Goal: Communication & Community: Share content

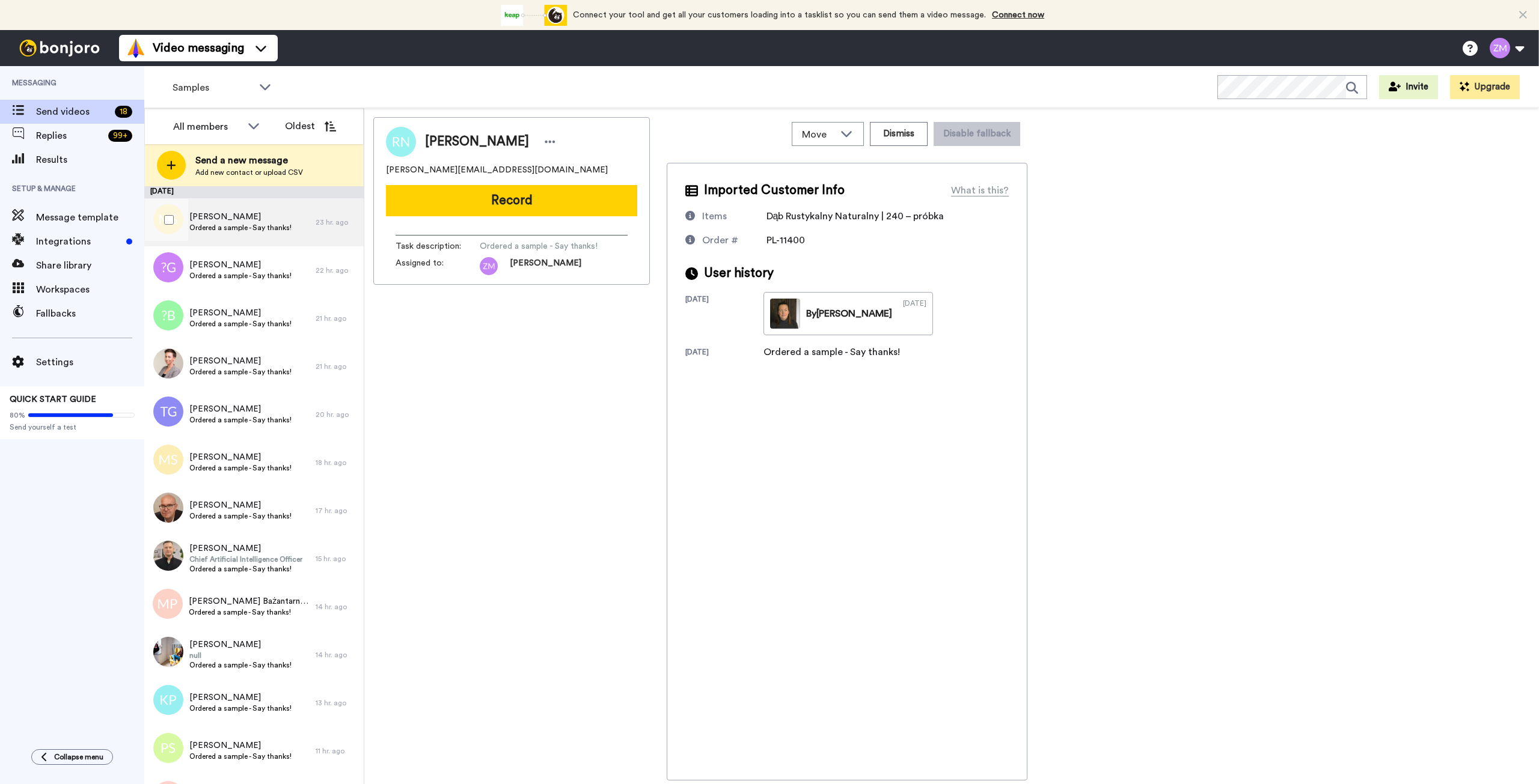
click at [239, 217] on span "[PERSON_NAME]" at bounding box center [241, 217] width 103 height 12
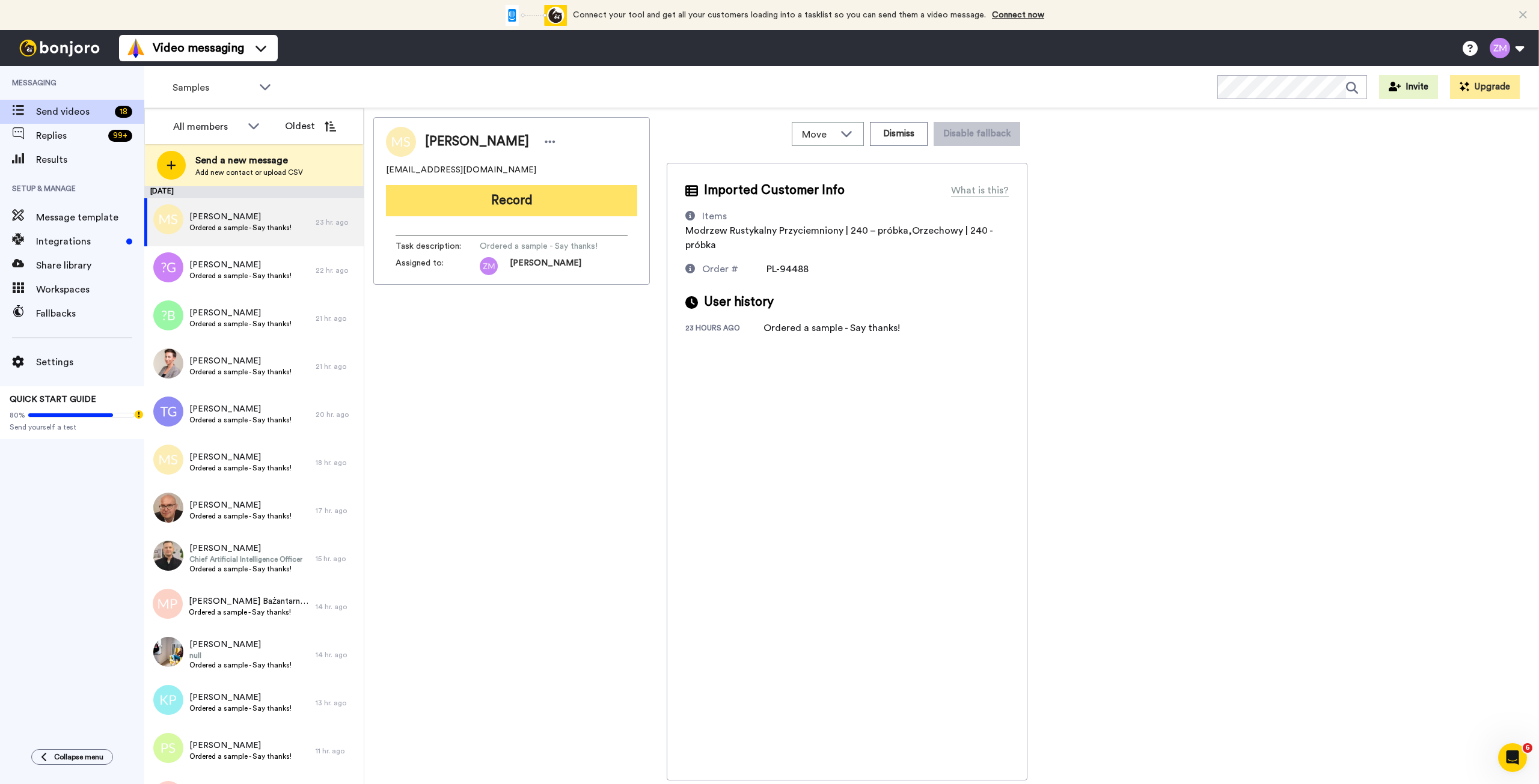
click at [529, 202] on button "Record" at bounding box center [512, 200] width 252 height 31
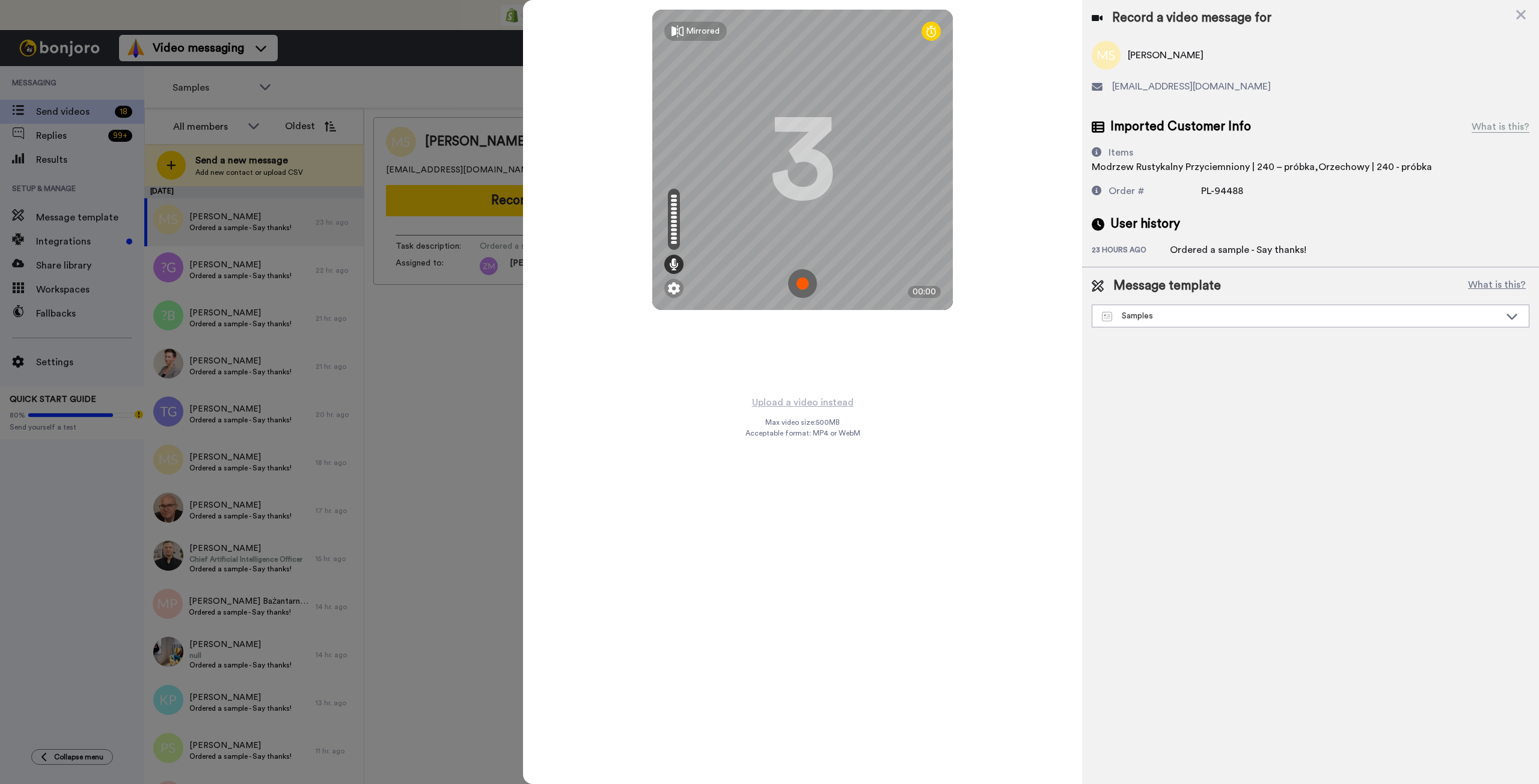
click at [801, 282] on img at bounding box center [803, 283] width 29 height 29
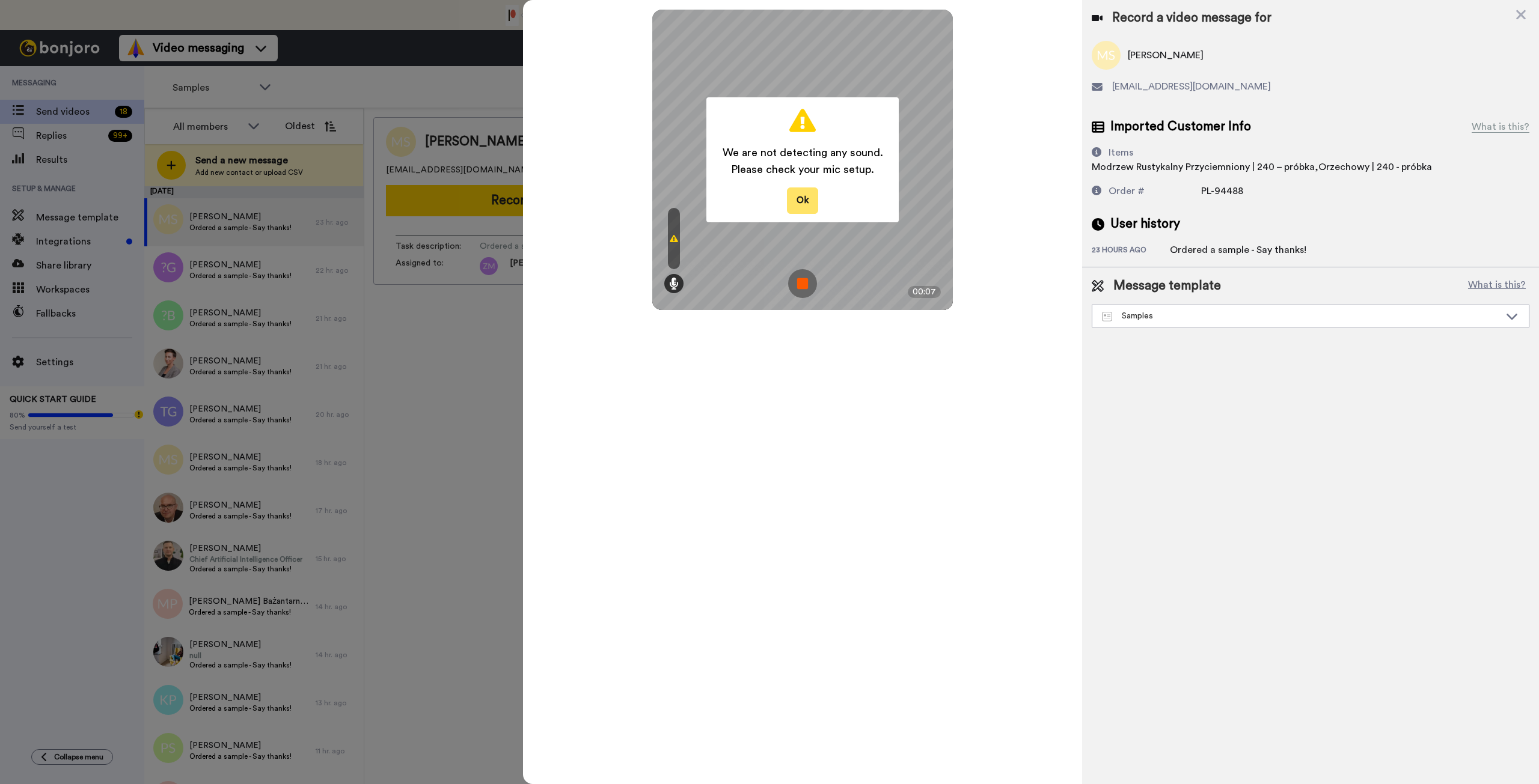
click at [807, 204] on button "Ok" at bounding box center [803, 200] width 31 height 26
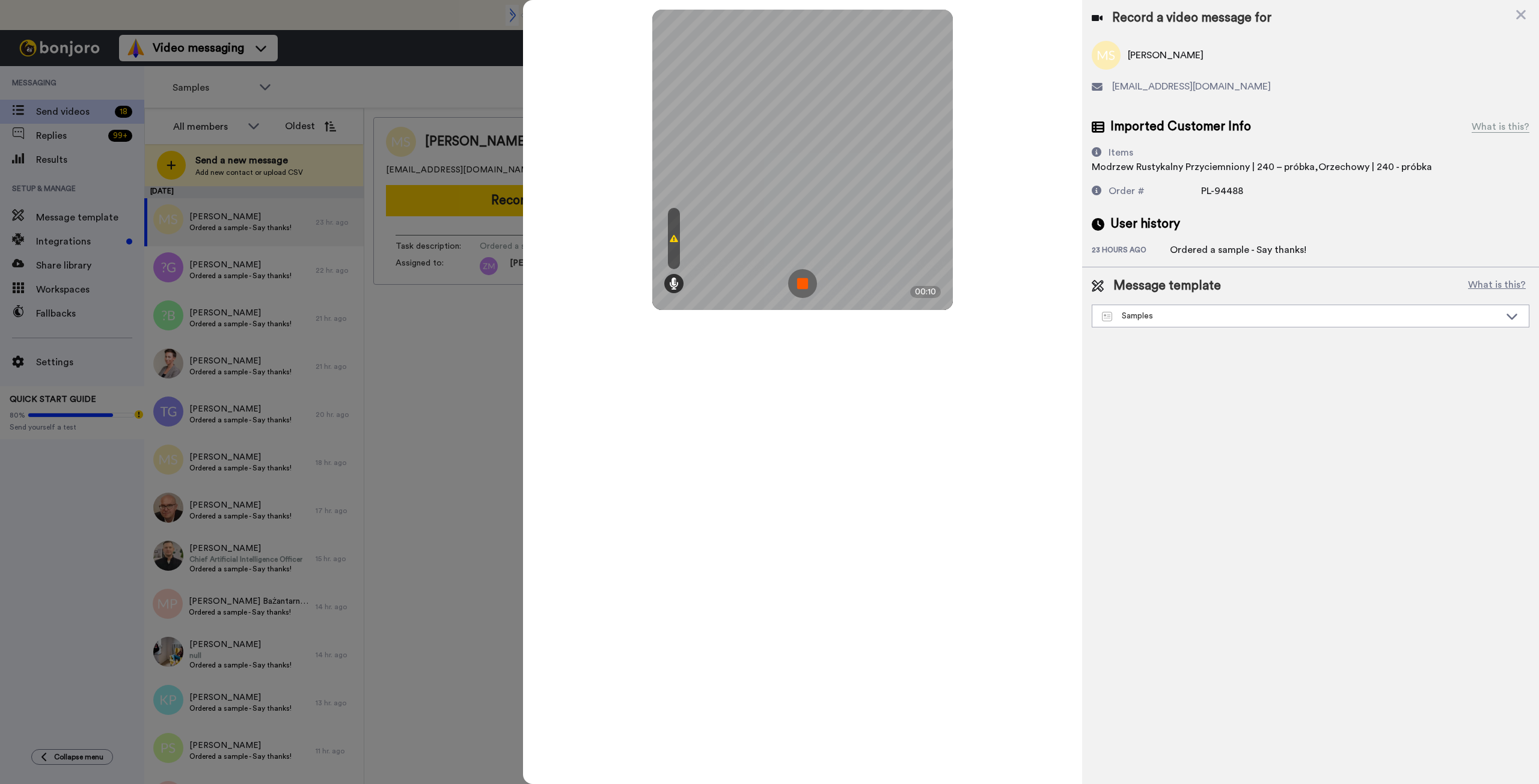
click at [804, 278] on img at bounding box center [803, 283] width 29 height 29
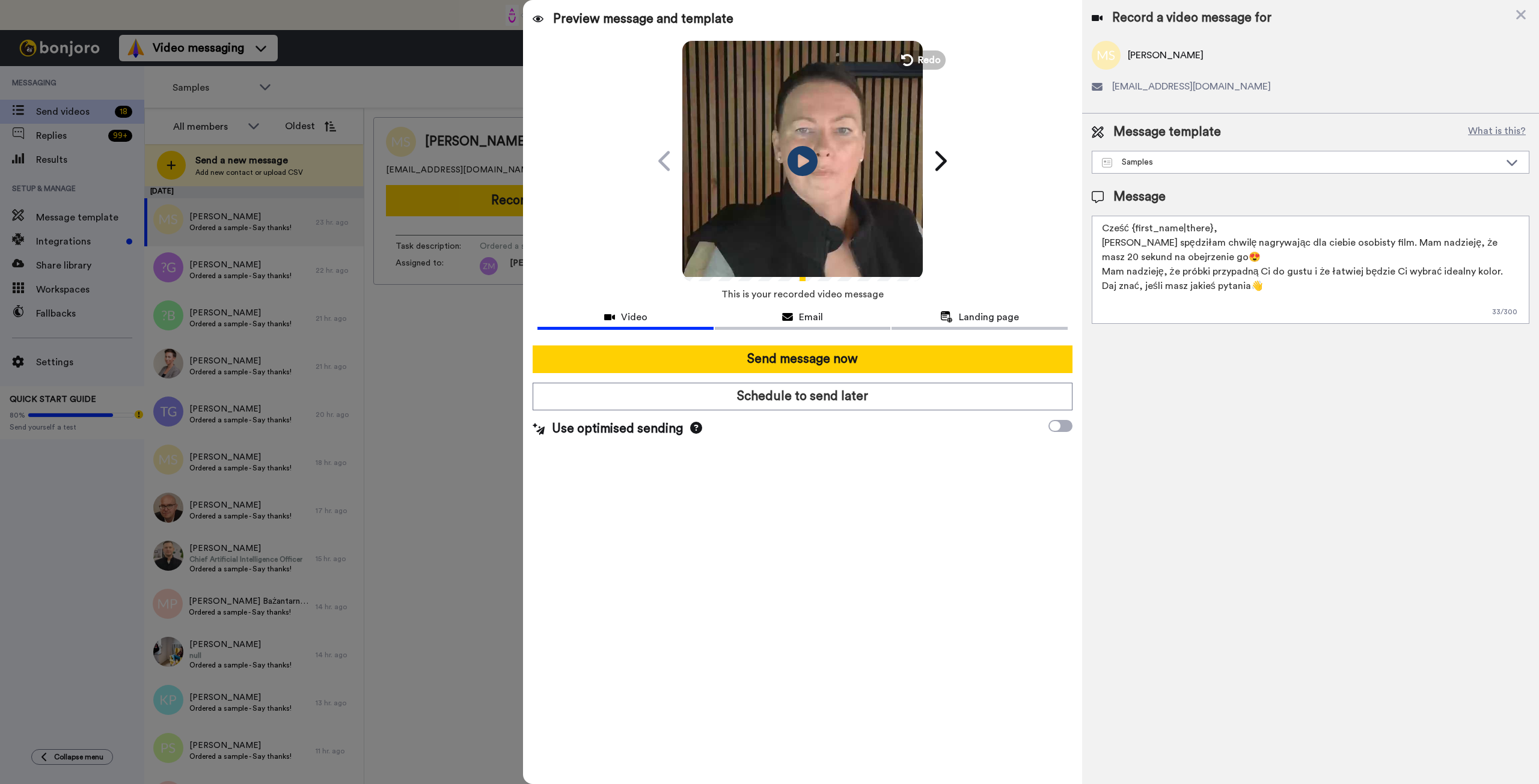
click at [909, 60] on icon at bounding box center [907, 60] width 12 height 12
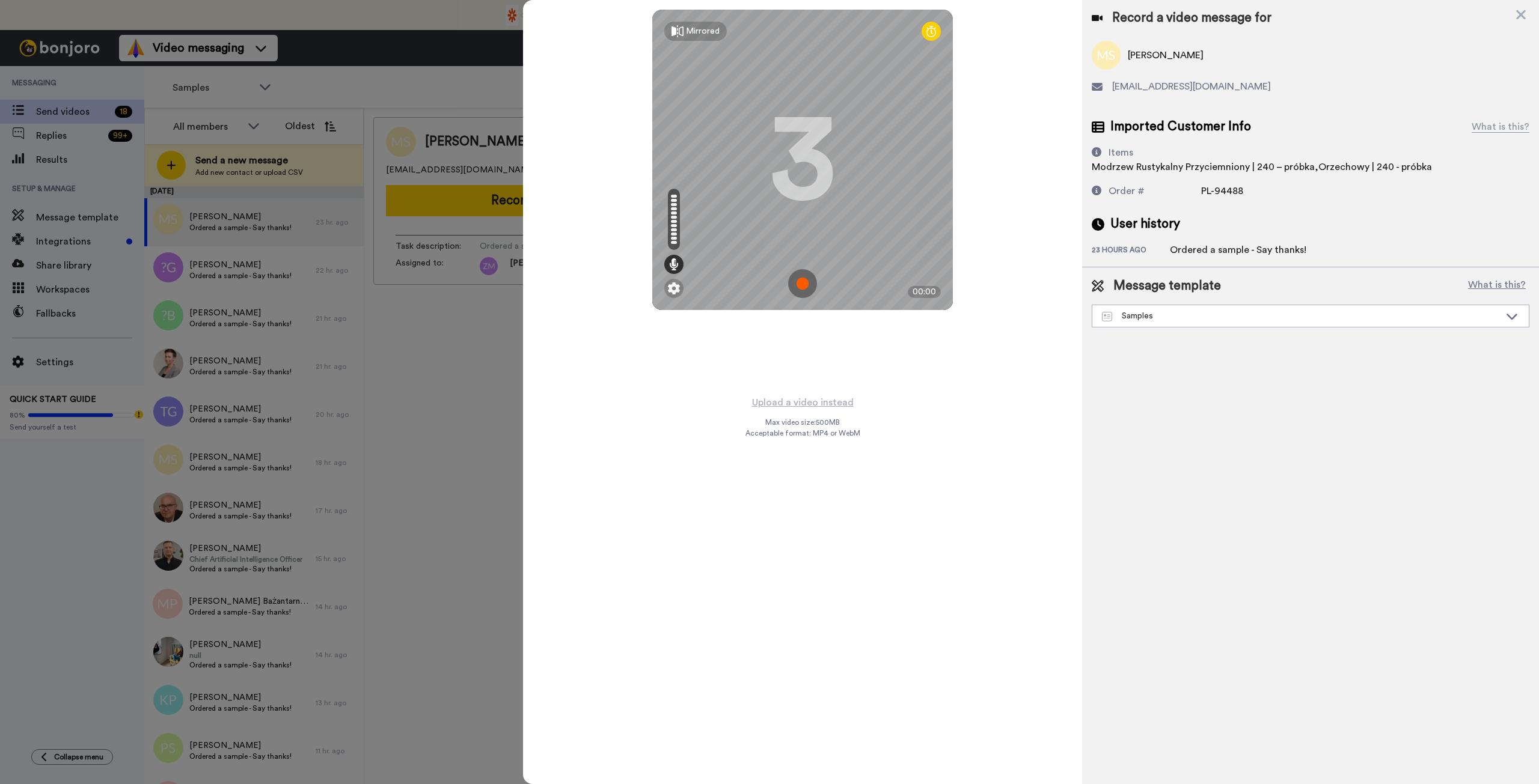
click at [806, 280] on img at bounding box center [803, 283] width 29 height 29
click at [804, 280] on img at bounding box center [803, 283] width 29 height 29
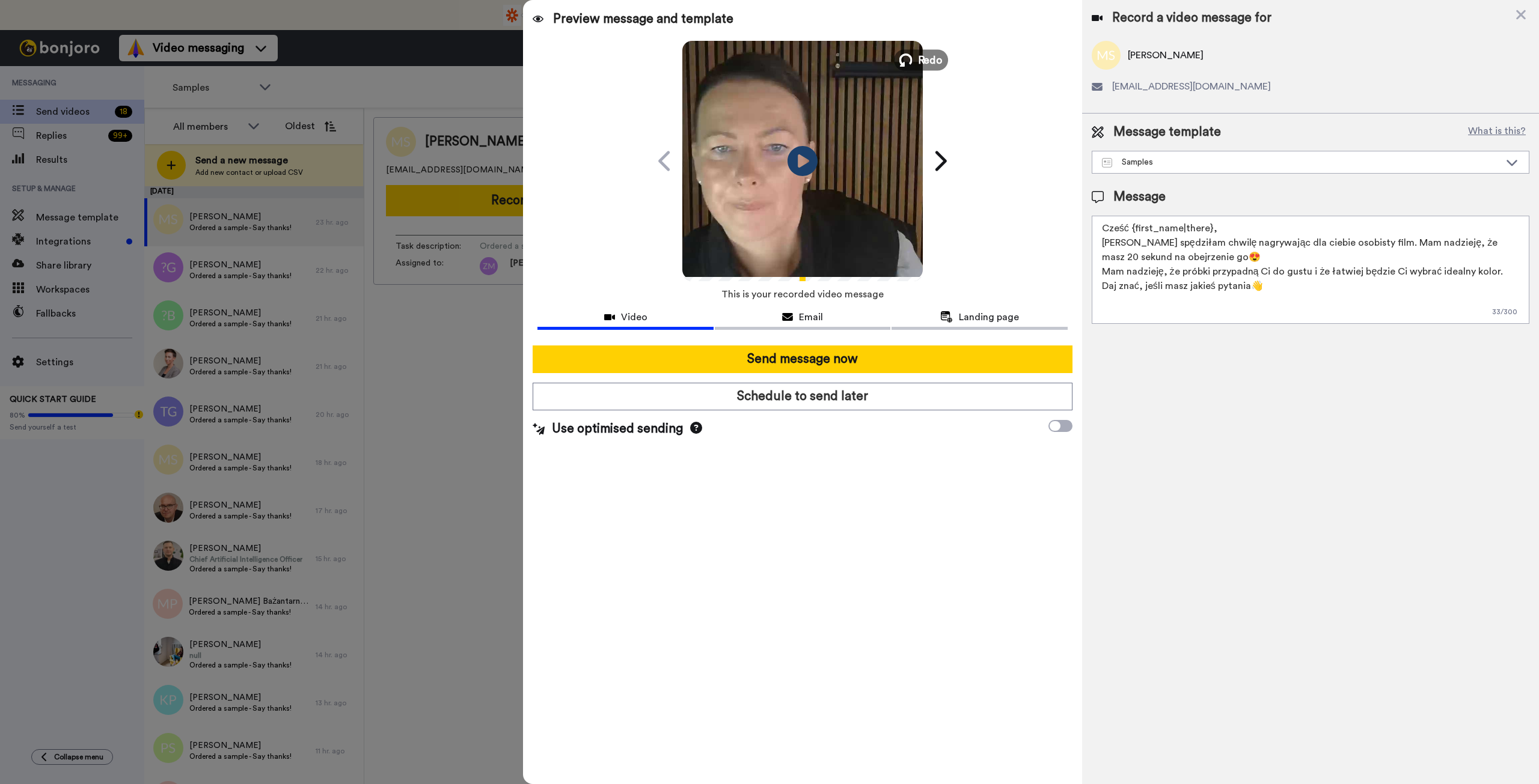
click at [908, 60] on icon at bounding box center [906, 60] width 14 height 14
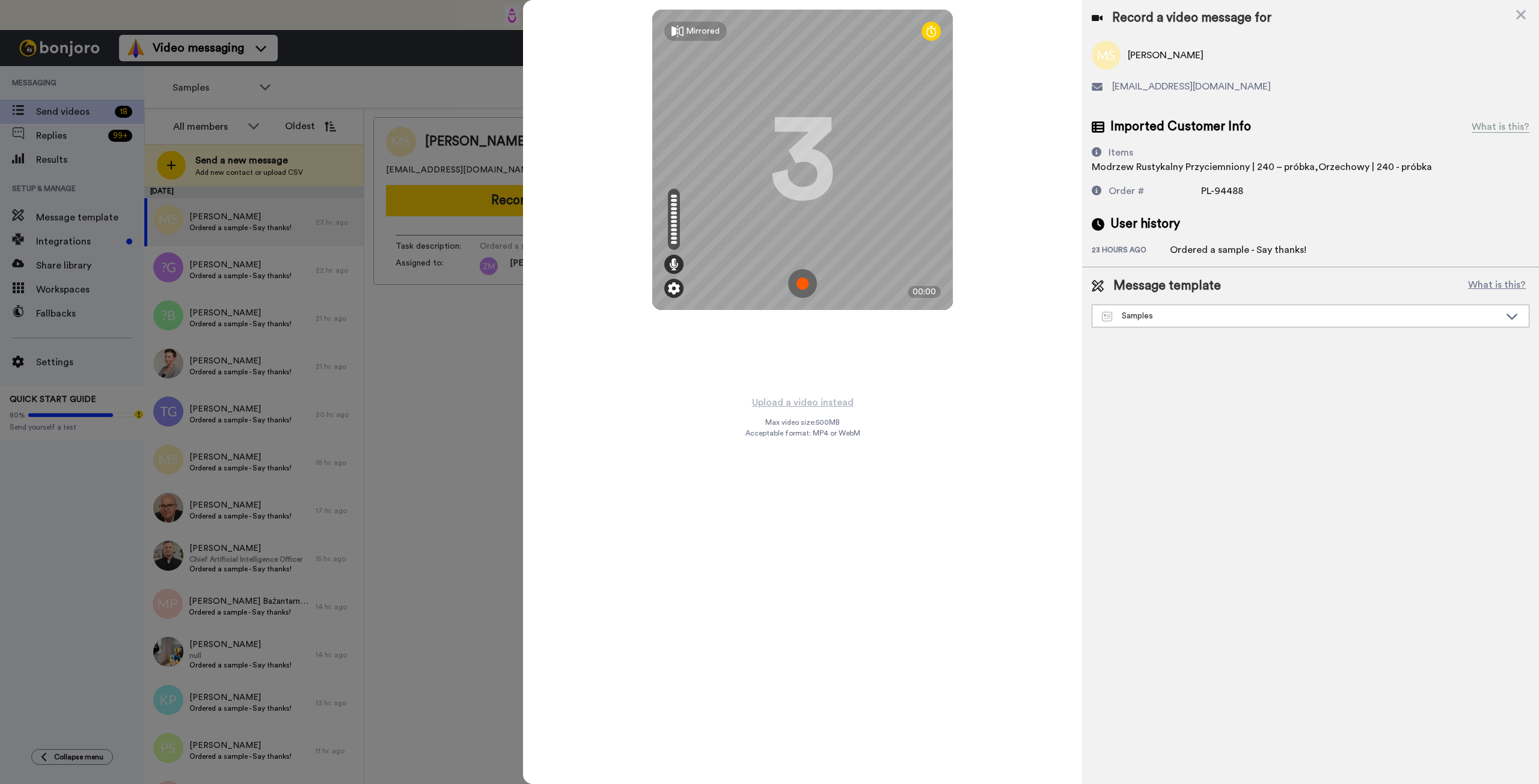
click at [674, 286] on img at bounding box center [674, 288] width 12 height 12
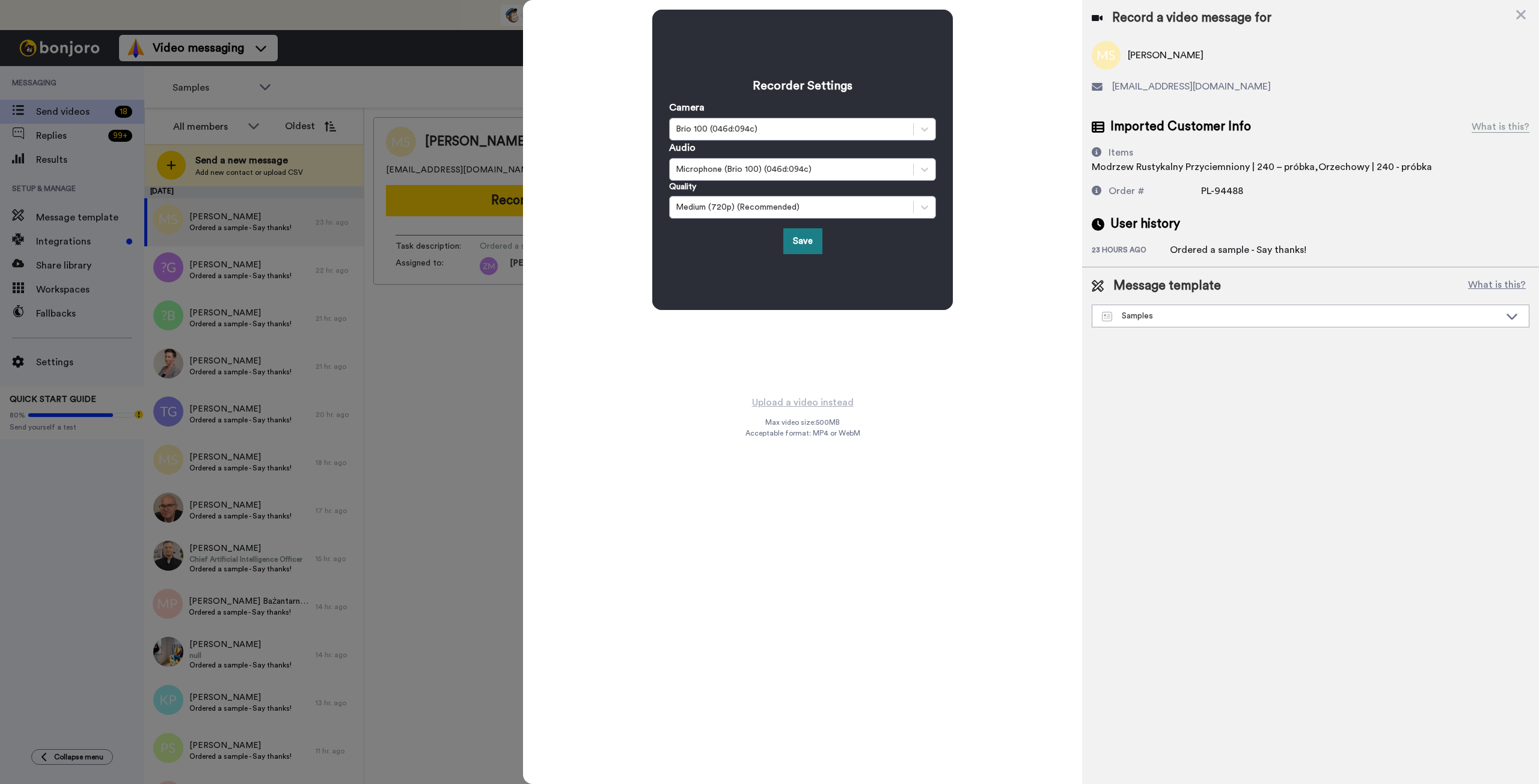
click at [815, 244] on button "Save" at bounding box center [803, 241] width 39 height 26
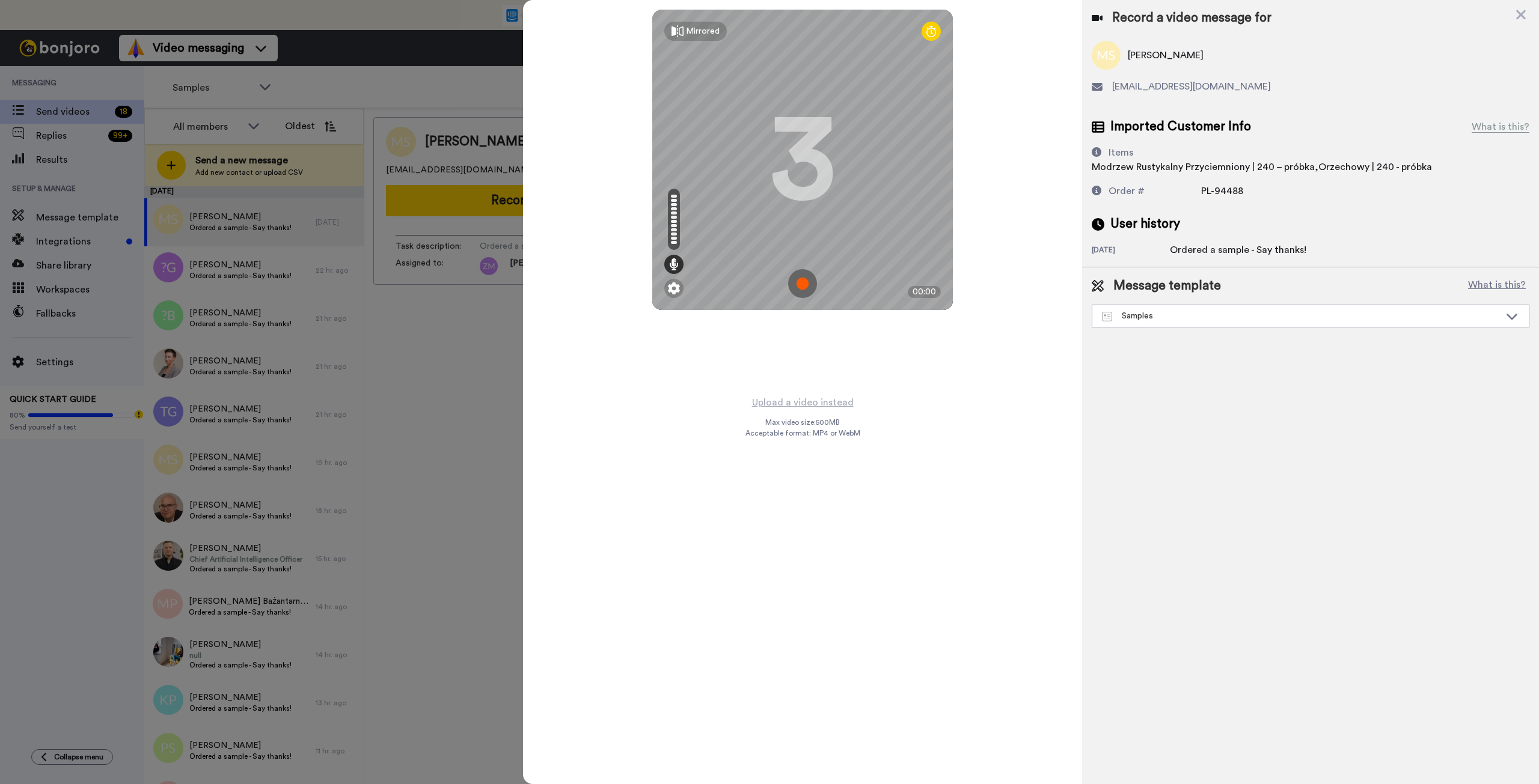
click at [803, 282] on img at bounding box center [803, 283] width 29 height 29
click at [796, 281] on img at bounding box center [803, 283] width 29 height 29
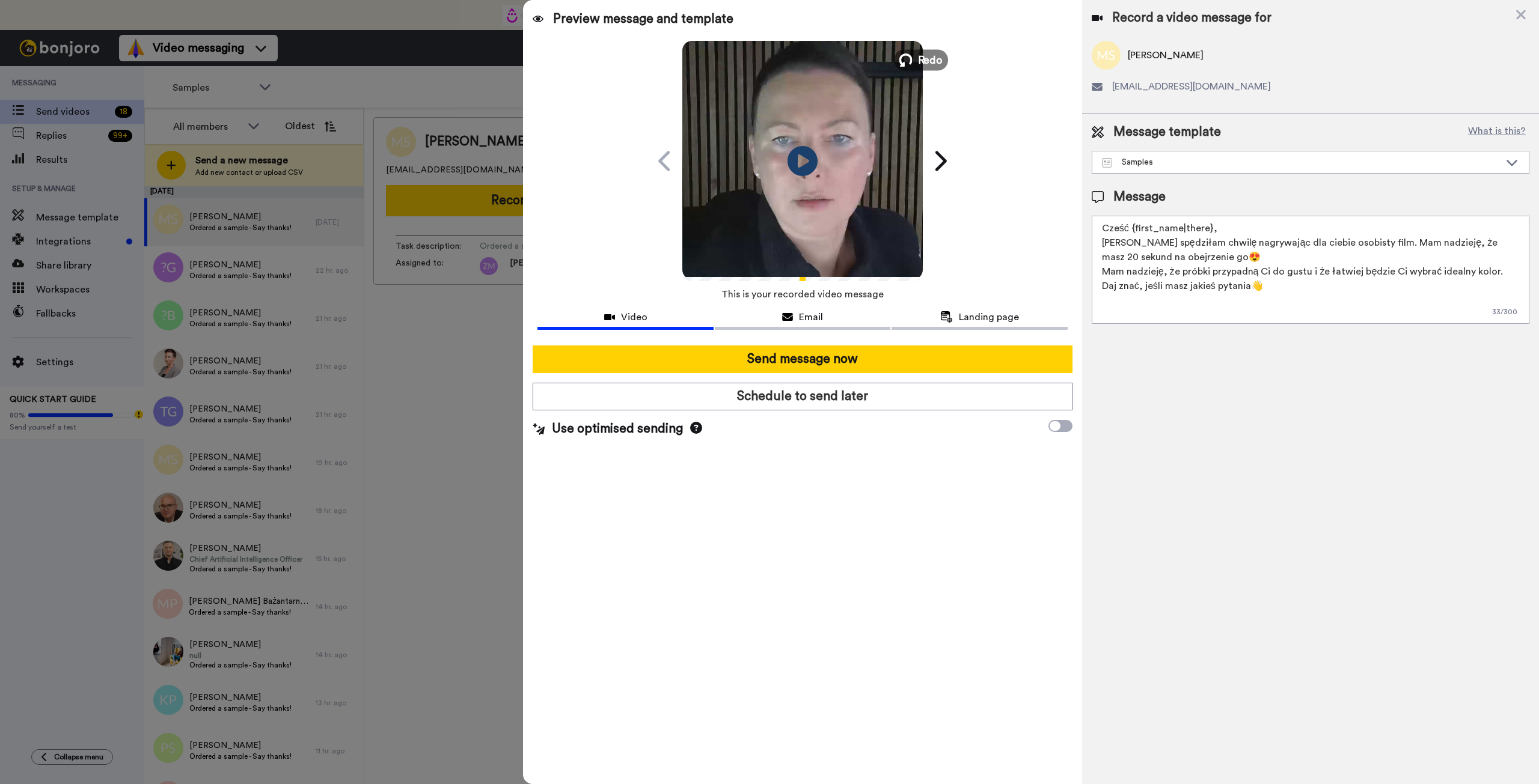
click at [908, 63] on icon at bounding box center [906, 60] width 14 height 14
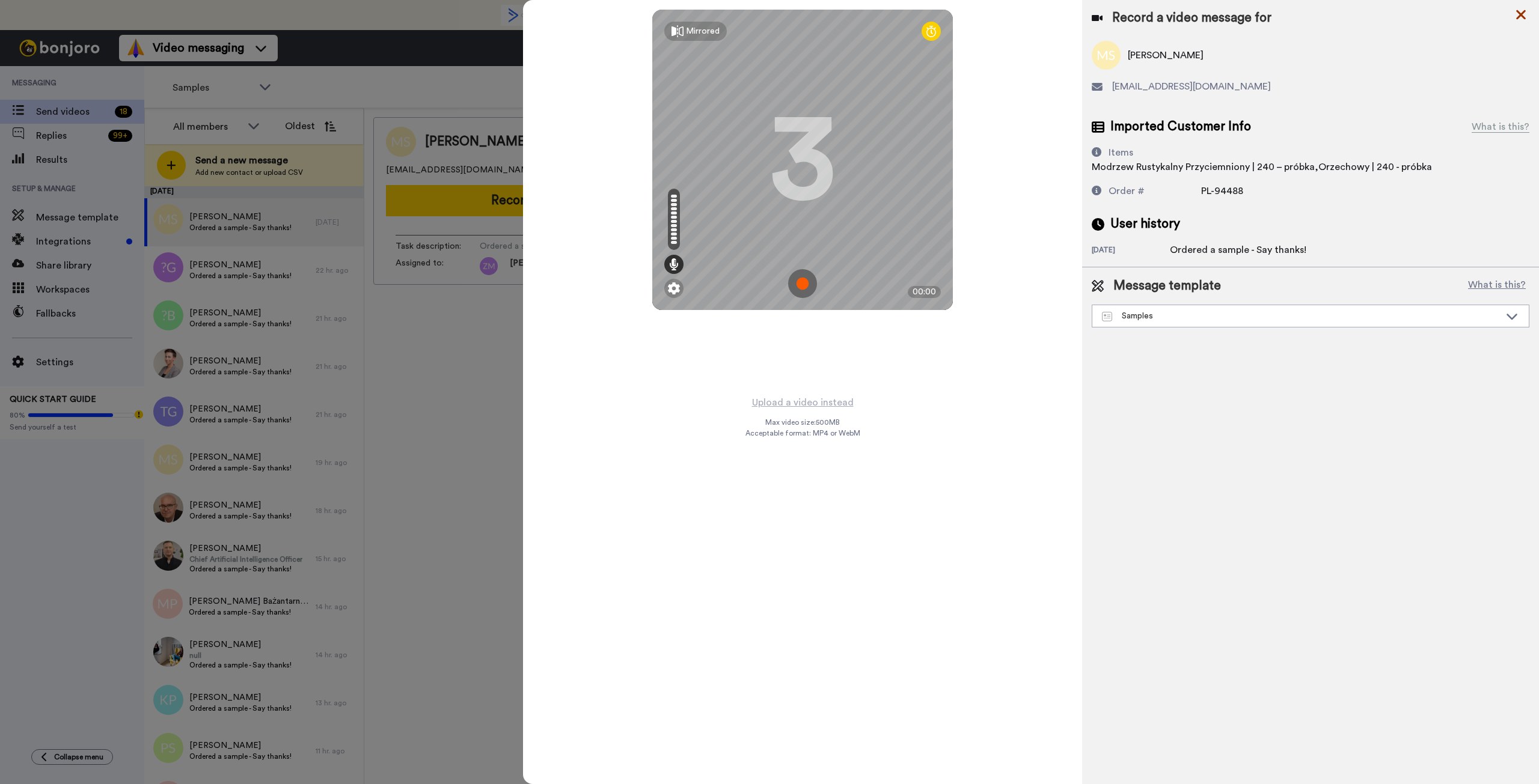
click at [1524, 15] on icon at bounding box center [1521, 15] width 12 height 15
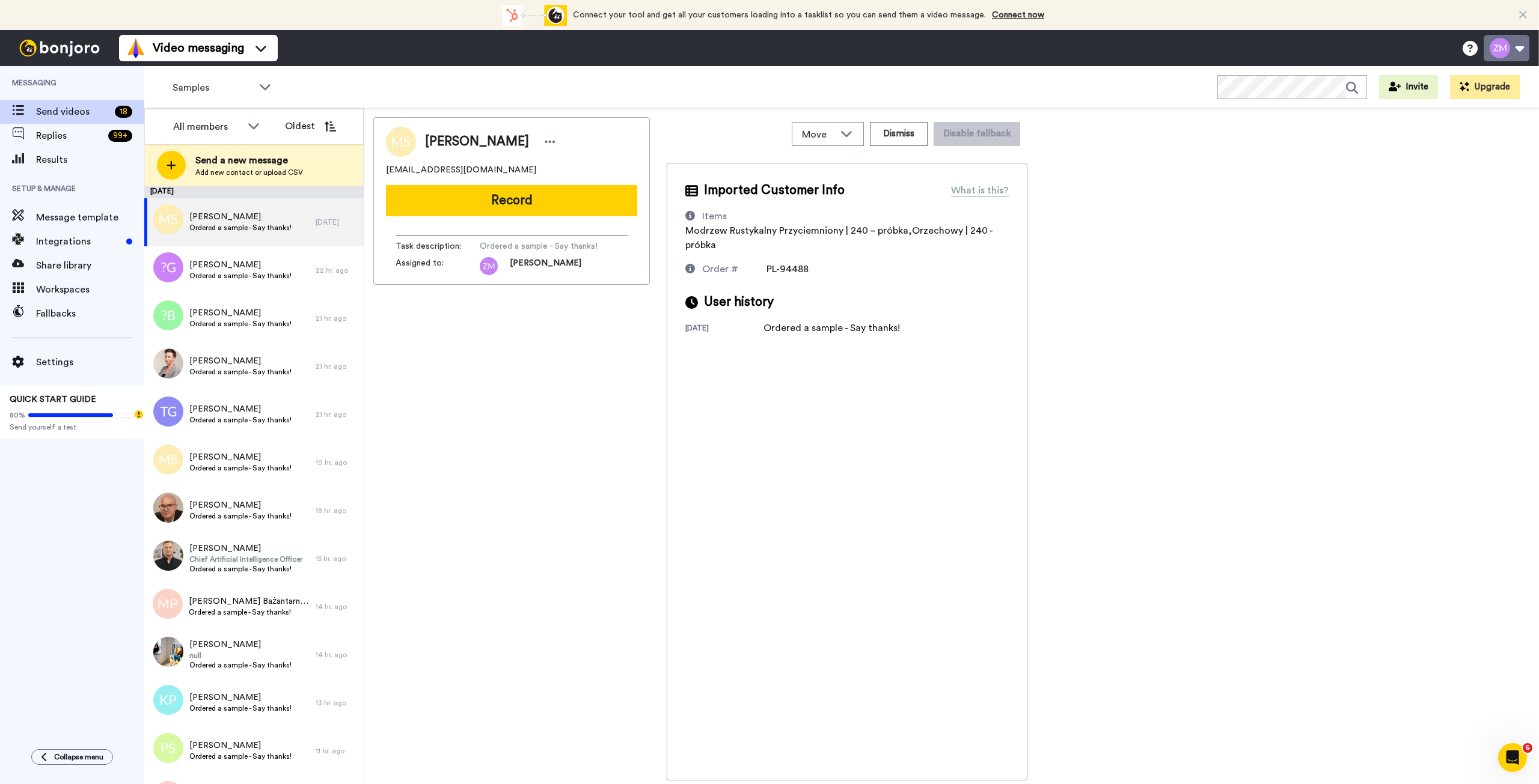
click at [1521, 46] on button at bounding box center [1506, 47] width 45 height 26
click at [1453, 87] on span "My Profile" at bounding box center [1457, 85] width 44 height 15
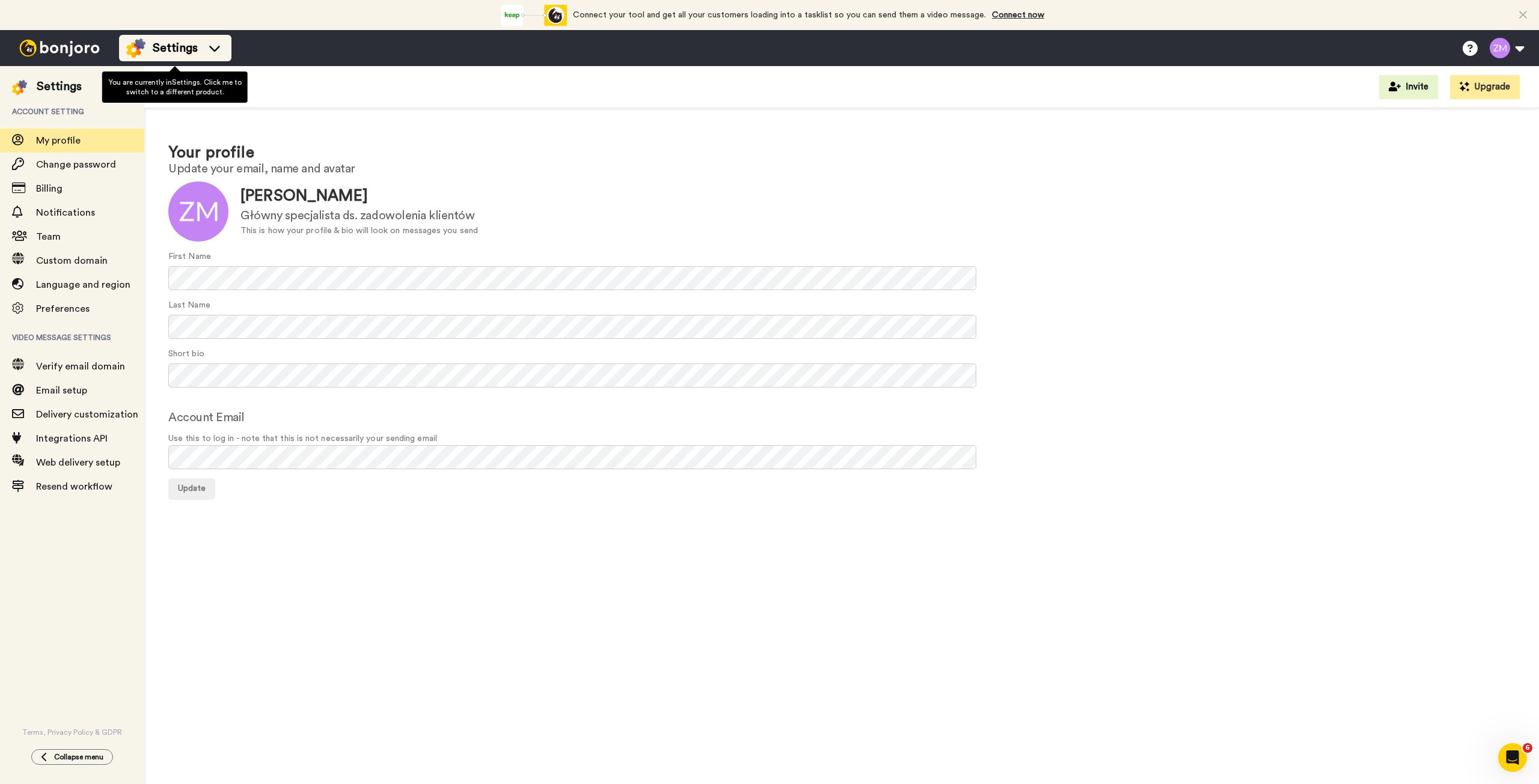
click at [216, 44] on icon at bounding box center [215, 48] width 19 height 12
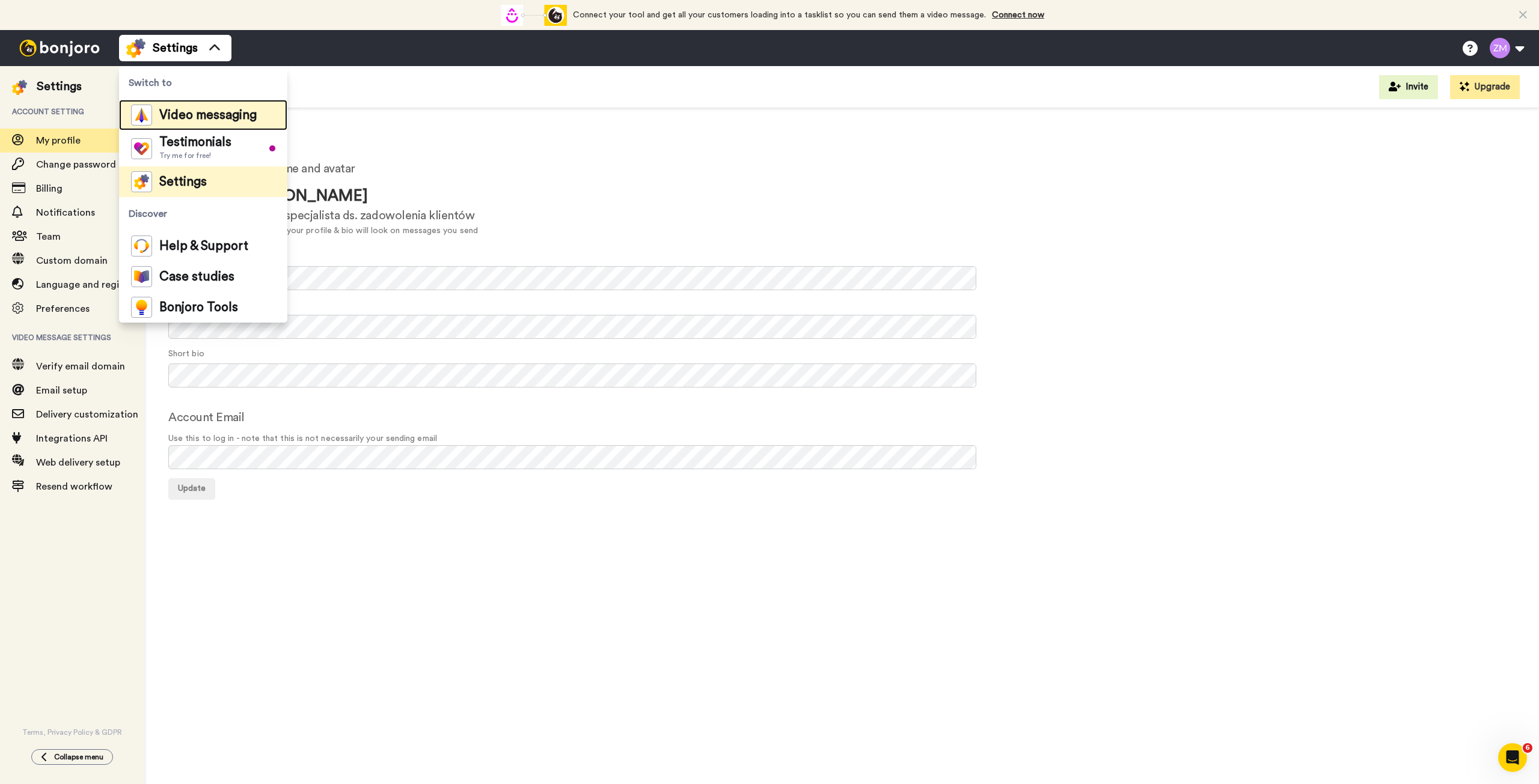
click at [183, 115] on span "Video messaging" at bounding box center [208, 115] width 98 height 12
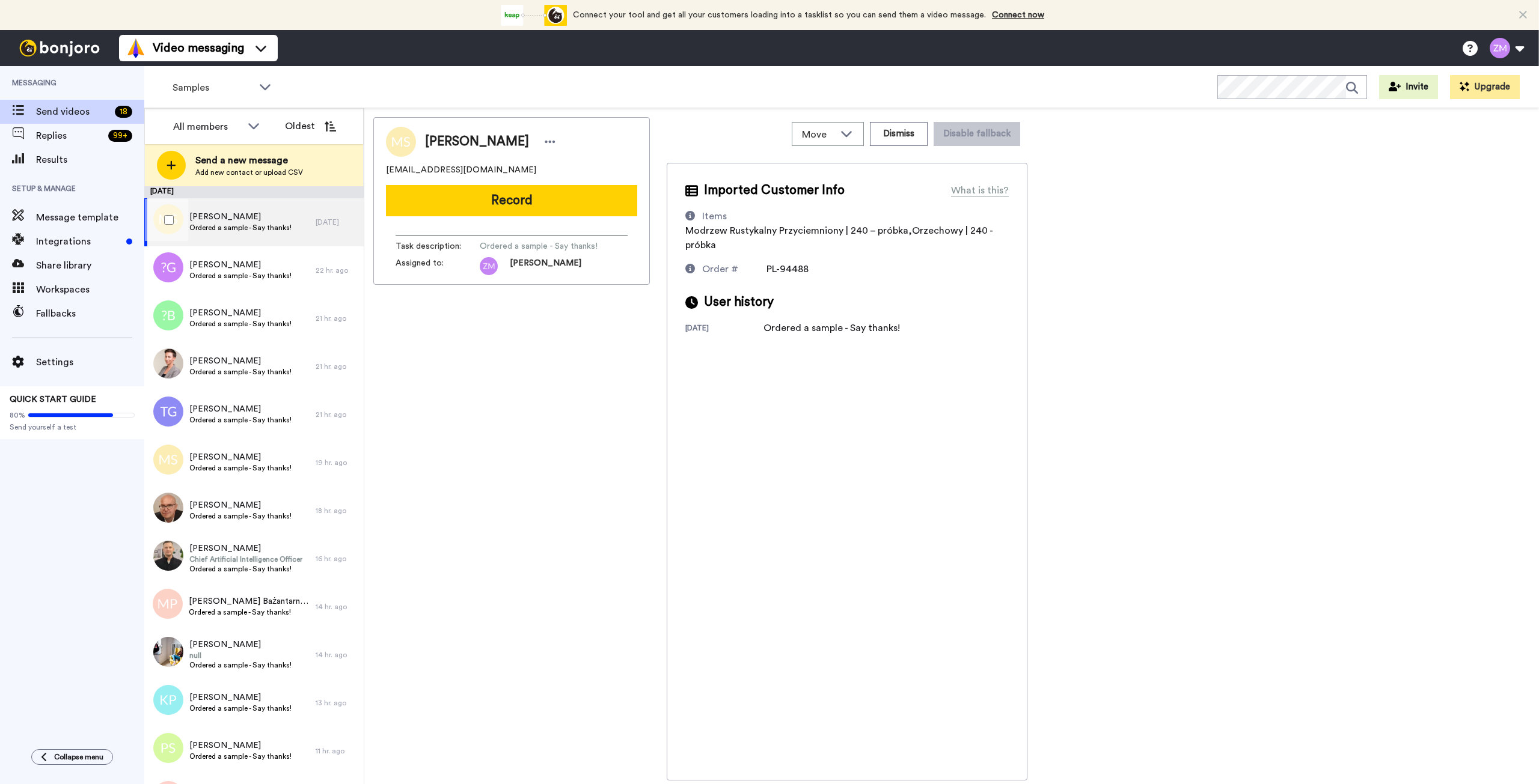
click at [253, 225] on span "Ordered a sample - Say thanks!" at bounding box center [241, 228] width 103 height 10
click at [547, 211] on button "Record" at bounding box center [512, 200] width 252 height 31
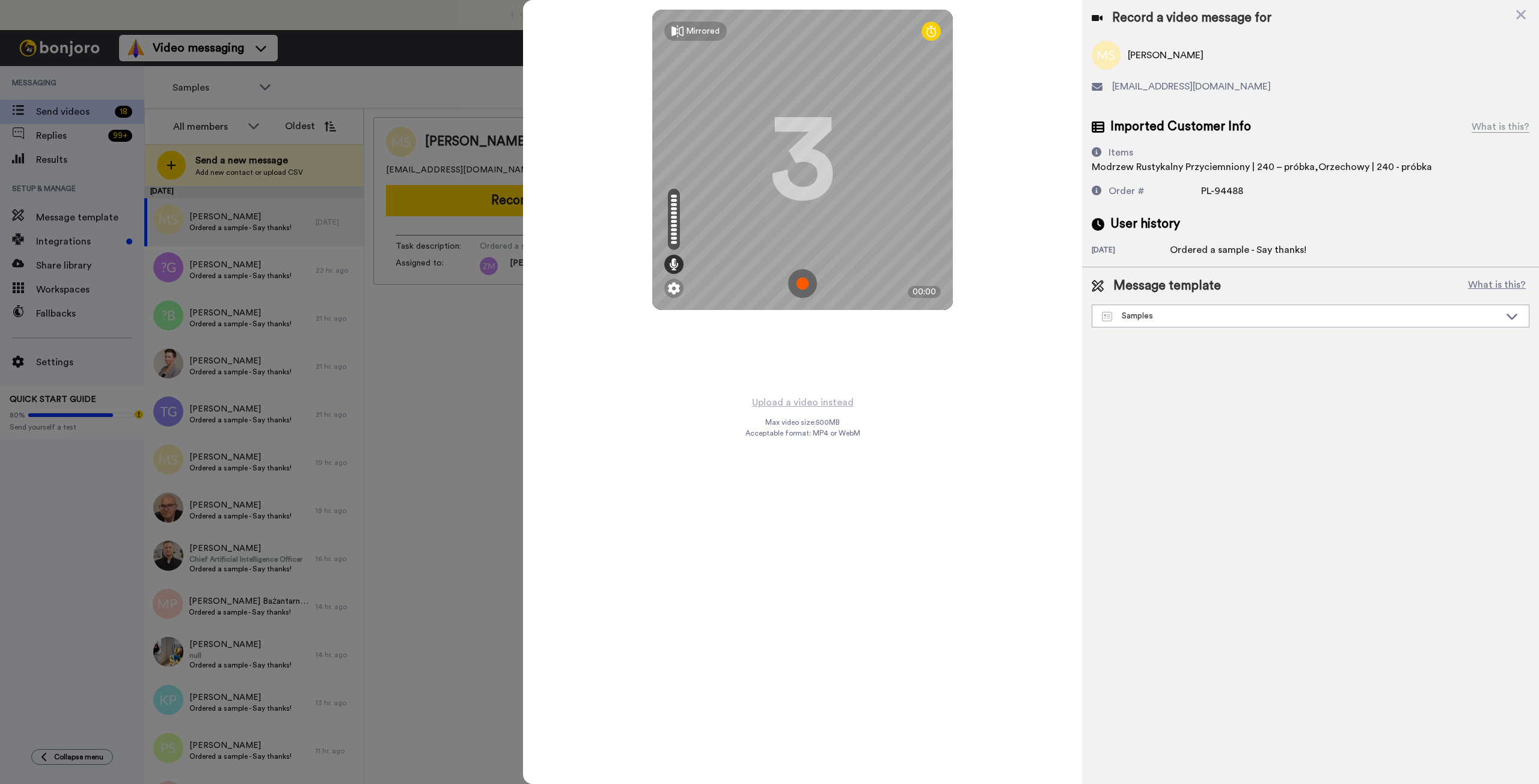
click at [803, 282] on img at bounding box center [803, 283] width 29 height 29
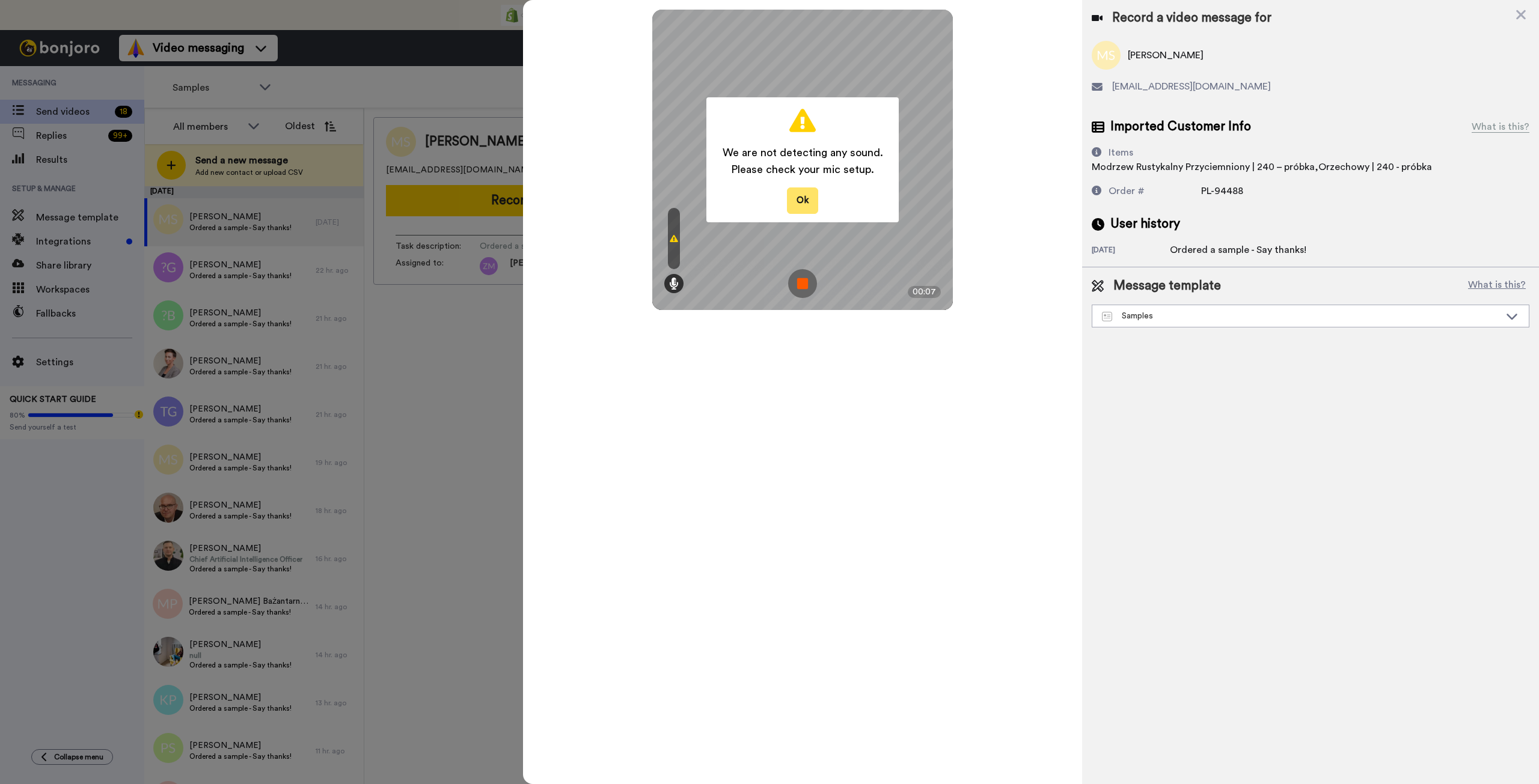
click at [802, 194] on button "Ok" at bounding box center [803, 200] width 31 height 26
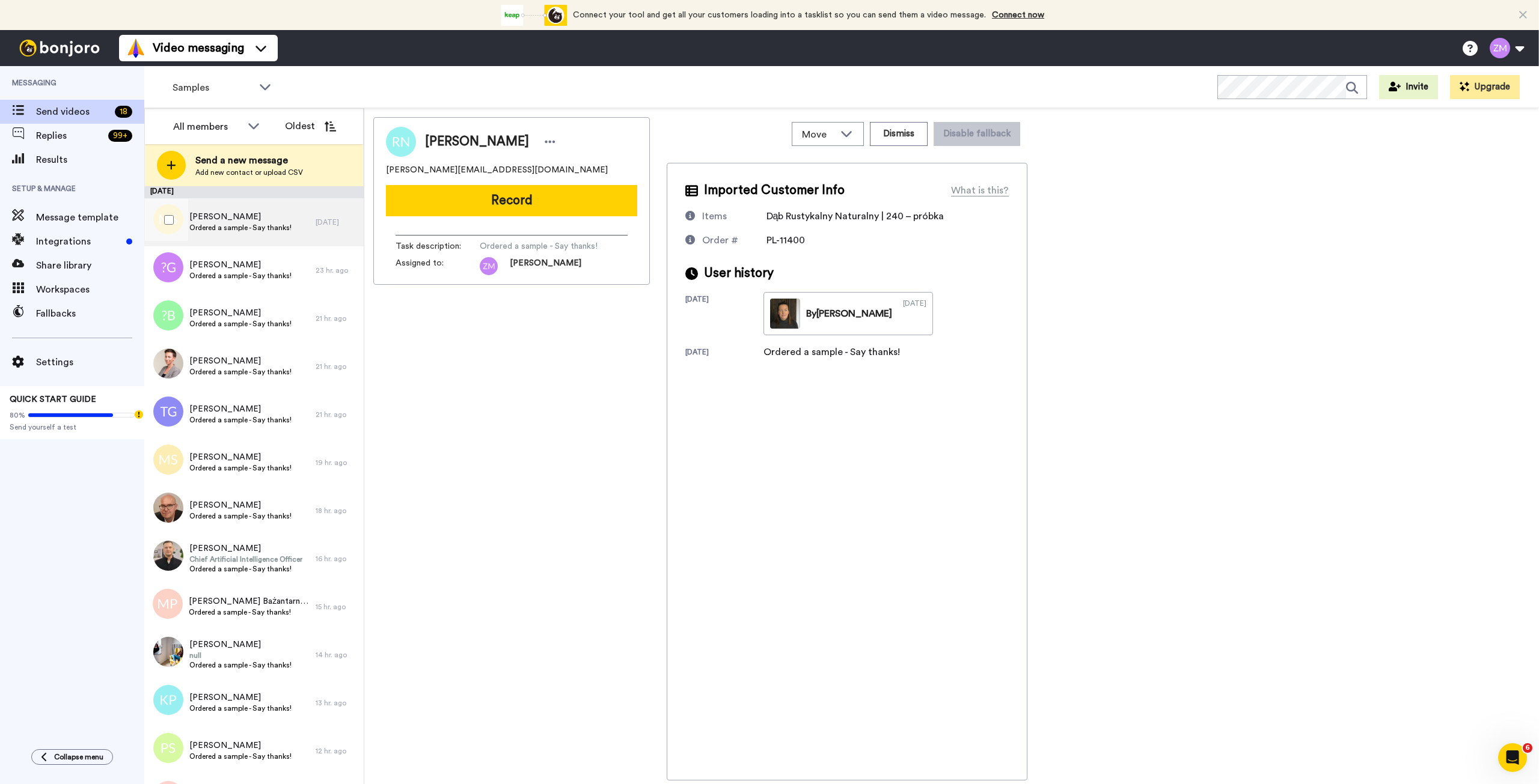
click at [284, 224] on span "Ordered a sample - Say thanks!" at bounding box center [241, 228] width 103 height 10
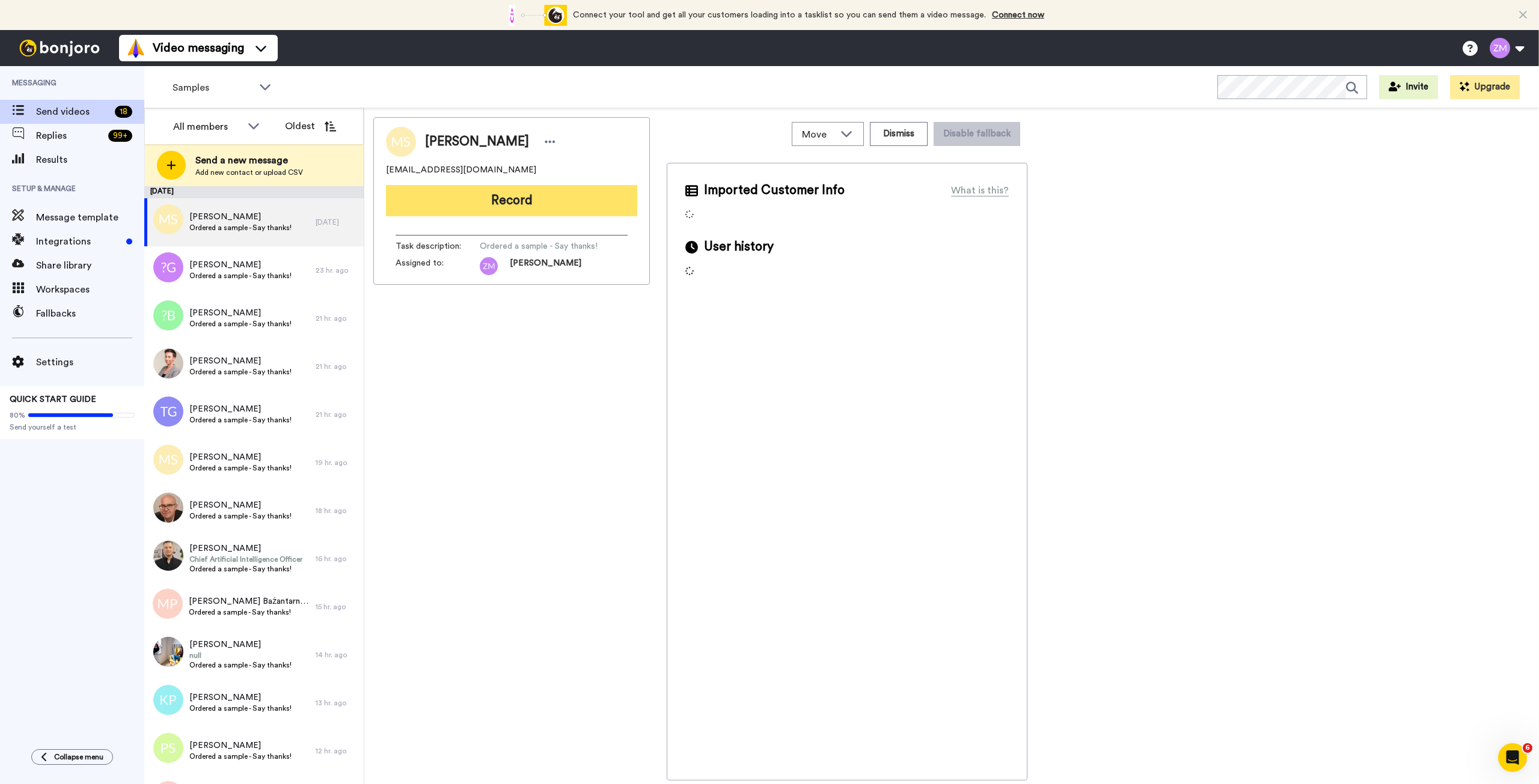
click at [541, 197] on button "Record" at bounding box center [512, 200] width 252 height 31
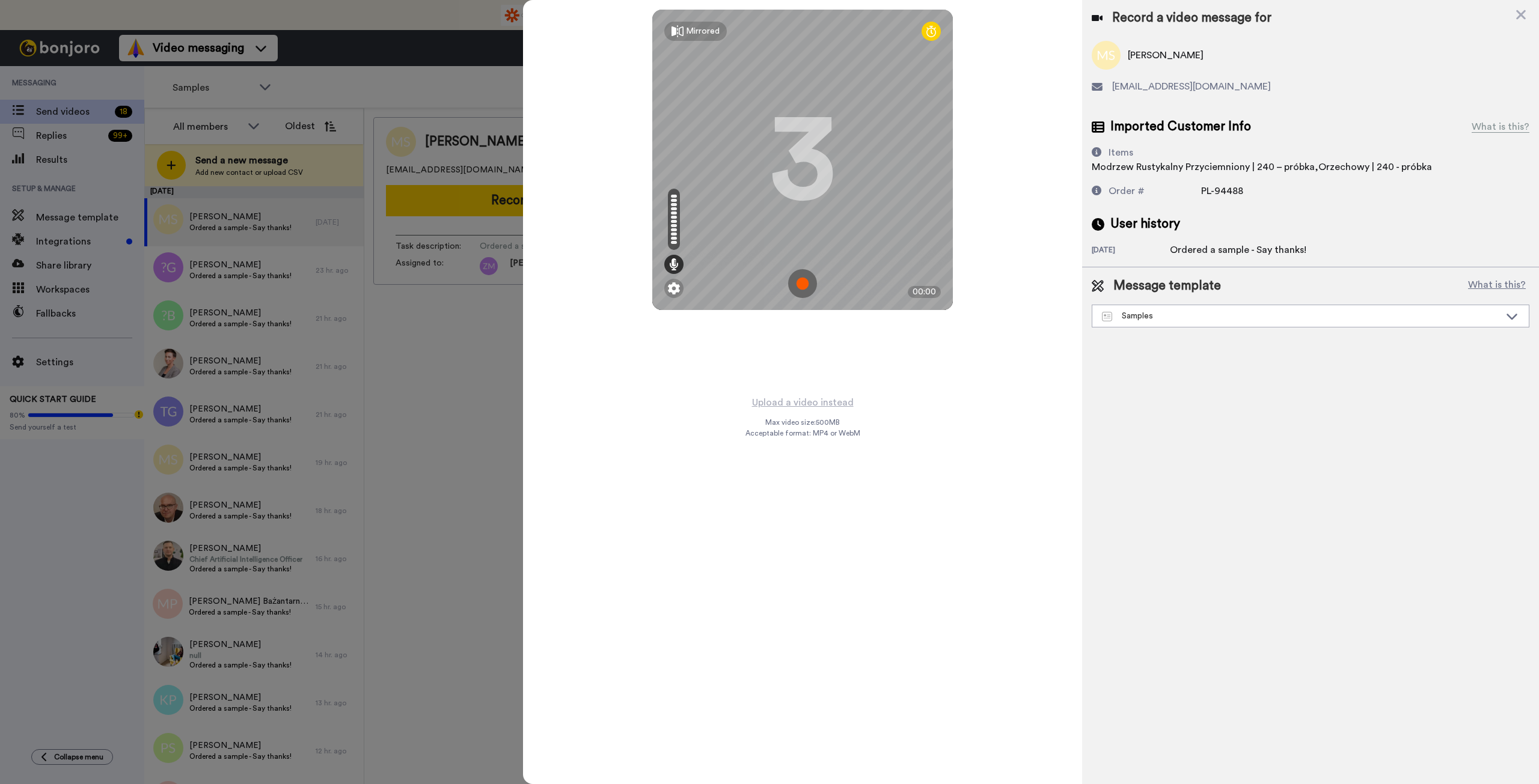
click at [675, 196] on div at bounding box center [674, 195] width 6 height 3
click at [673, 197] on div at bounding box center [674, 195] width 6 height 3
click at [673, 203] on div at bounding box center [674, 204] width 6 height 3
click at [803, 285] on img at bounding box center [803, 283] width 29 height 29
click at [803, 281] on img at bounding box center [803, 283] width 29 height 29
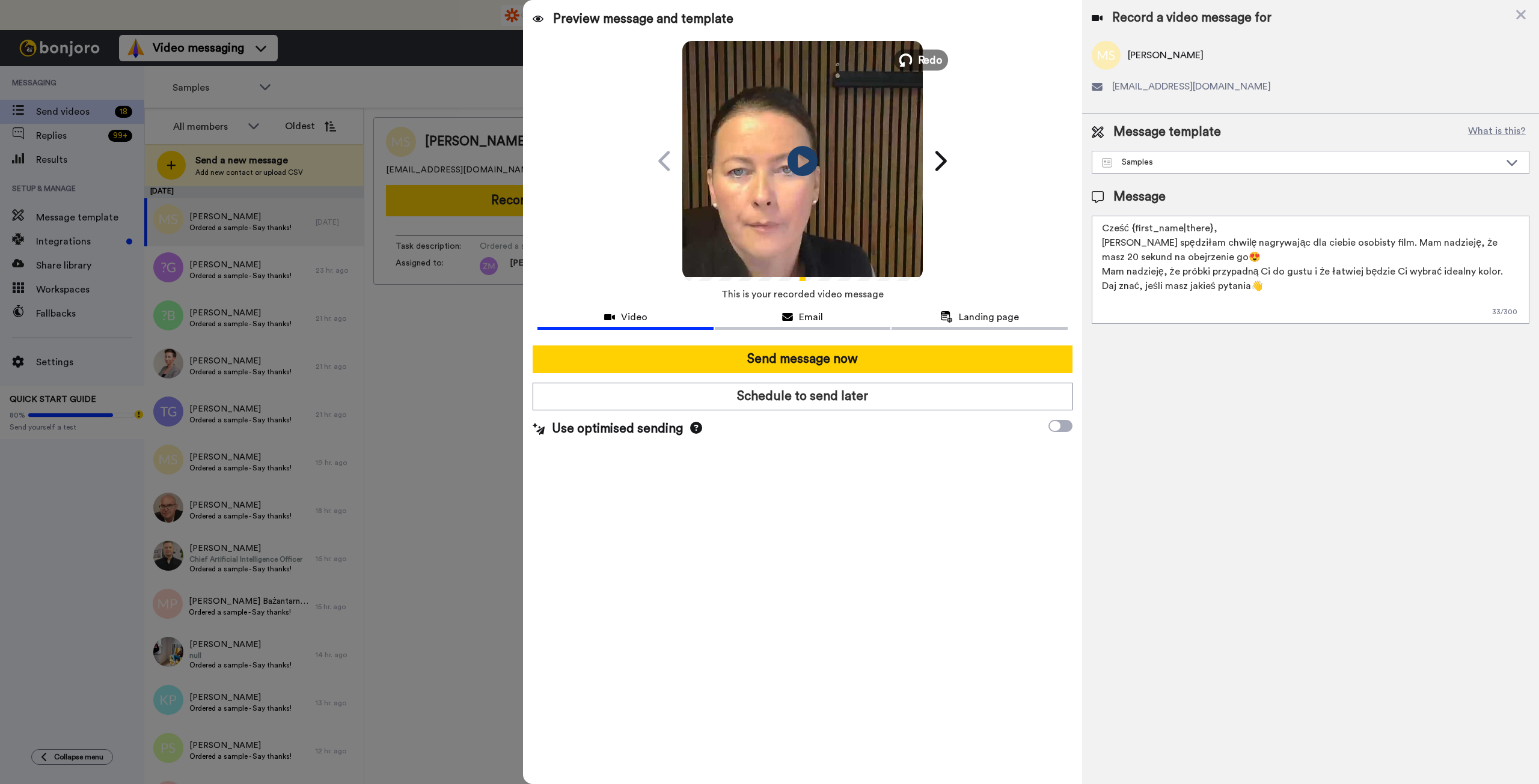
click at [910, 59] on icon at bounding box center [906, 60] width 14 height 14
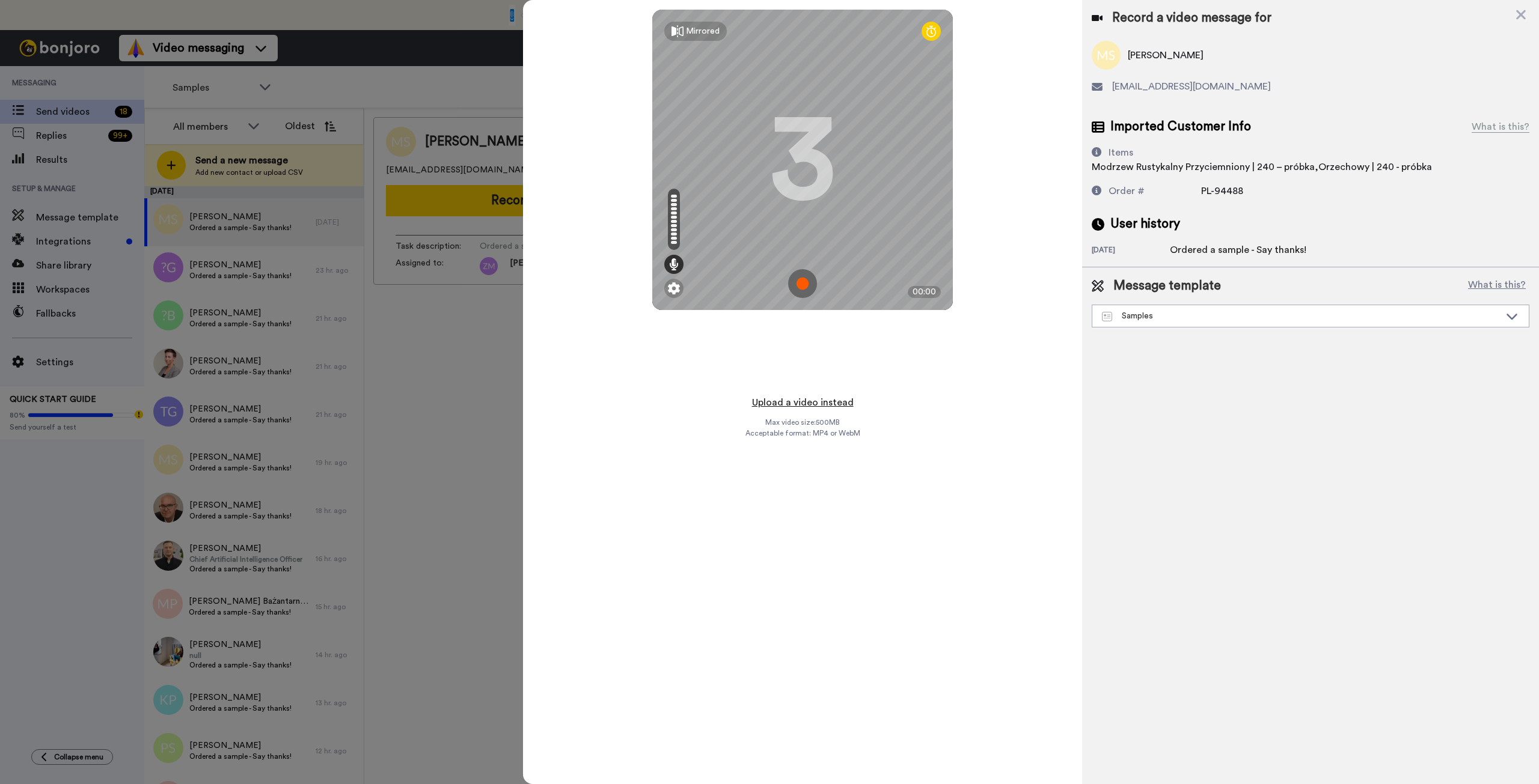
click at [790, 400] on button "Upload a video instead" at bounding box center [803, 402] width 108 height 15
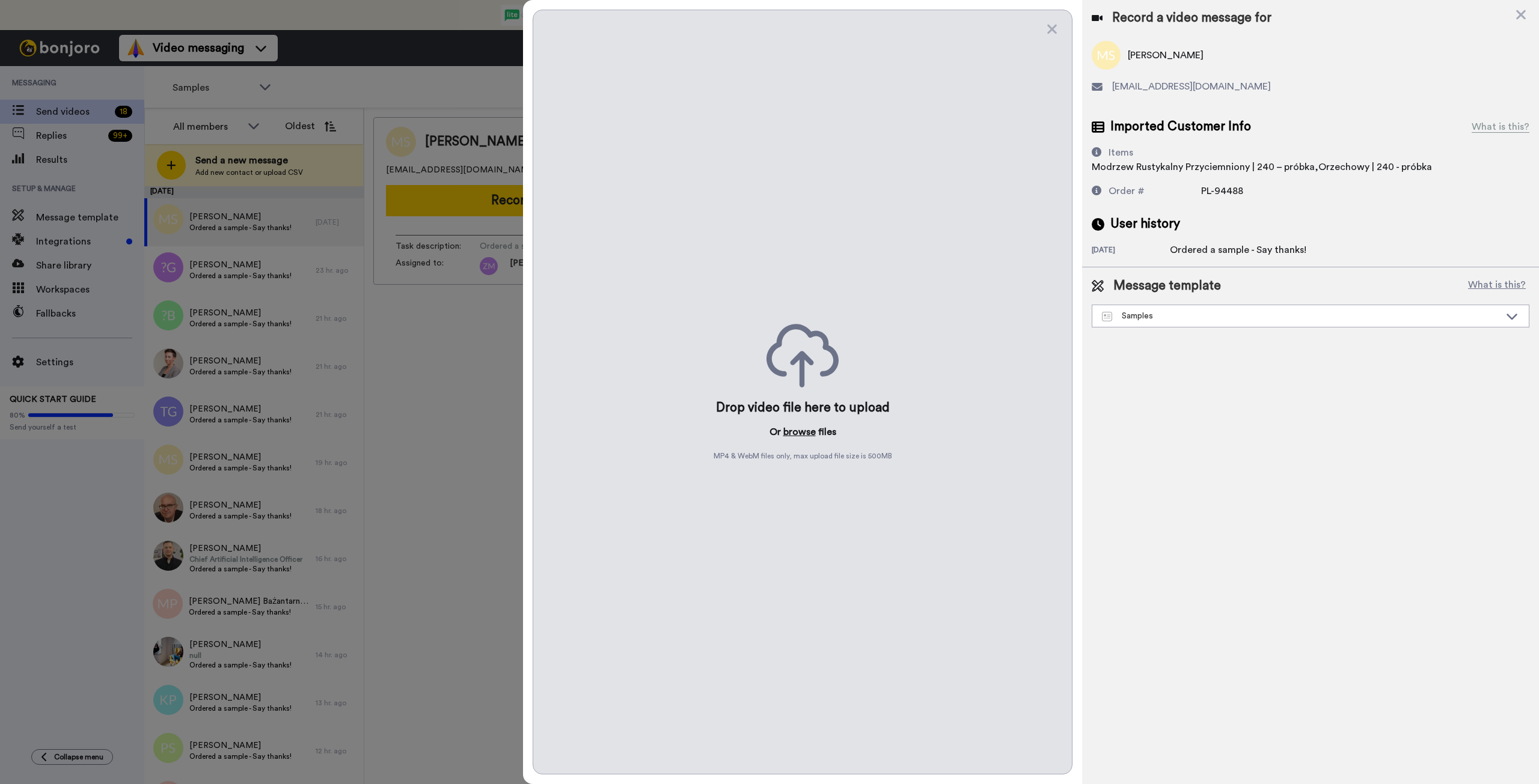
click at [793, 434] on button "browse" at bounding box center [800, 431] width 33 height 15
click at [1523, 15] on icon at bounding box center [1521, 15] width 10 height 10
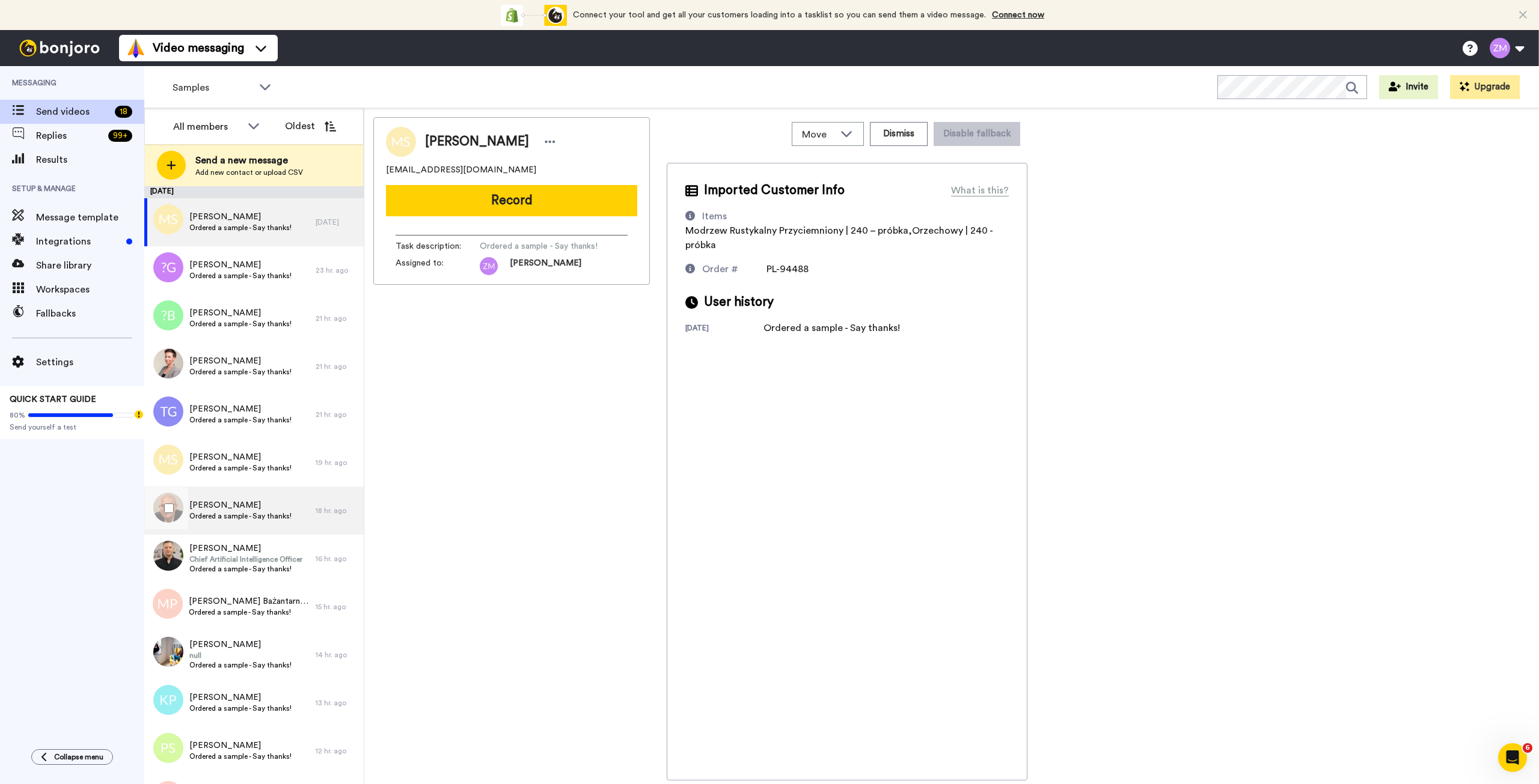
scroll to position [39, 0]
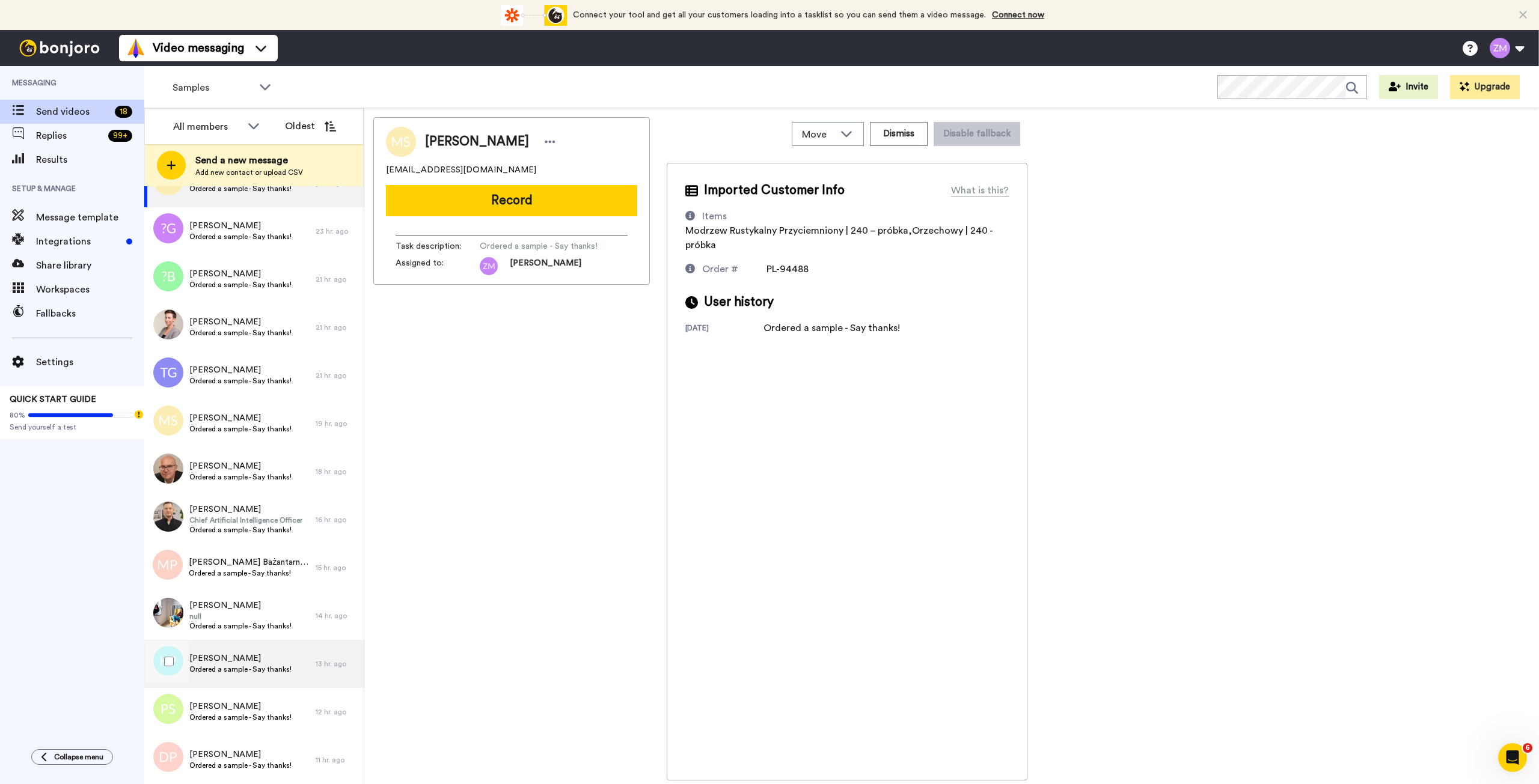
click at [229, 662] on span "Kamila Popek" at bounding box center [241, 658] width 103 height 12
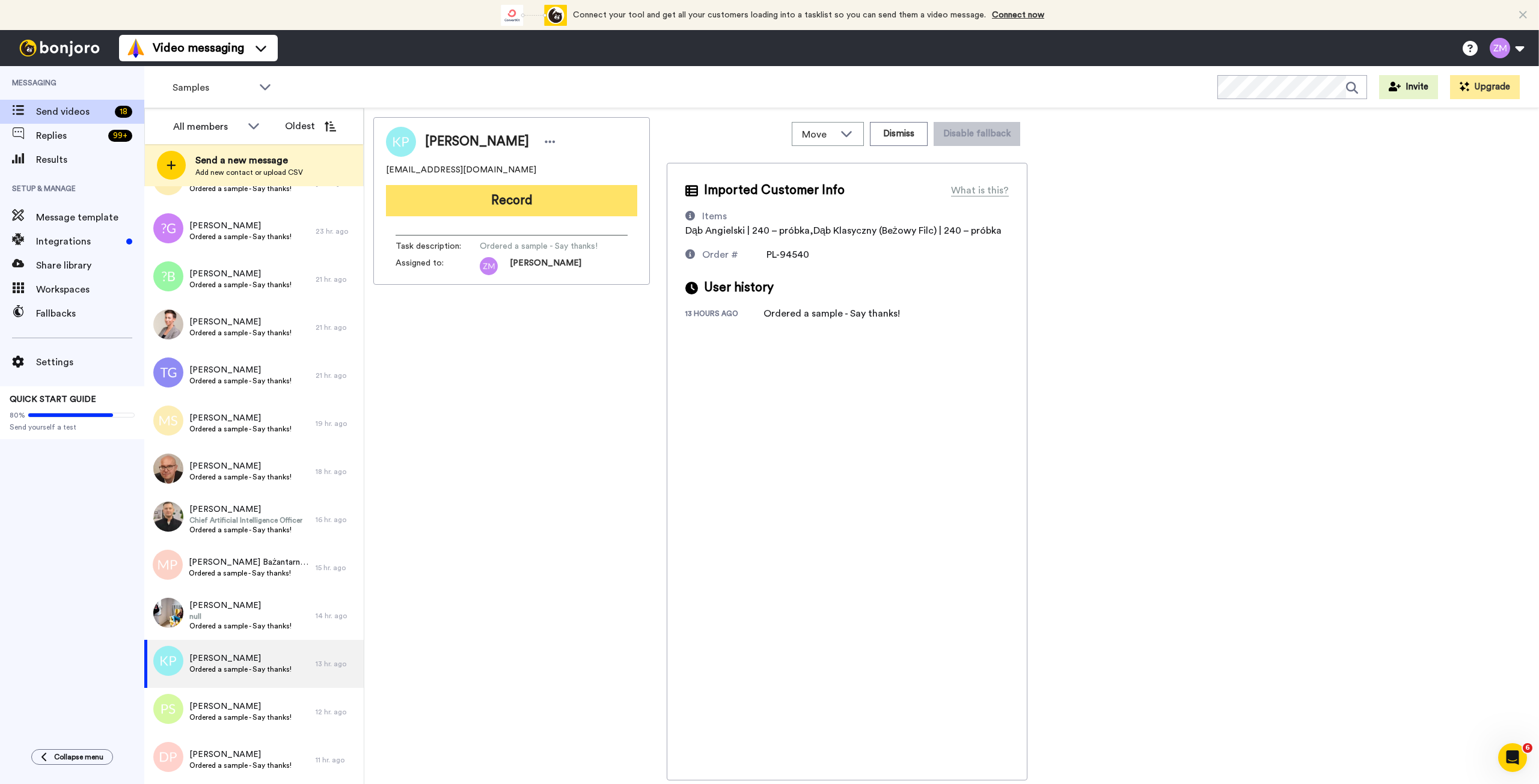
click at [533, 202] on button "Record" at bounding box center [512, 200] width 252 height 31
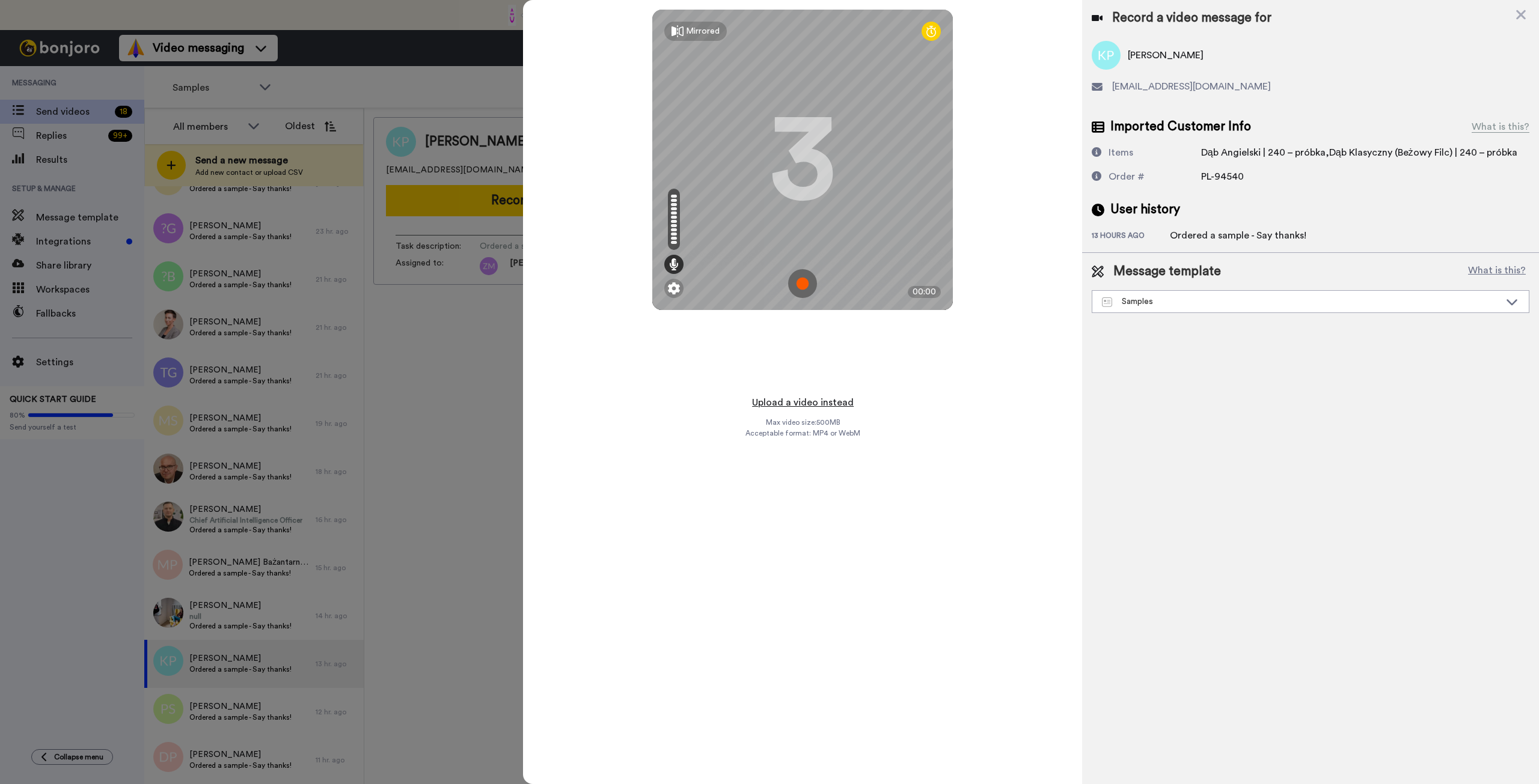
click at [805, 400] on button "Upload a video instead" at bounding box center [803, 402] width 108 height 15
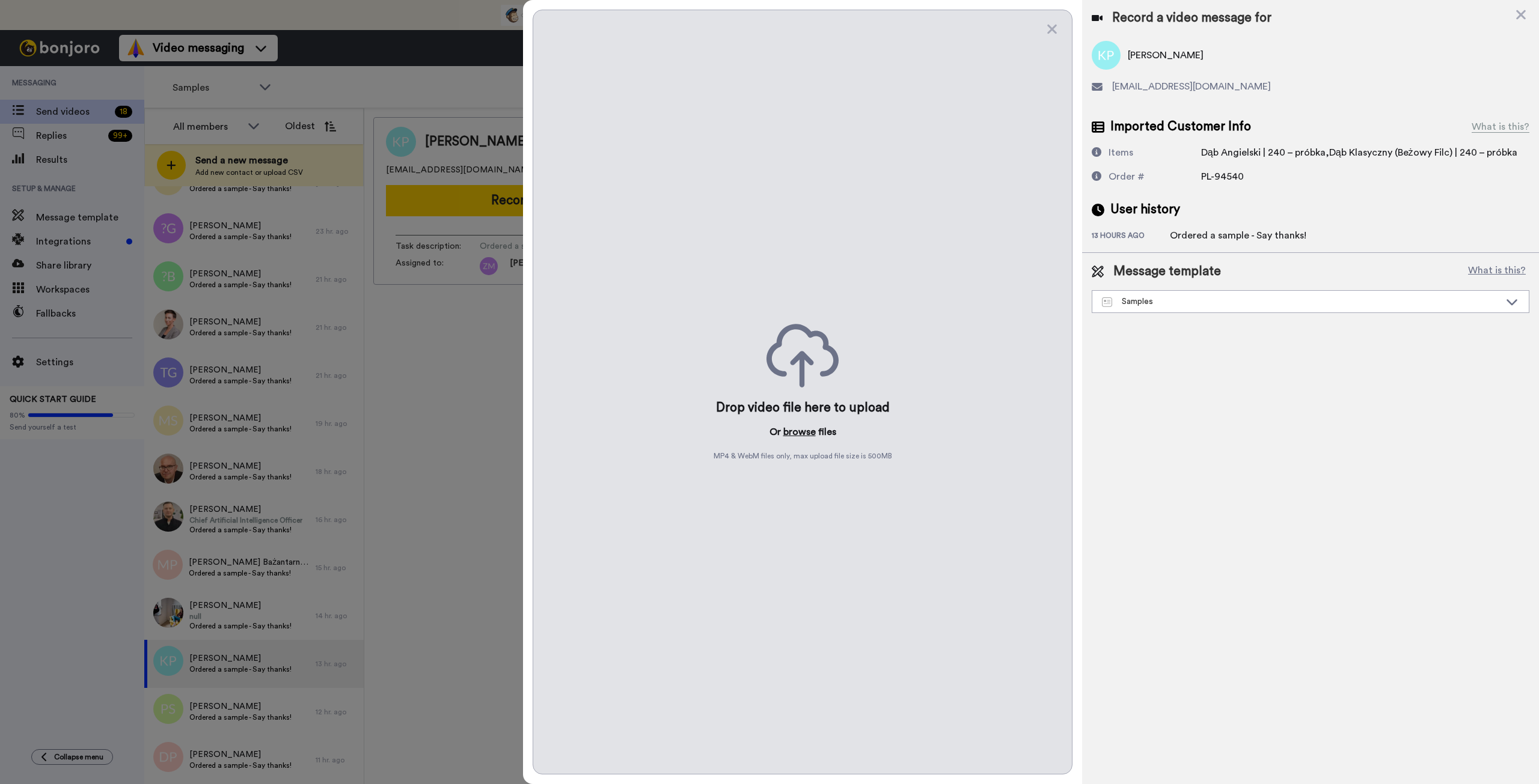
click at [805, 432] on button "browse" at bounding box center [800, 431] width 33 height 15
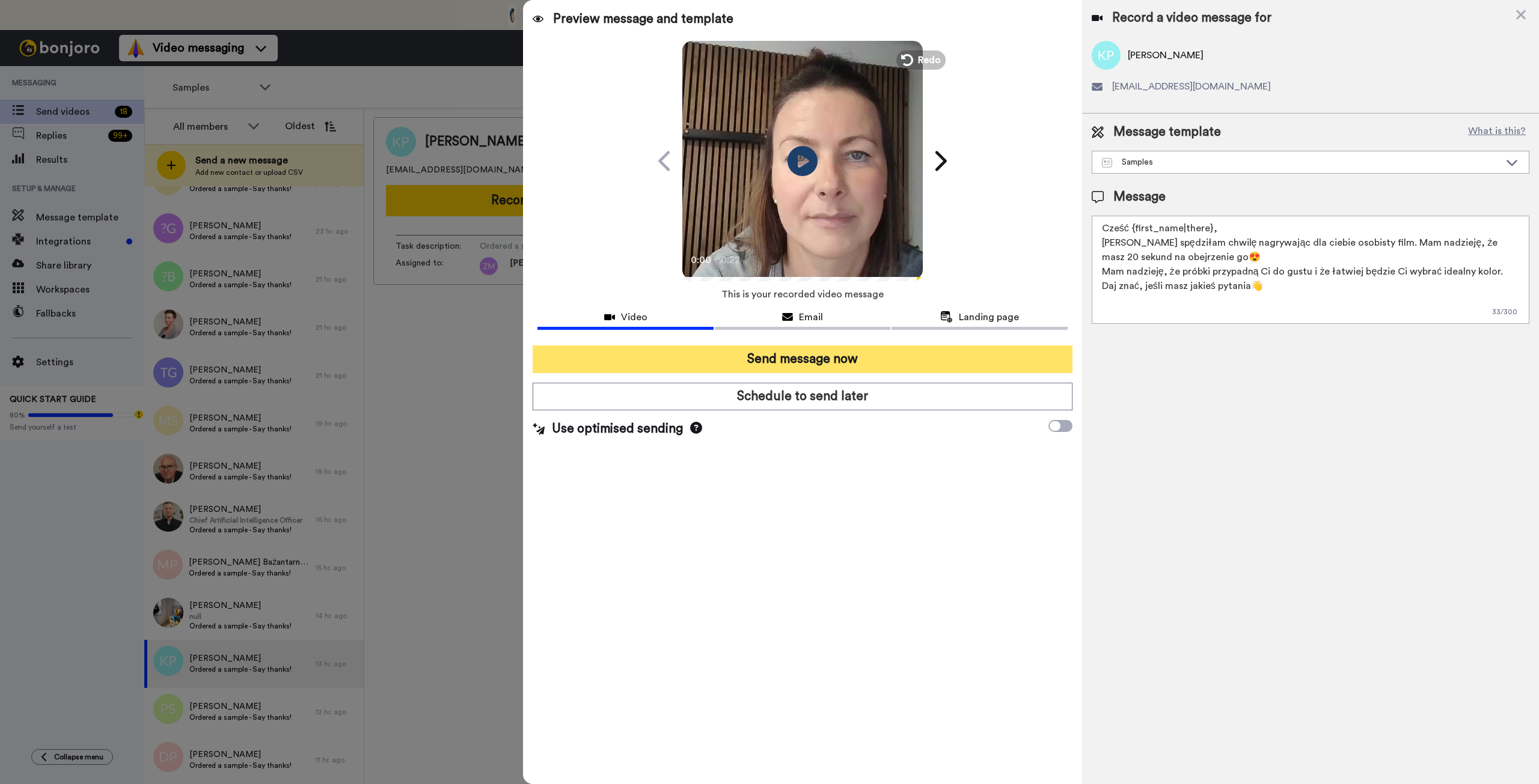
click at [874, 363] on button "Send message now" at bounding box center [803, 359] width 540 height 28
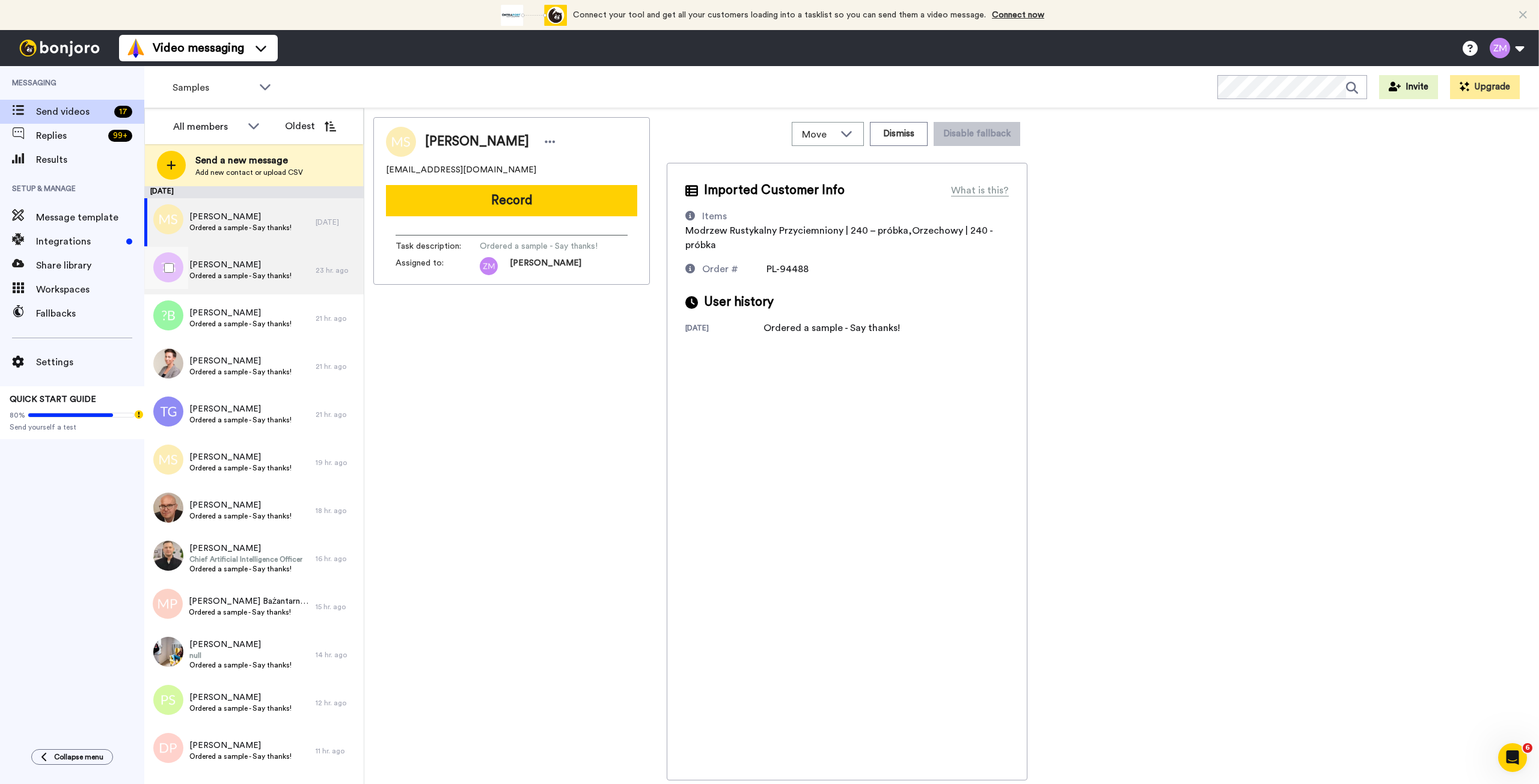
click at [268, 267] on span "[PERSON_NAME]" at bounding box center [241, 265] width 103 height 12
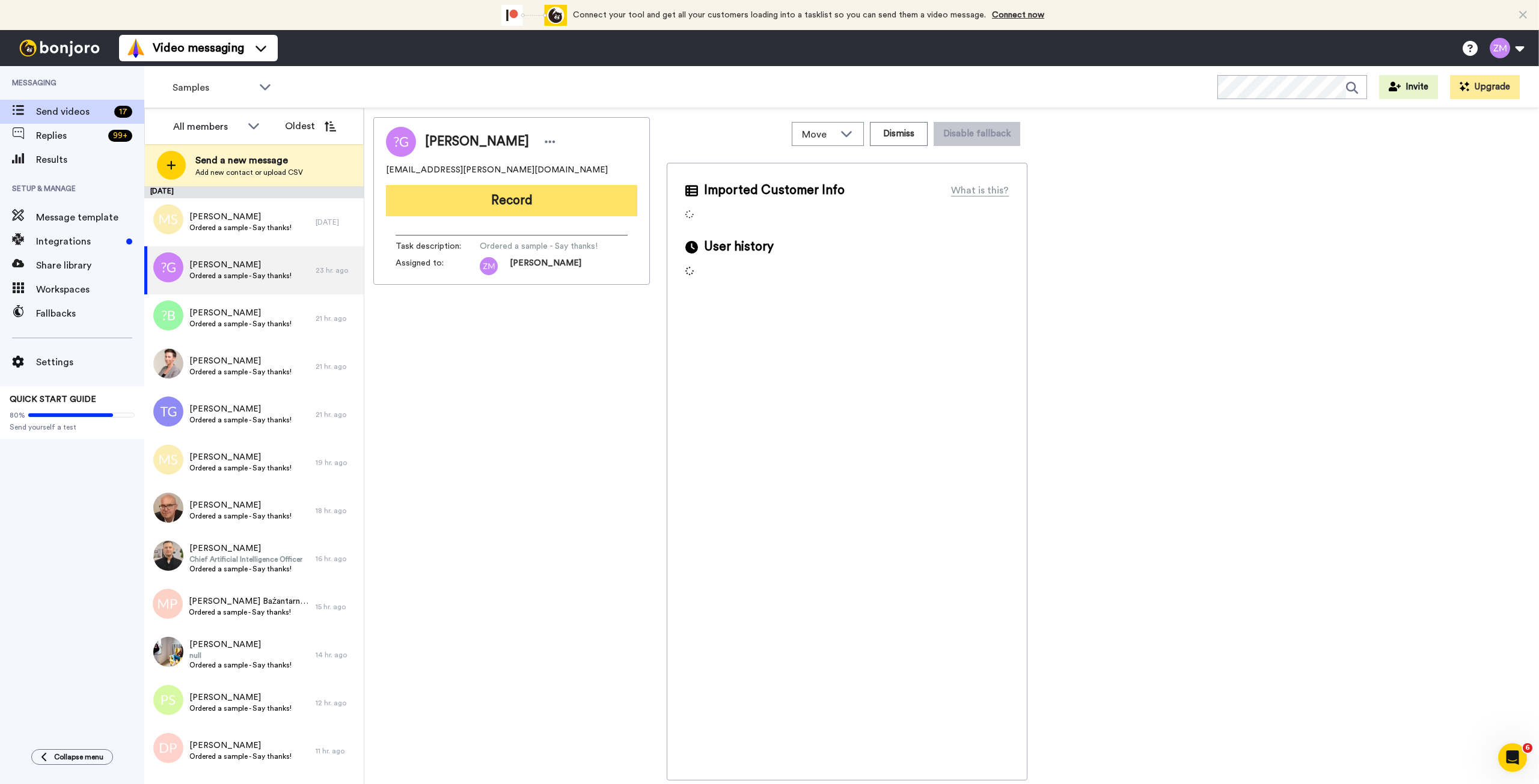
click at [540, 200] on button "Record" at bounding box center [512, 200] width 252 height 31
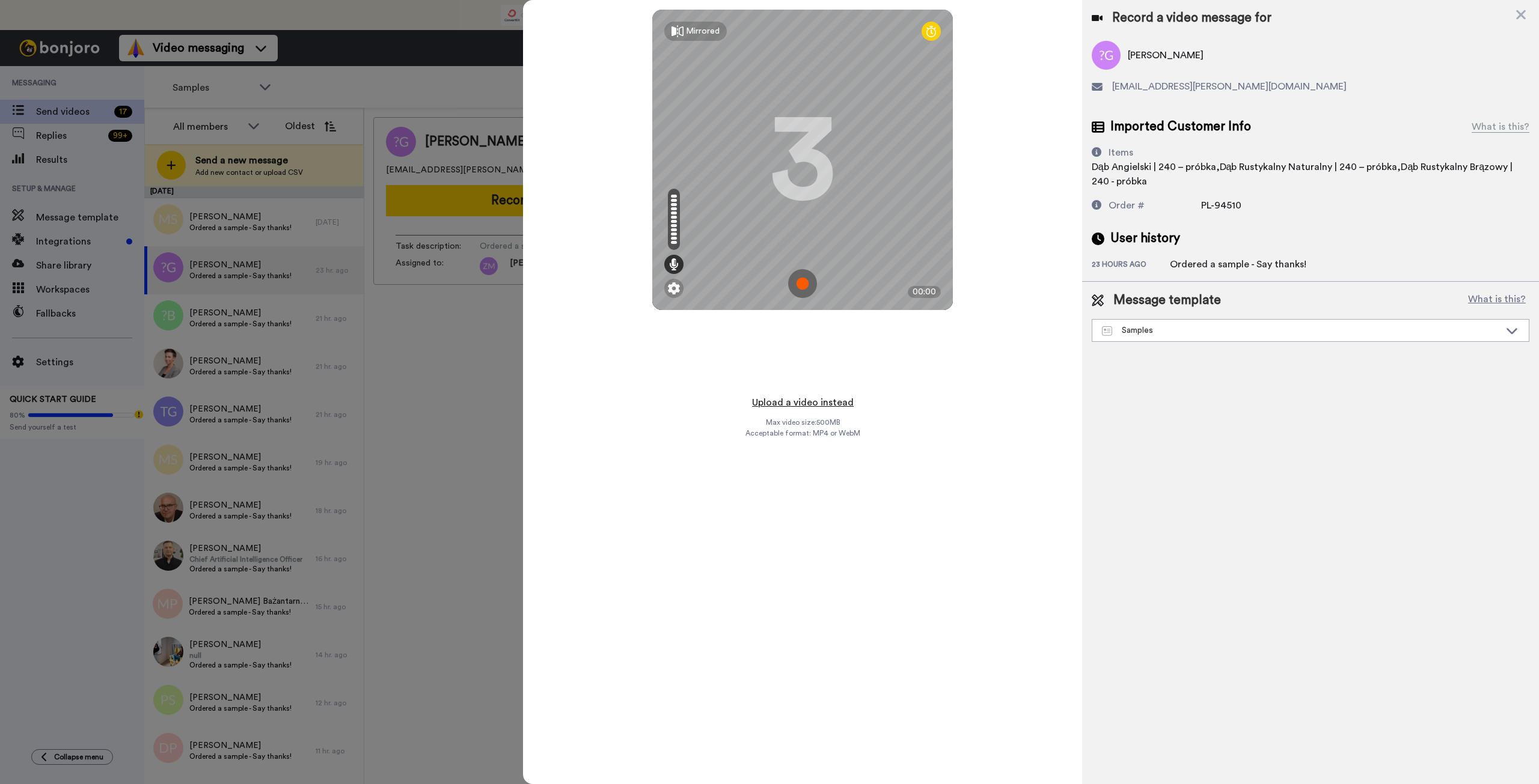
click at [806, 403] on button "Upload a video instead" at bounding box center [803, 402] width 108 height 15
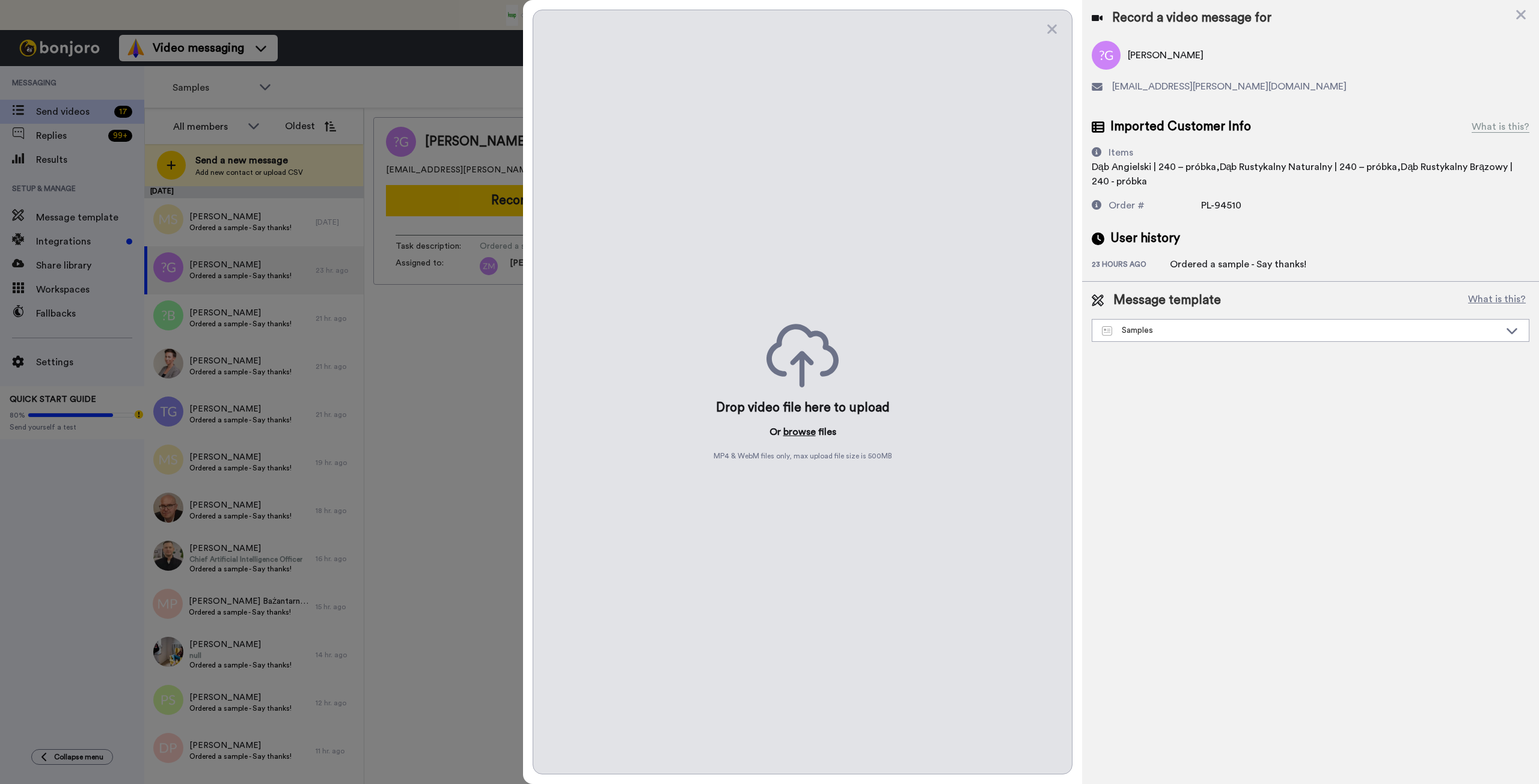
click at [799, 434] on button "browse" at bounding box center [800, 431] width 33 height 15
click at [800, 432] on button "browse" at bounding box center [800, 431] width 33 height 15
click at [797, 432] on button "browse" at bounding box center [800, 431] width 33 height 15
click at [800, 434] on button "browse" at bounding box center [800, 431] width 33 height 15
click at [798, 429] on button "browse" at bounding box center [800, 431] width 33 height 15
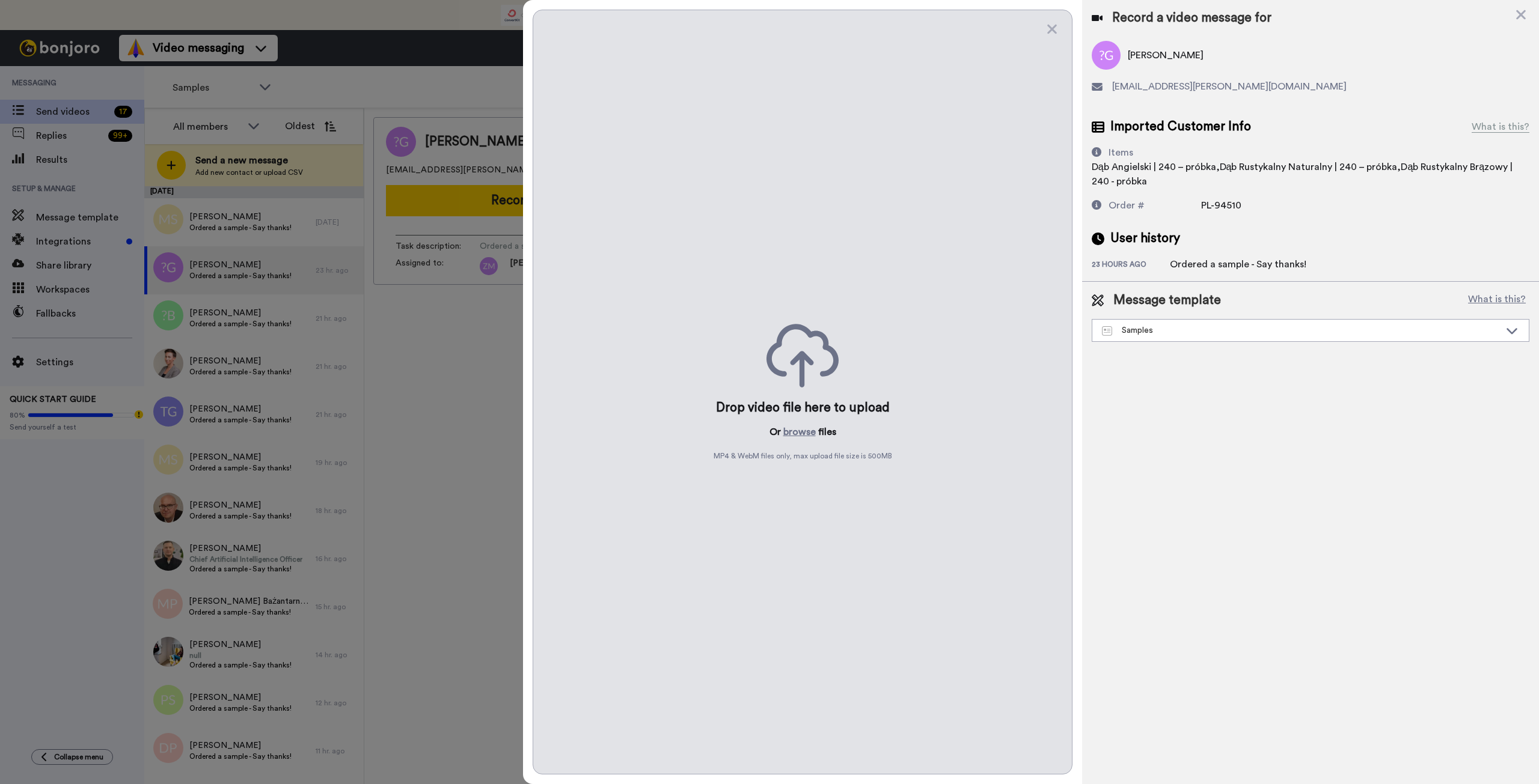
drag, startPoint x: 1522, startPoint y: 16, endPoint x: 1498, endPoint y: 30, distance: 27.8
click at [1522, 16] on icon at bounding box center [1521, 15] width 12 height 15
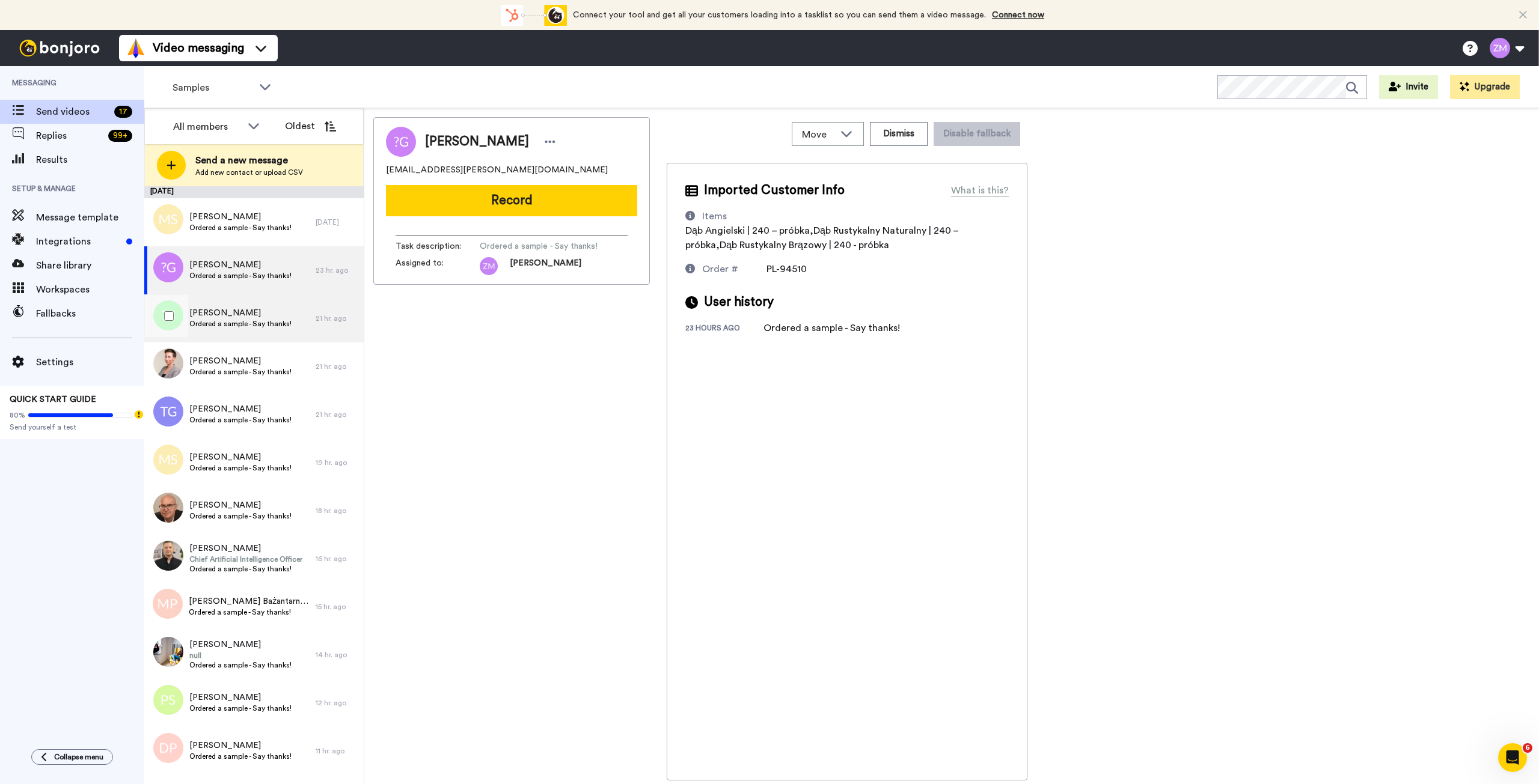
click at [212, 308] on span "[PERSON_NAME]" at bounding box center [241, 313] width 103 height 12
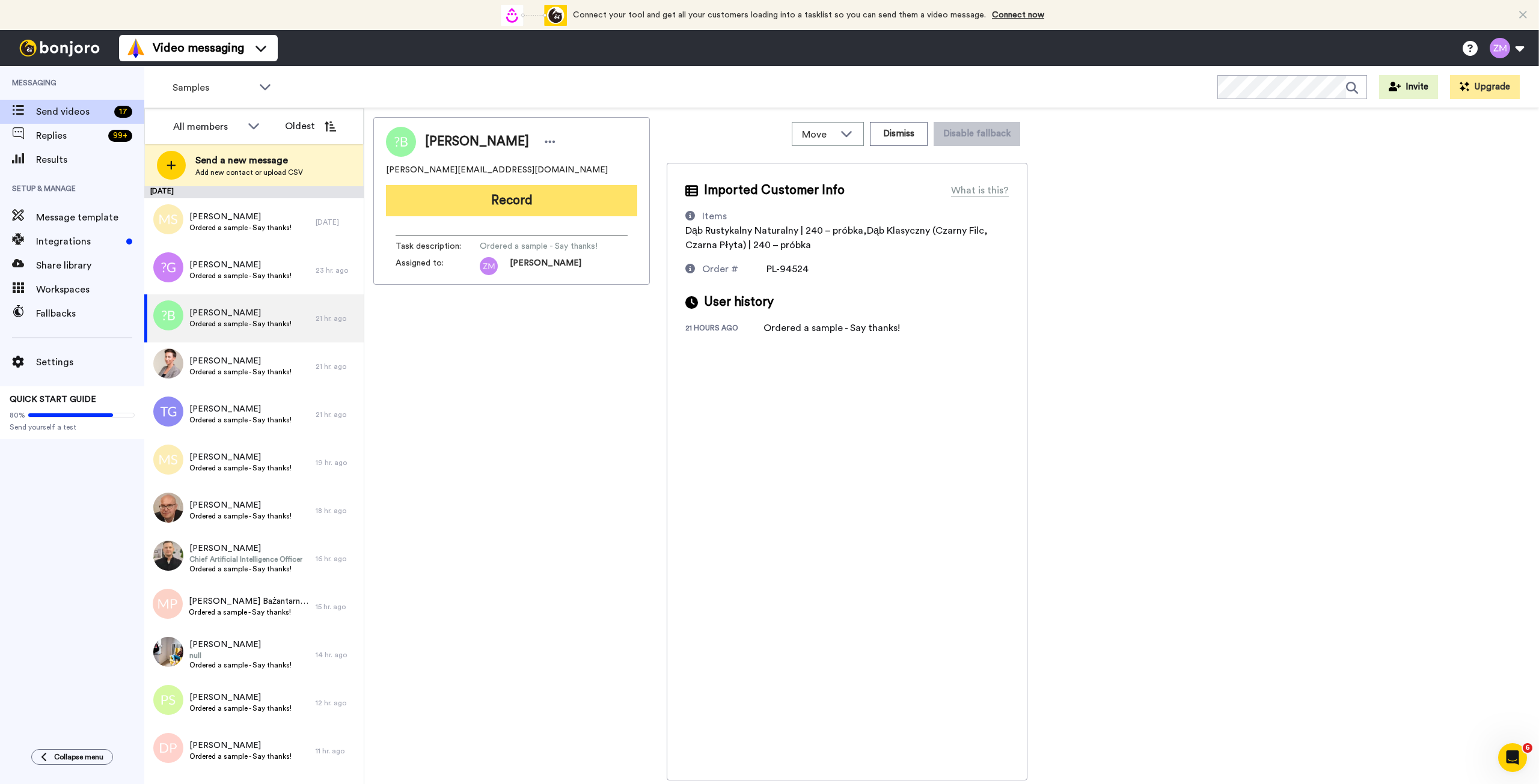
click at [524, 204] on button "Record" at bounding box center [512, 200] width 252 height 31
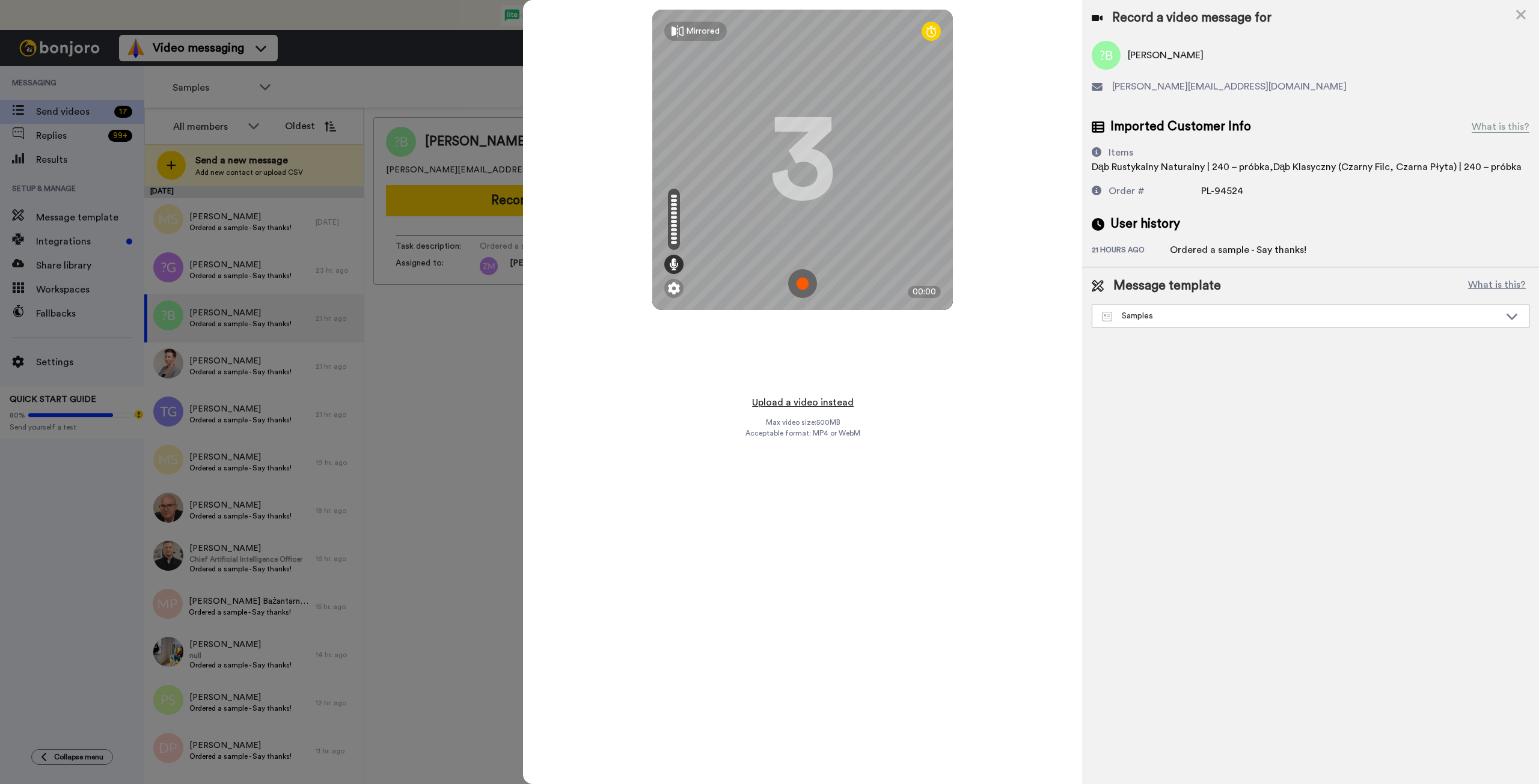
click at [806, 402] on button "Upload a video instead" at bounding box center [803, 402] width 108 height 15
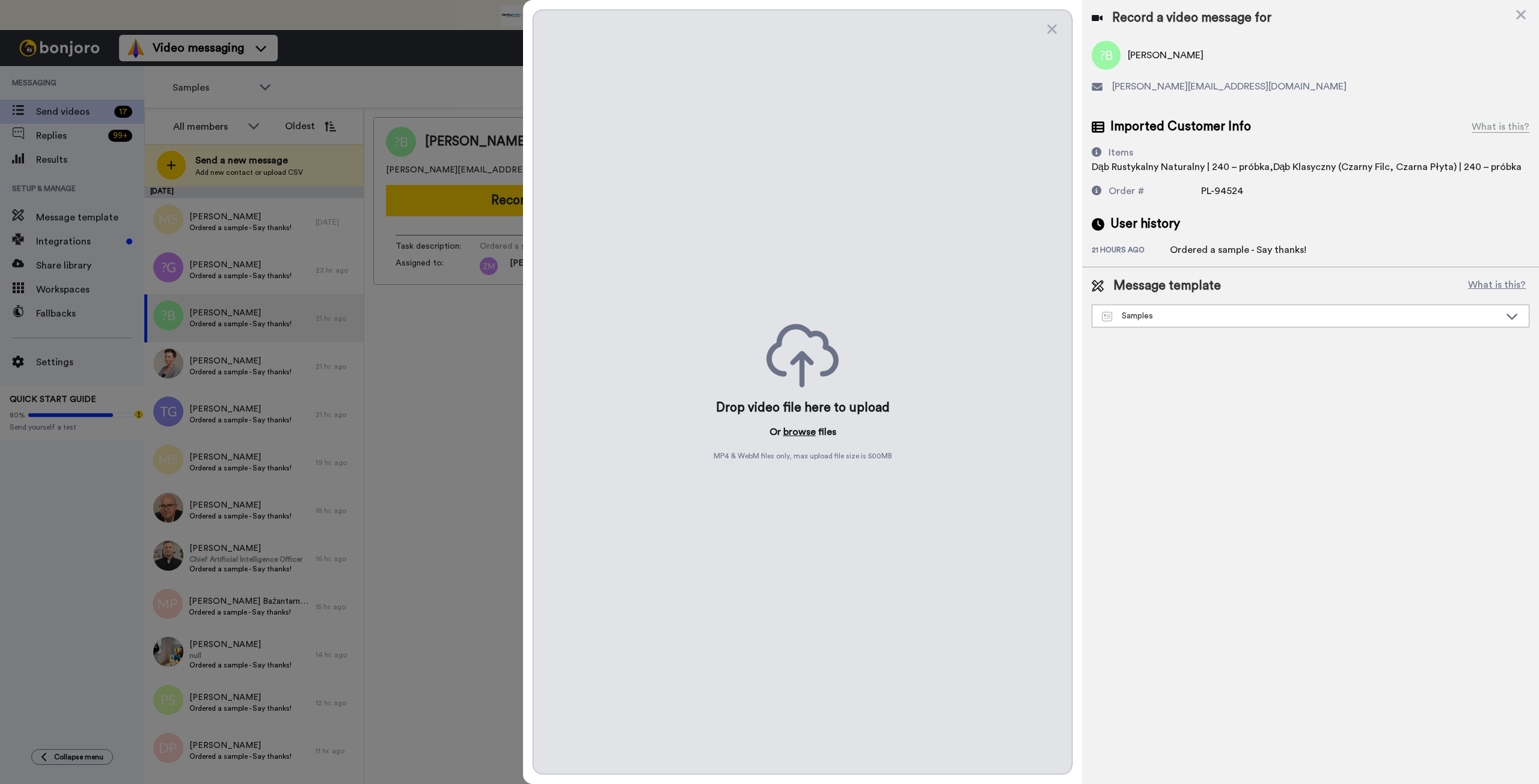
click at [795, 431] on button "browse" at bounding box center [800, 431] width 33 height 15
click at [1518, 14] on icon at bounding box center [1521, 15] width 12 height 15
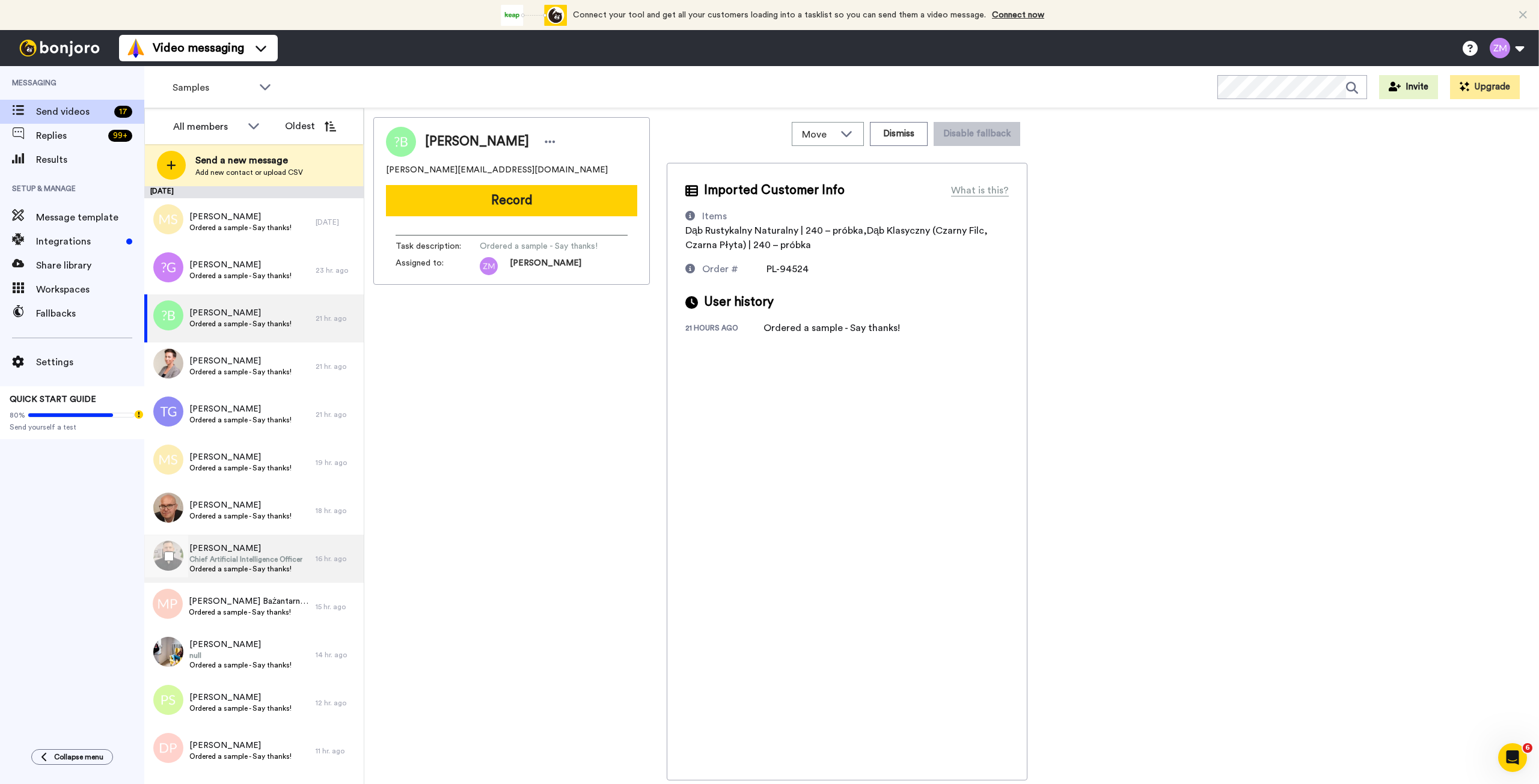
click at [246, 553] on span "[PERSON_NAME]" at bounding box center [246, 548] width 113 height 12
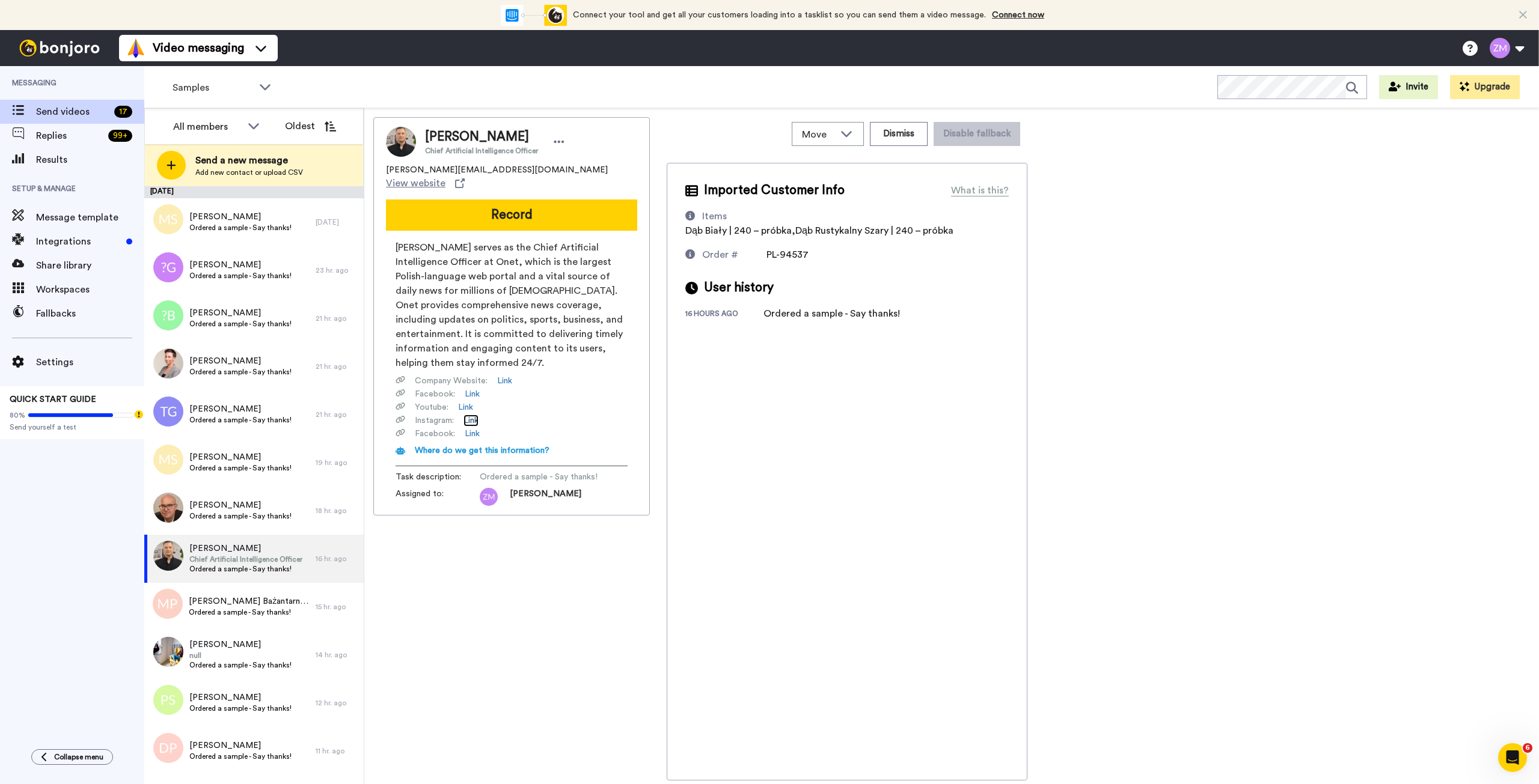
click at [468, 415] on link "Link" at bounding box center [471, 421] width 15 height 12
click at [228, 226] on span "Ordered a sample - Say thanks!" at bounding box center [241, 228] width 103 height 10
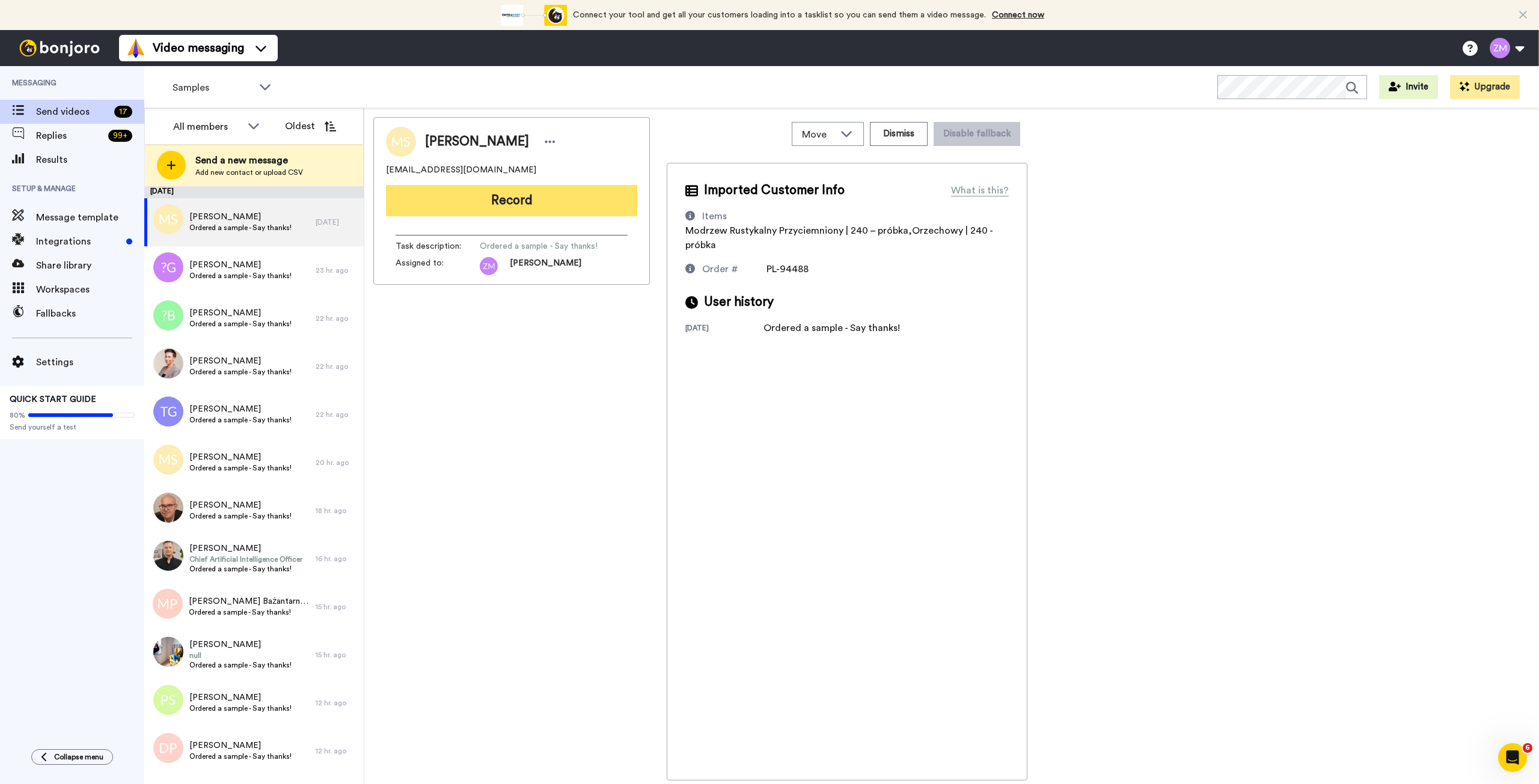
click at [504, 207] on button "Record" at bounding box center [512, 200] width 252 height 31
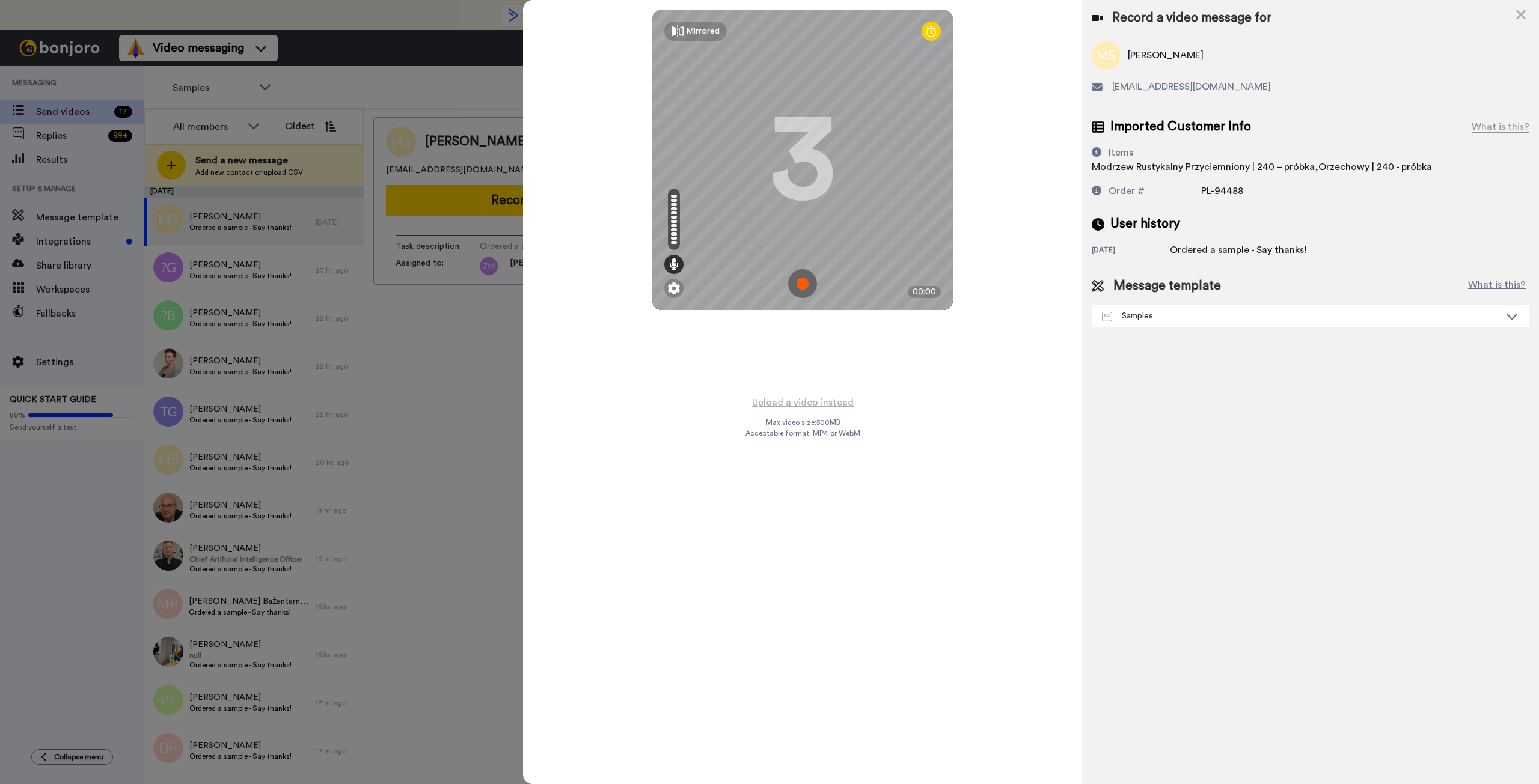
click at [804, 283] on img at bounding box center [803, 283] width 29 height 29
click at [800, 279] on img at bounding box center [803, 283] width 29 height 29
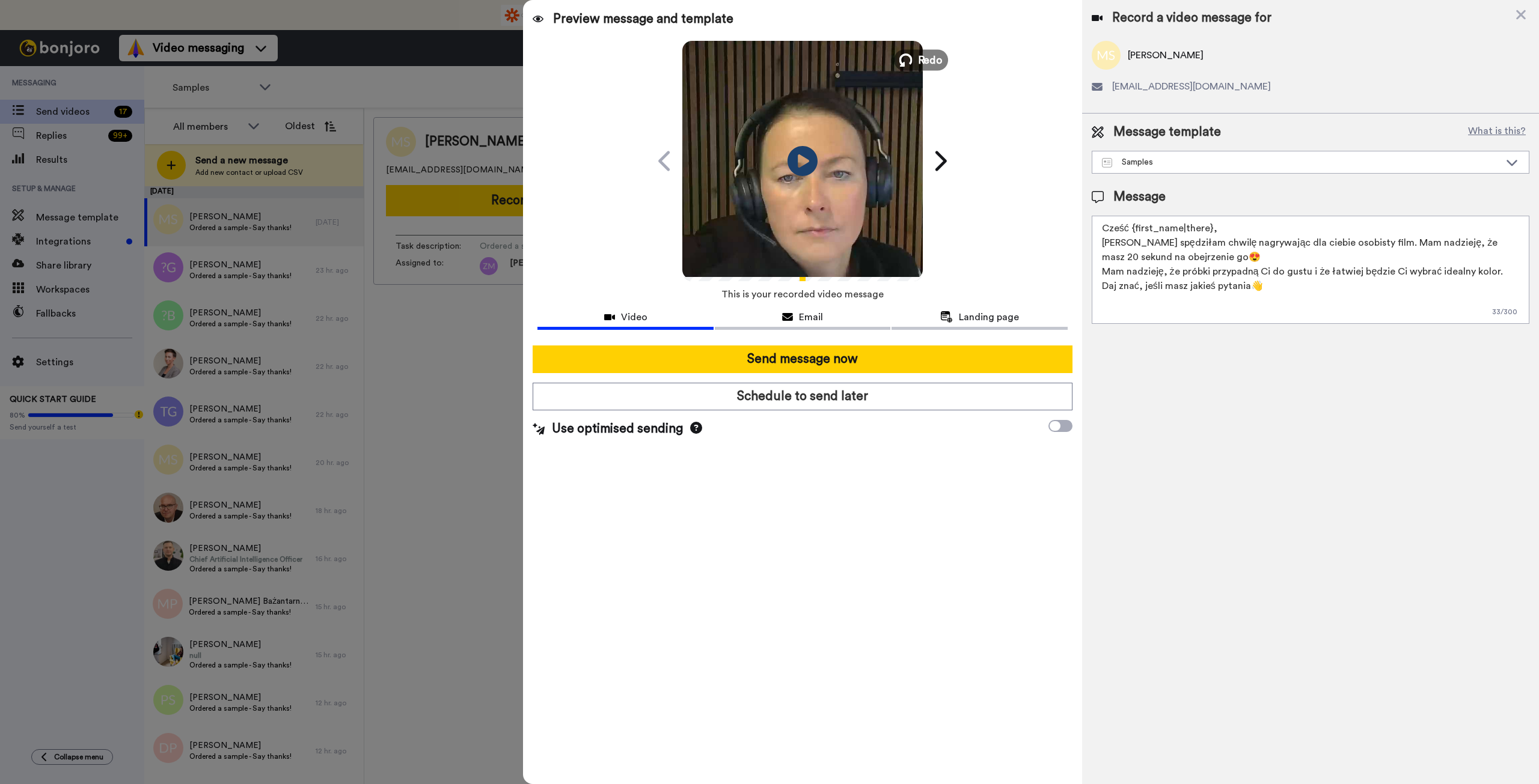
click at [916, 60] on button "Redo" at bounding box center [921, 60] width 54 height 21
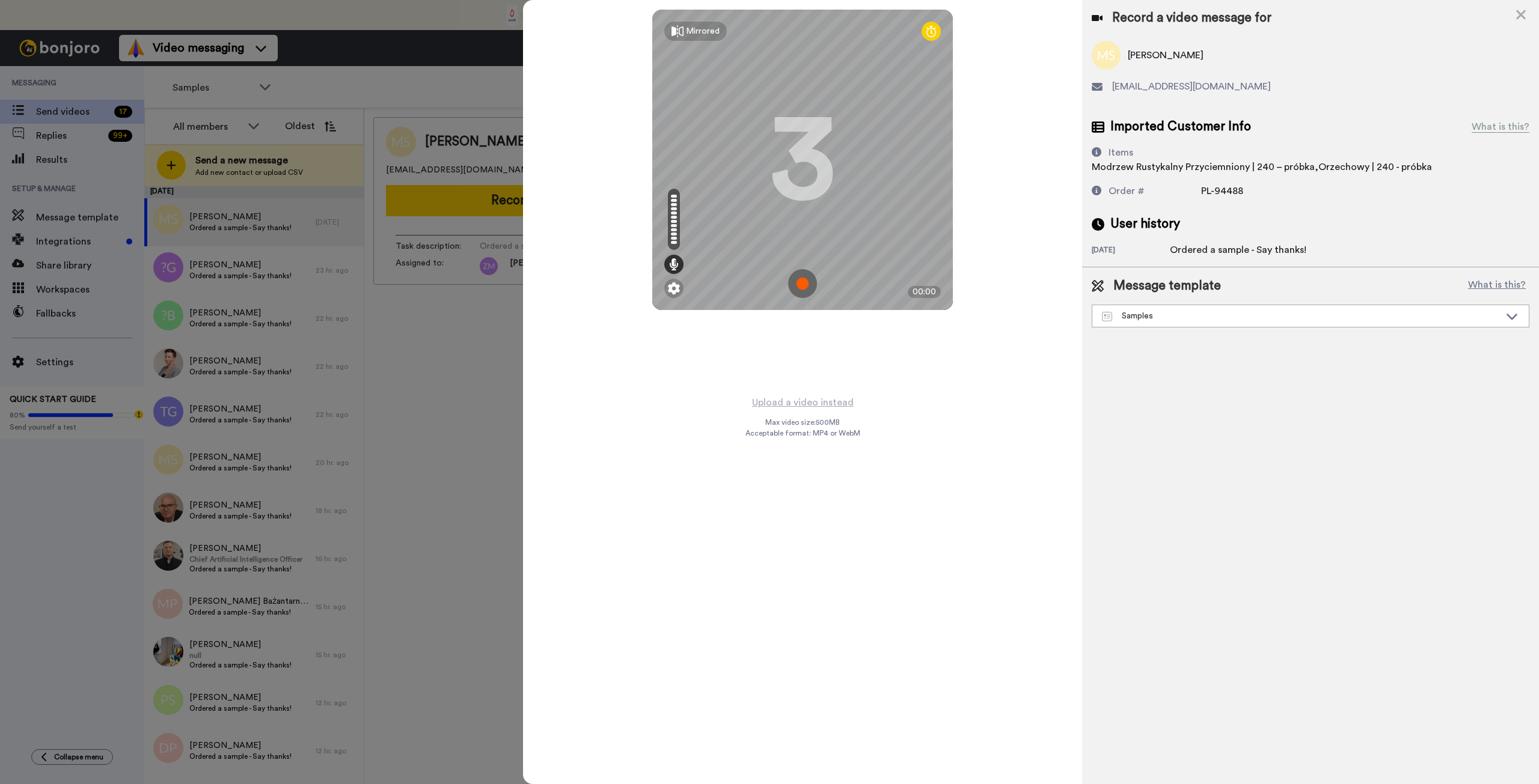
click at [805, 286] on img at bounding box center [803, 283] width 29 height 29
click at [803, 281] on img at bounding box center [803, 283] width 29 height 29
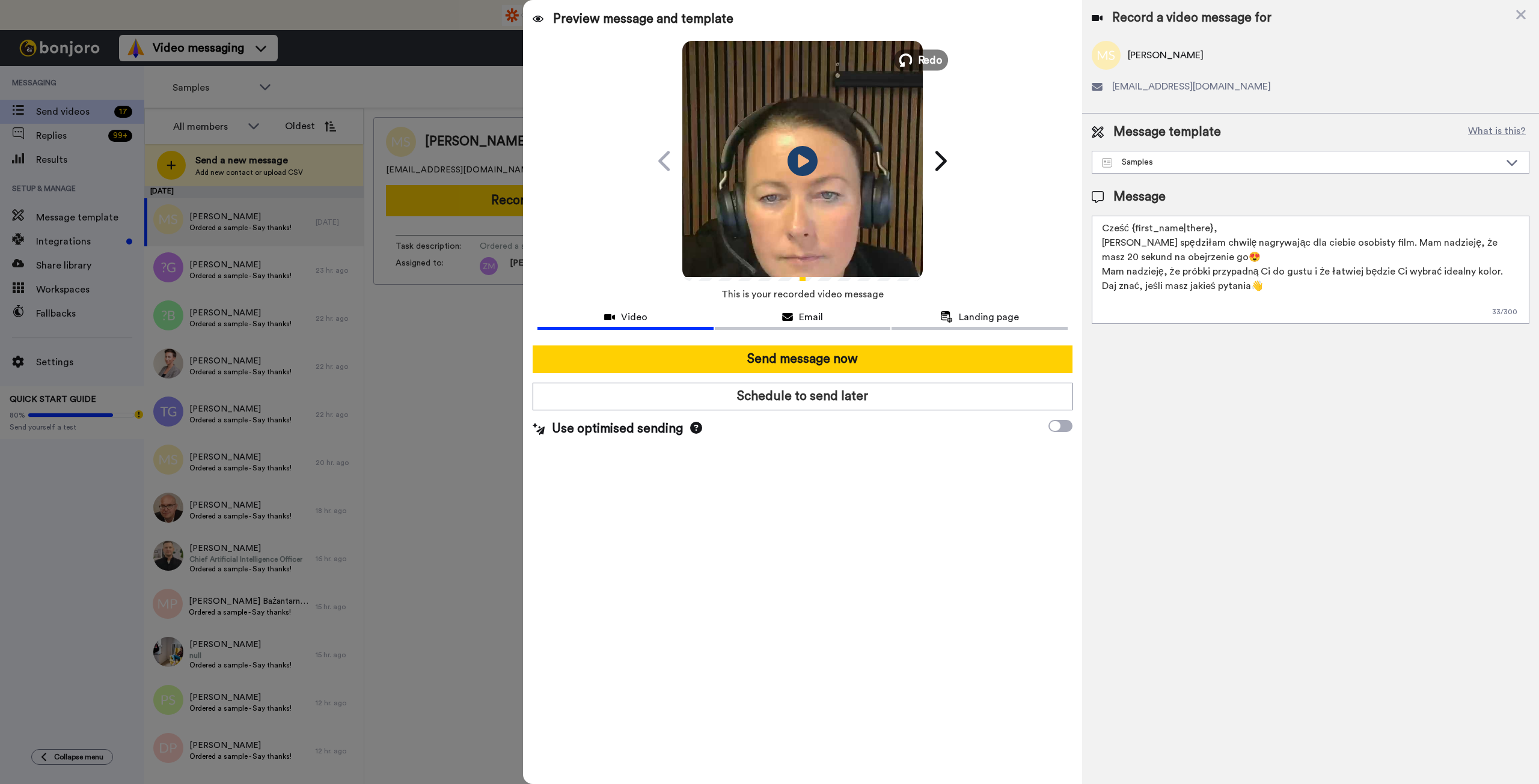
click at [900, 58] on icon at bounding box center [906, 60] width 14 height 14
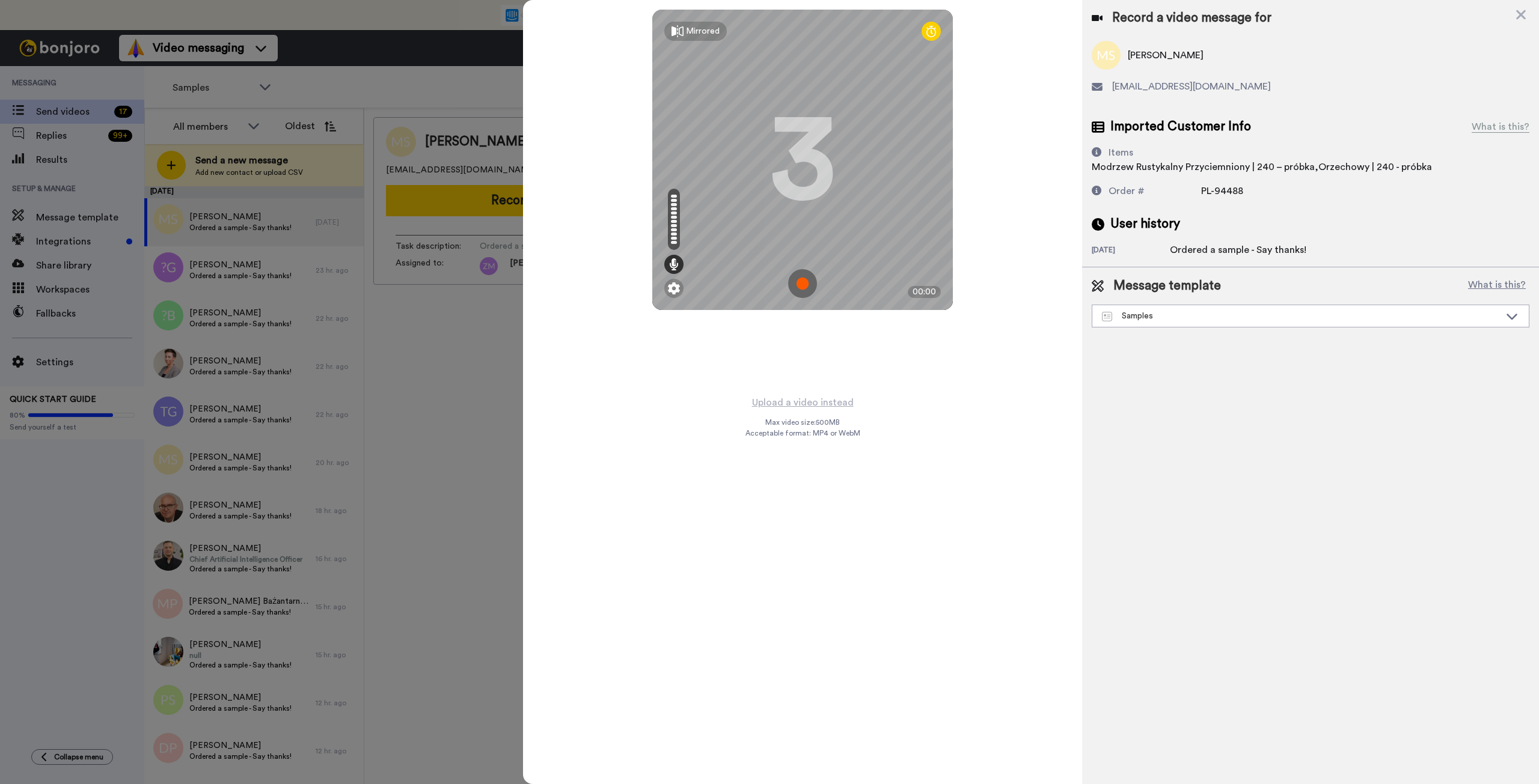
click at [803, 283] on img at bounding box center [803, 283] width 29 height 29
click at [801, 280] on img at bounding box center [803, 283] width 29 height 29
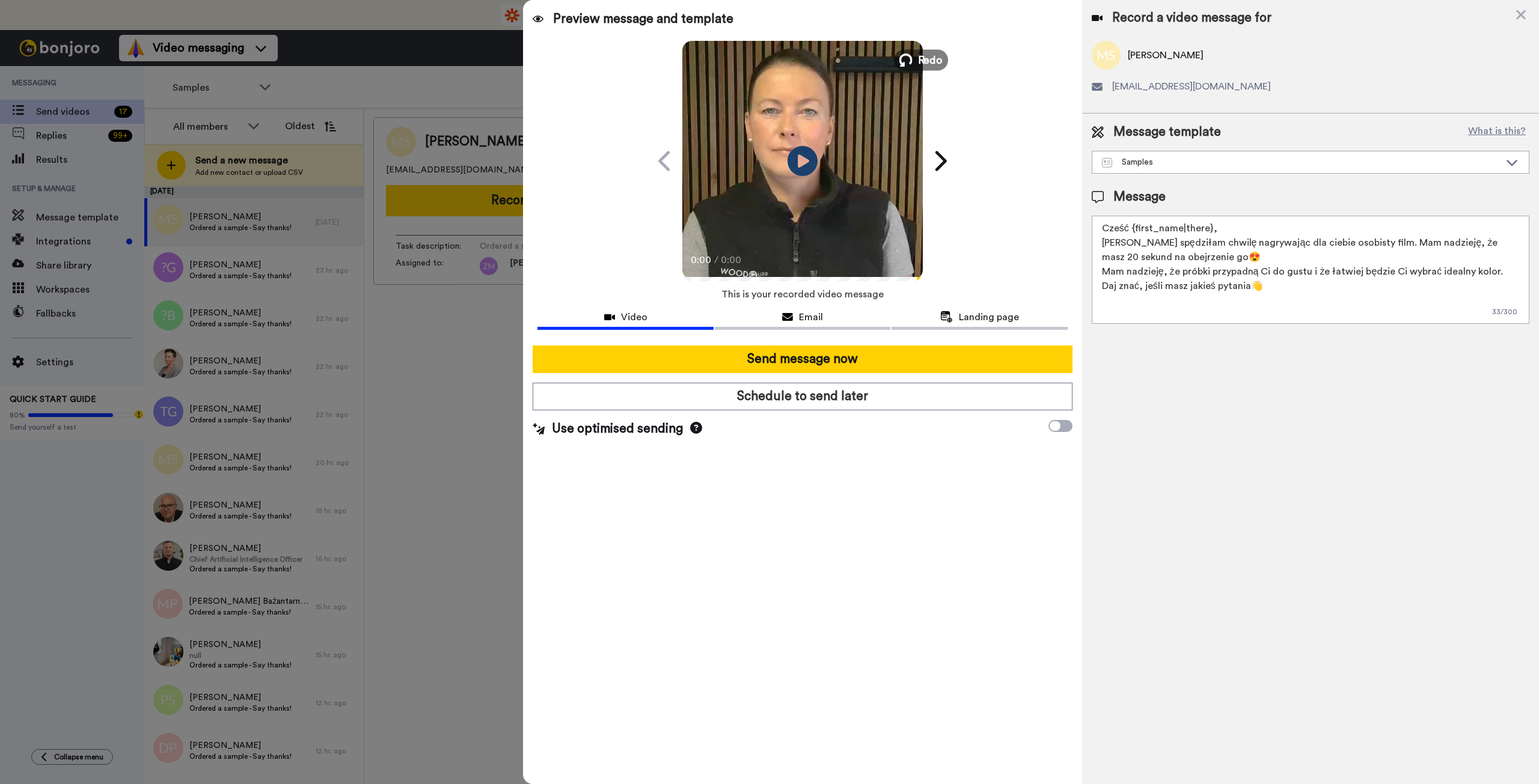
click at [911, 62] on icon at bounding box center [906, 60] width 14 height 14
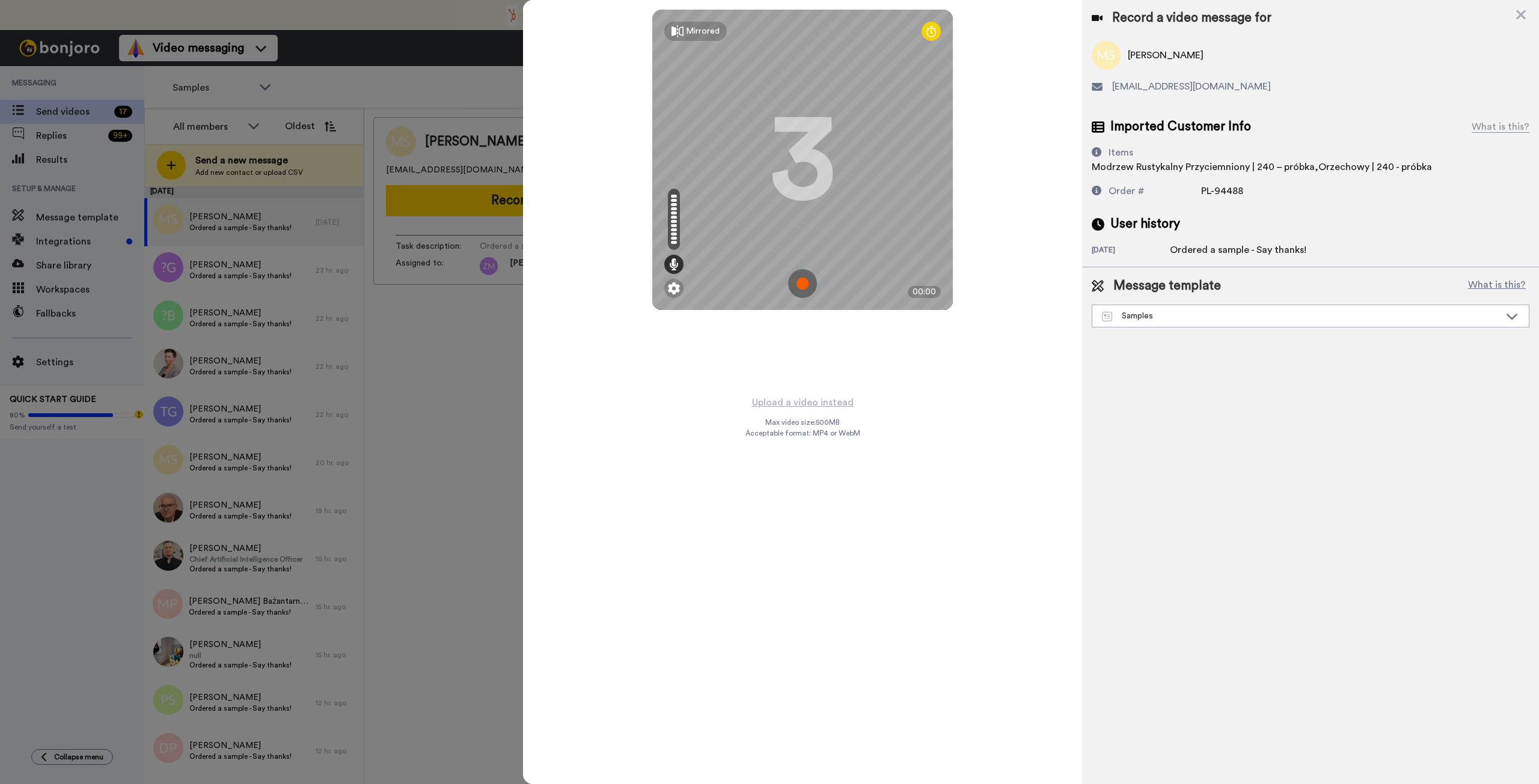
click at [799, 286] on img at bounding box center [803, 283] width 29 height 29
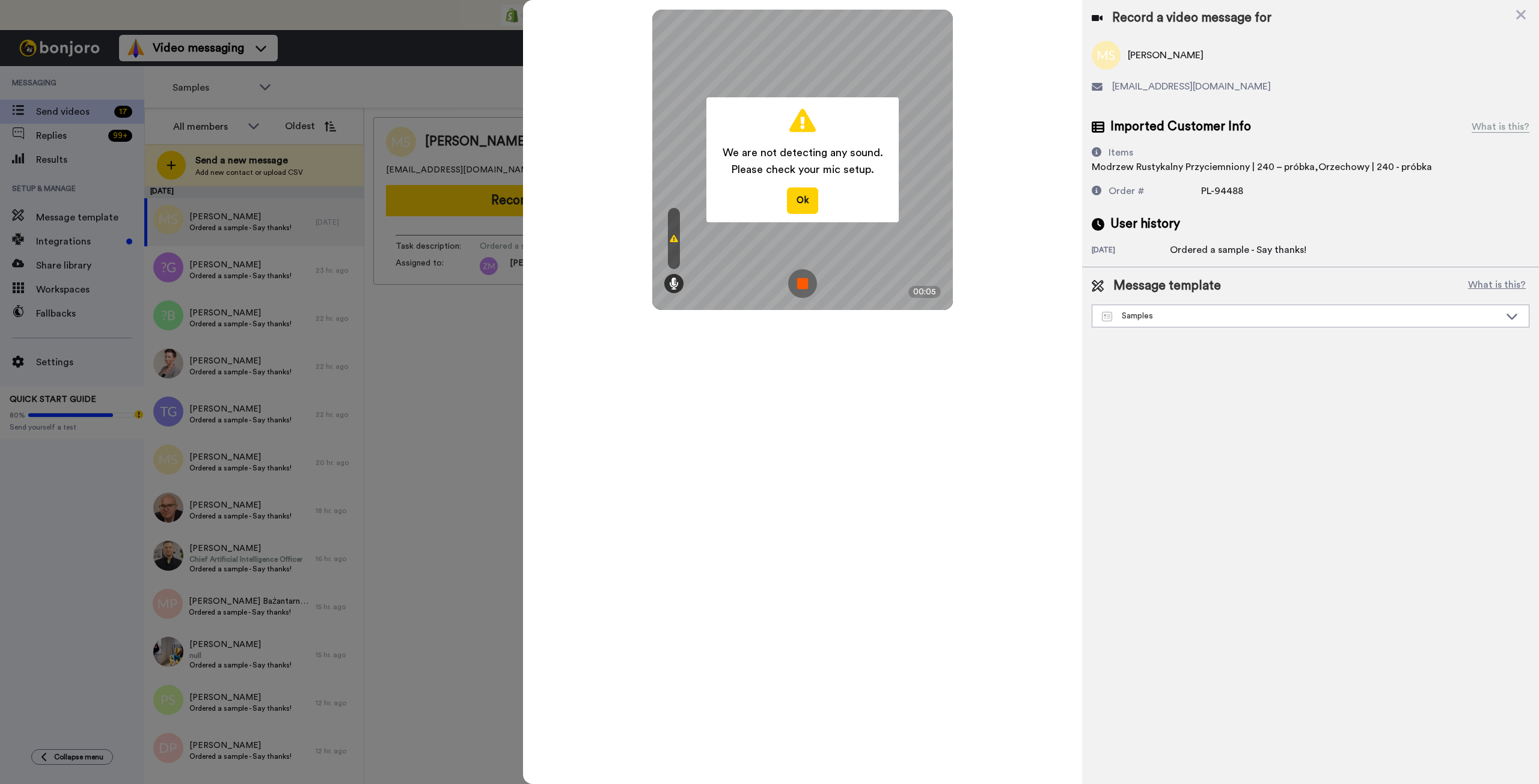
click at [801, 280] on img at bounding box center [803, 283] width 29 height 29
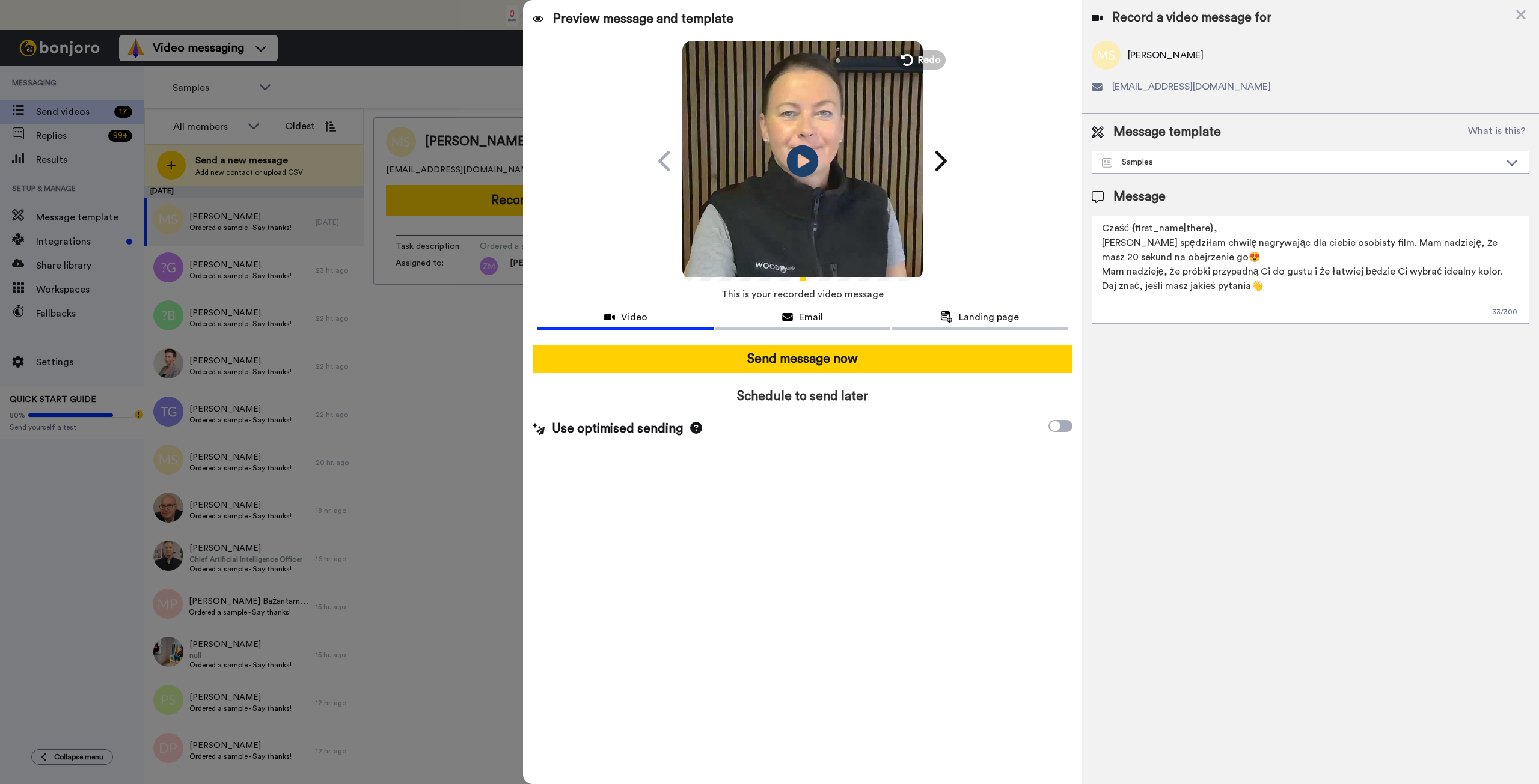
click at [804, 153] on icon at bounding box center [803, 160] width 32 height 32
click at [903, 58] on icon at bounding box center [906, 60] width 14 height 14
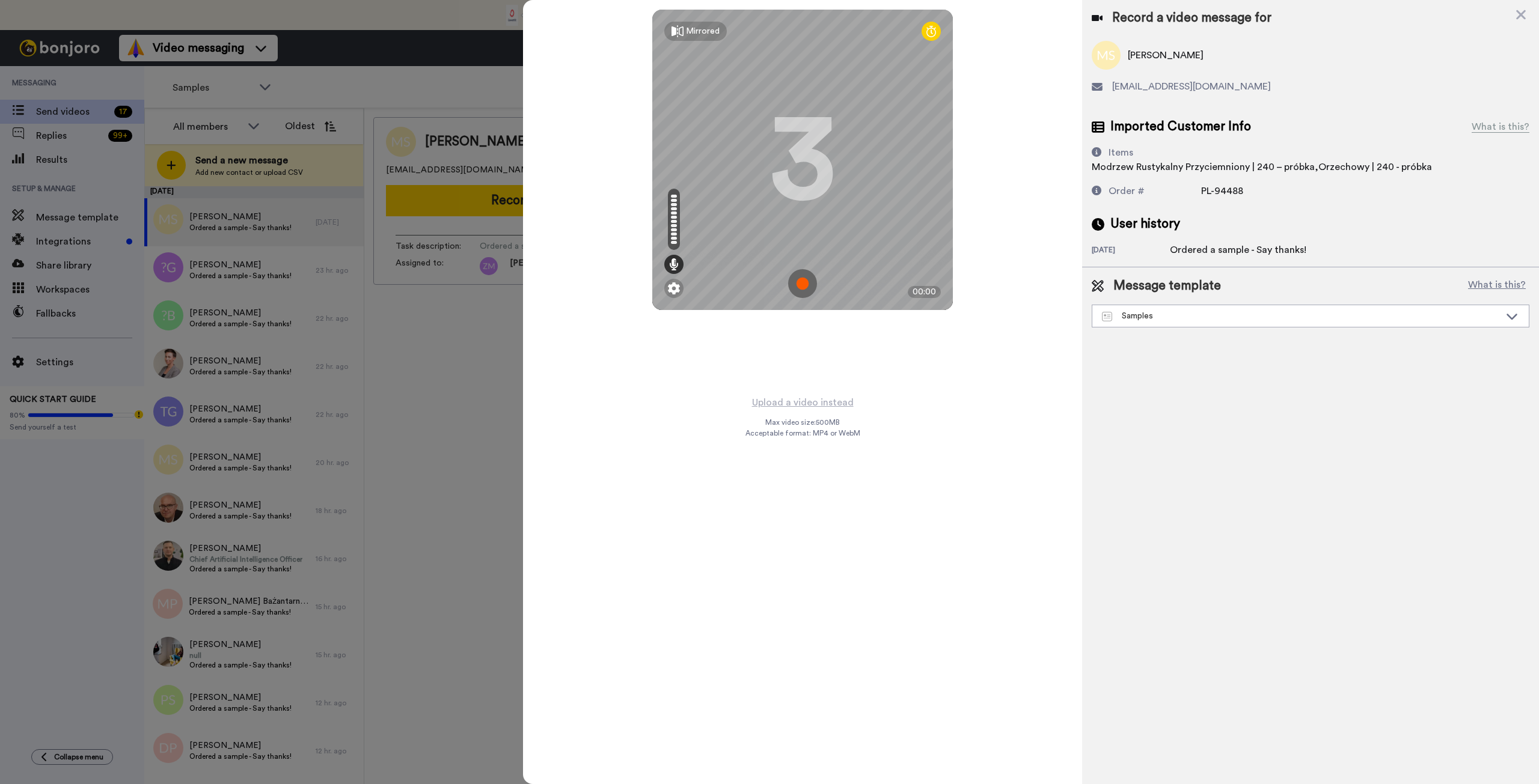
click at [799, 280] on img at bounding box center [803, 283] width 29 height 29
click at [800, 280] on img at bounding box center [803, 283] width 29 height 29
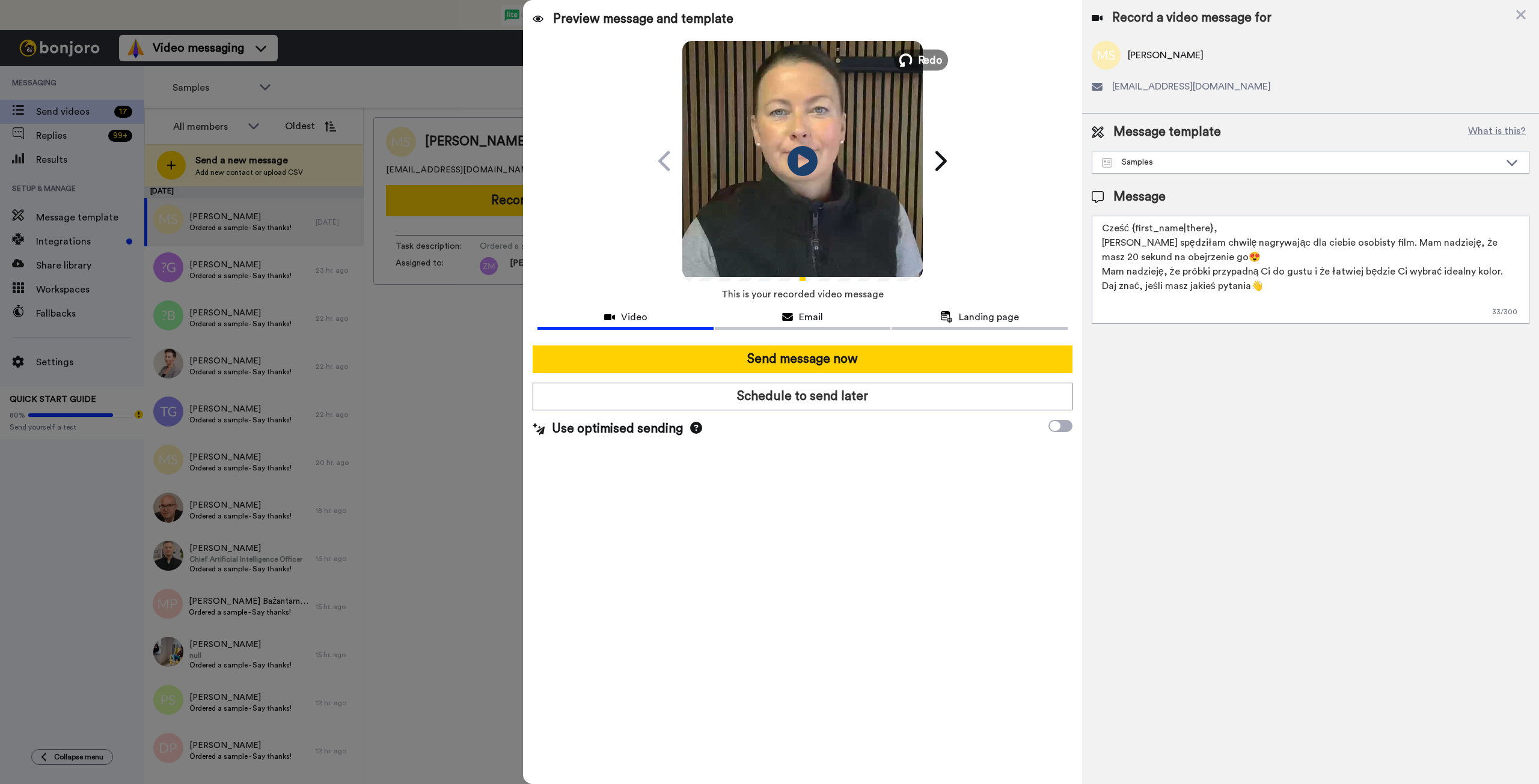
click at [903, 61] on icon at bounding box center [906, 60] width 14 height 14
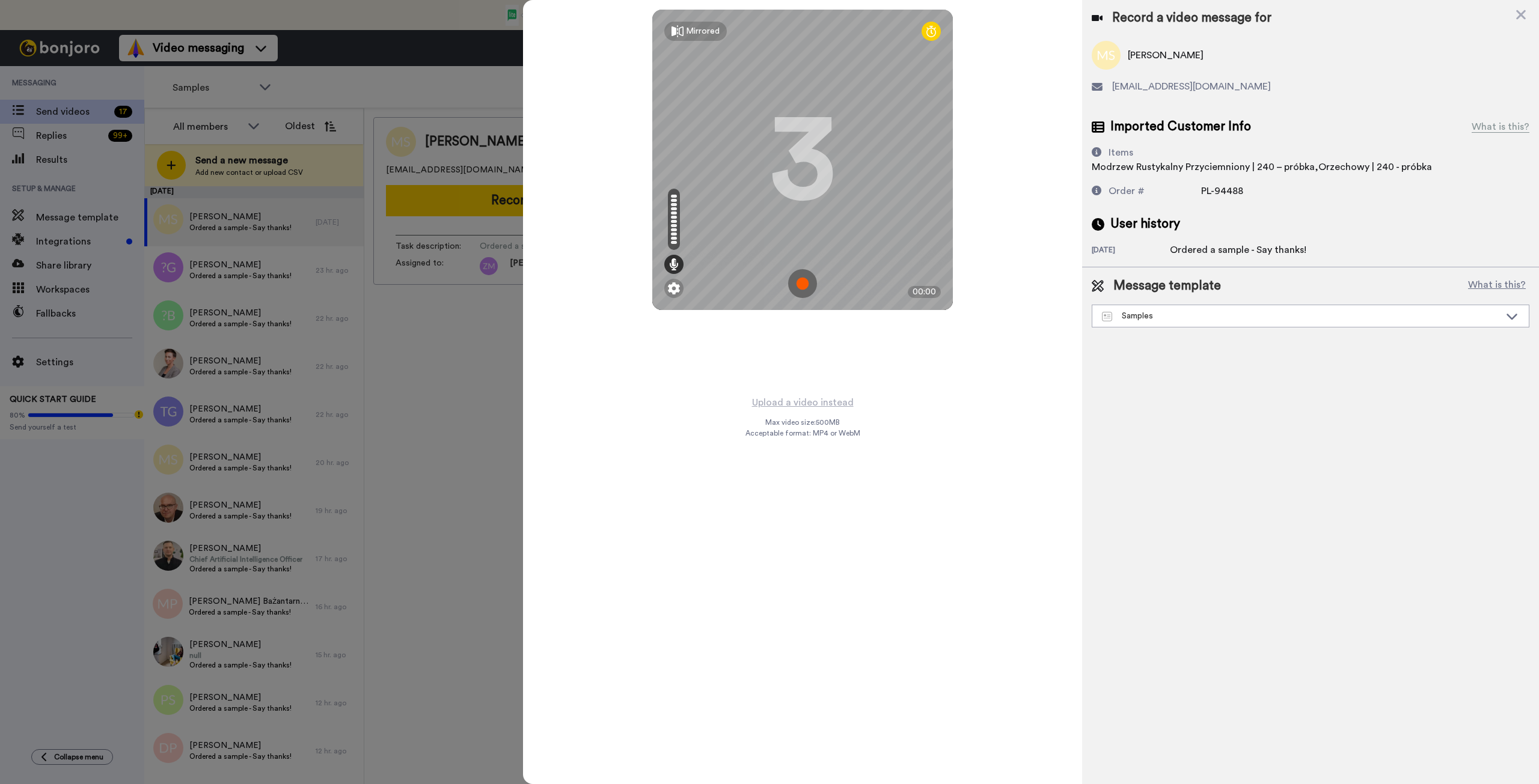
click at [803, 281] on img at bounding box center [803, 283] width 29 height 29
click at [798, 281] on img at bounding box center [803, 283] width 29 height 29
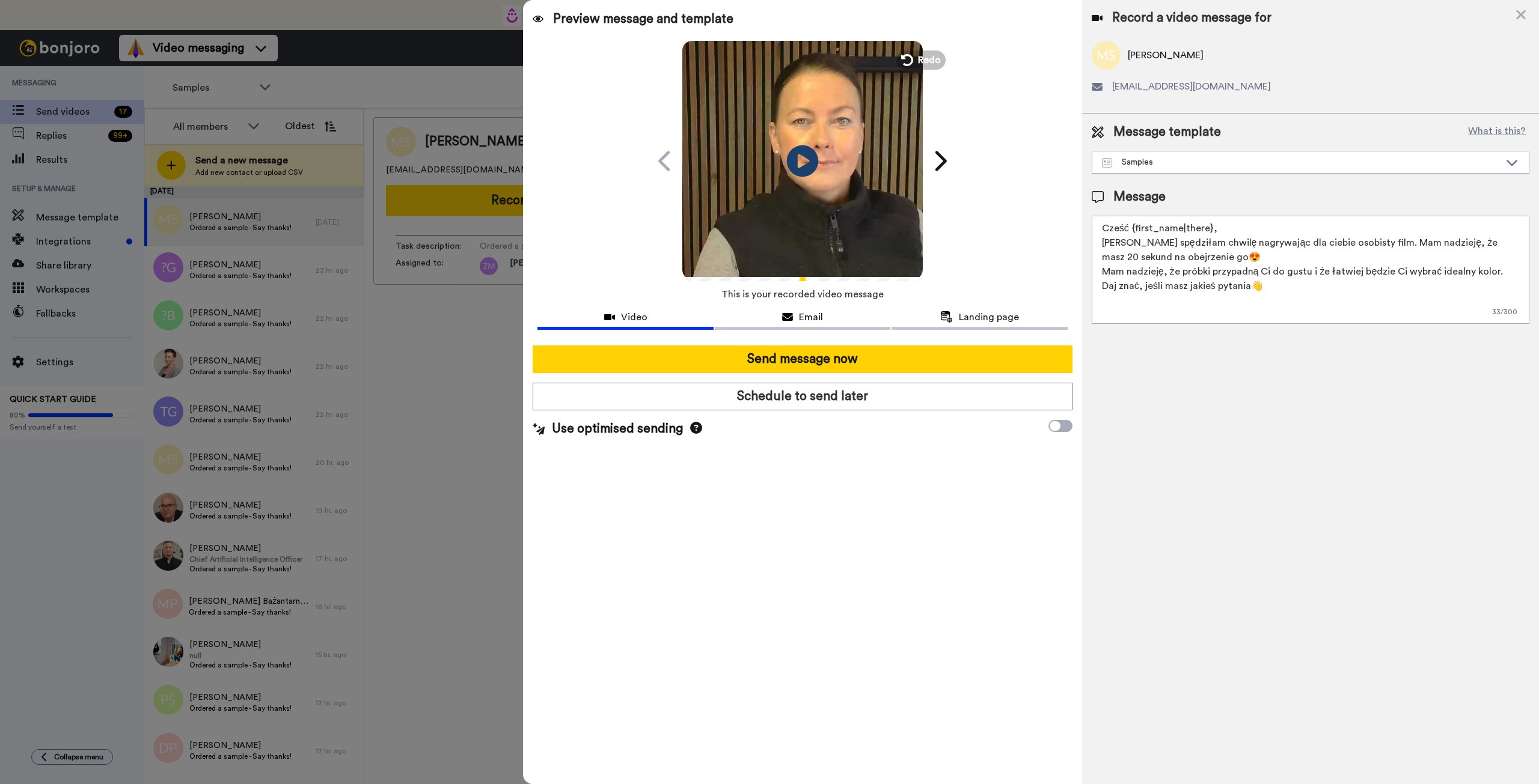
click at [801, 155] on icon at bounding box center [803, 160] width 32 height 32
click at [910, 58] on icon at bounding box center [906, 60] width 14 height 14
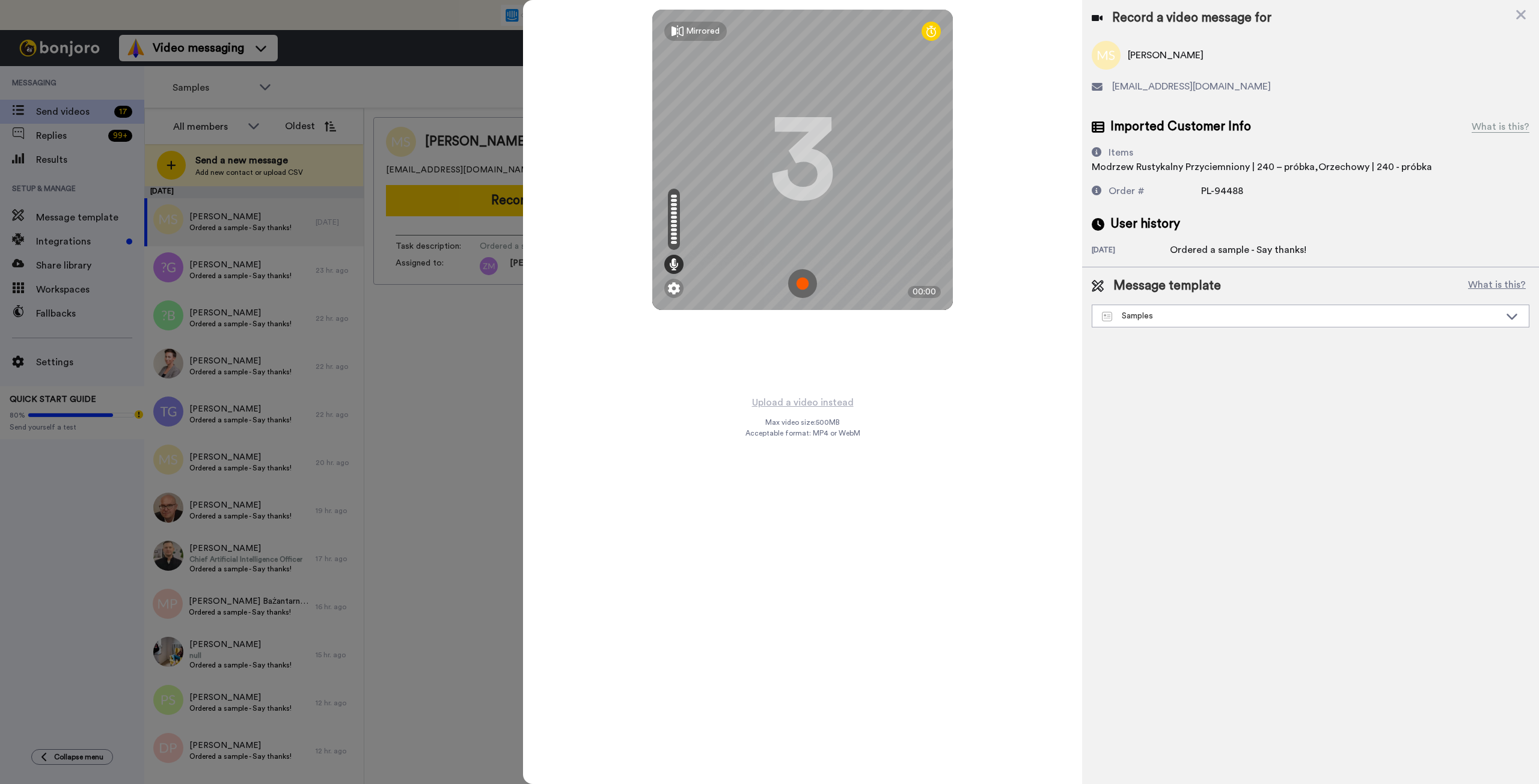
click at [802, 285] on img at bounding box center [803, 283] width 29 height 29
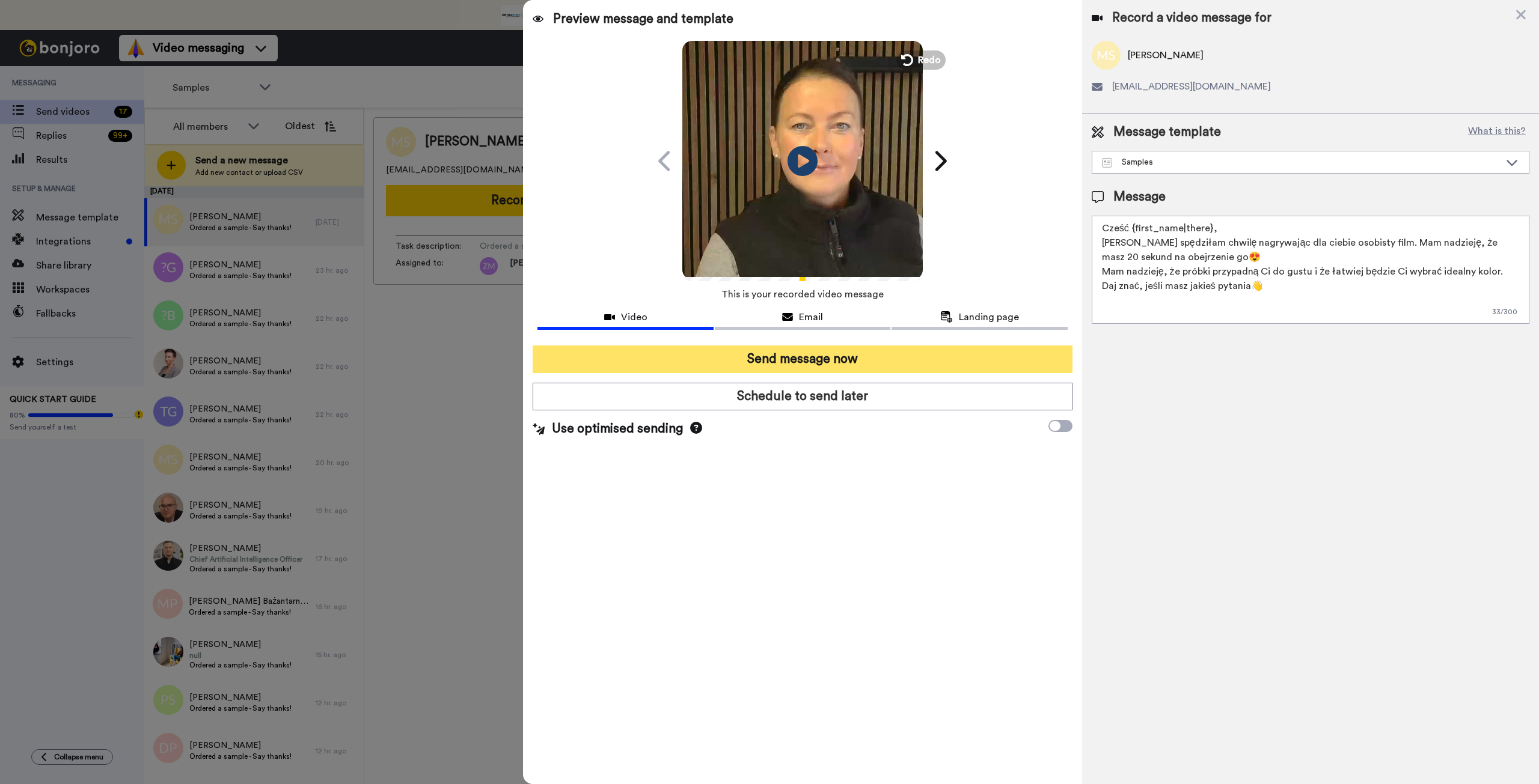
click at [825, 363] on button "Send message now" at bounding box center [803, 359] width 540 height 28
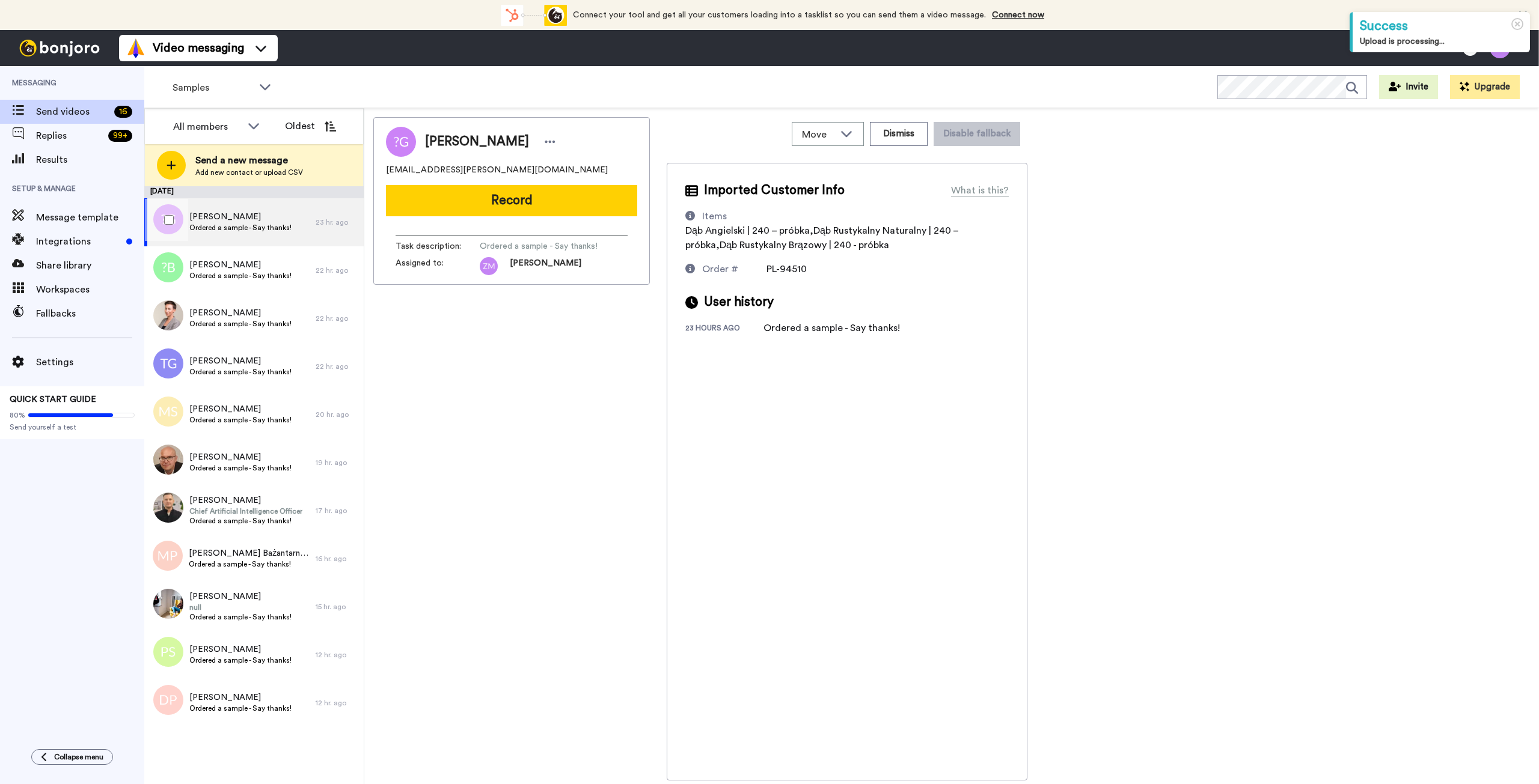
click at [234, 227] on span "Ordered a sample - Say thanks!" at bounding box center [241, 228] width 103 height 10
click at [548, 206] on button "Record" at bounding box center [512, 200] width 252 height 31
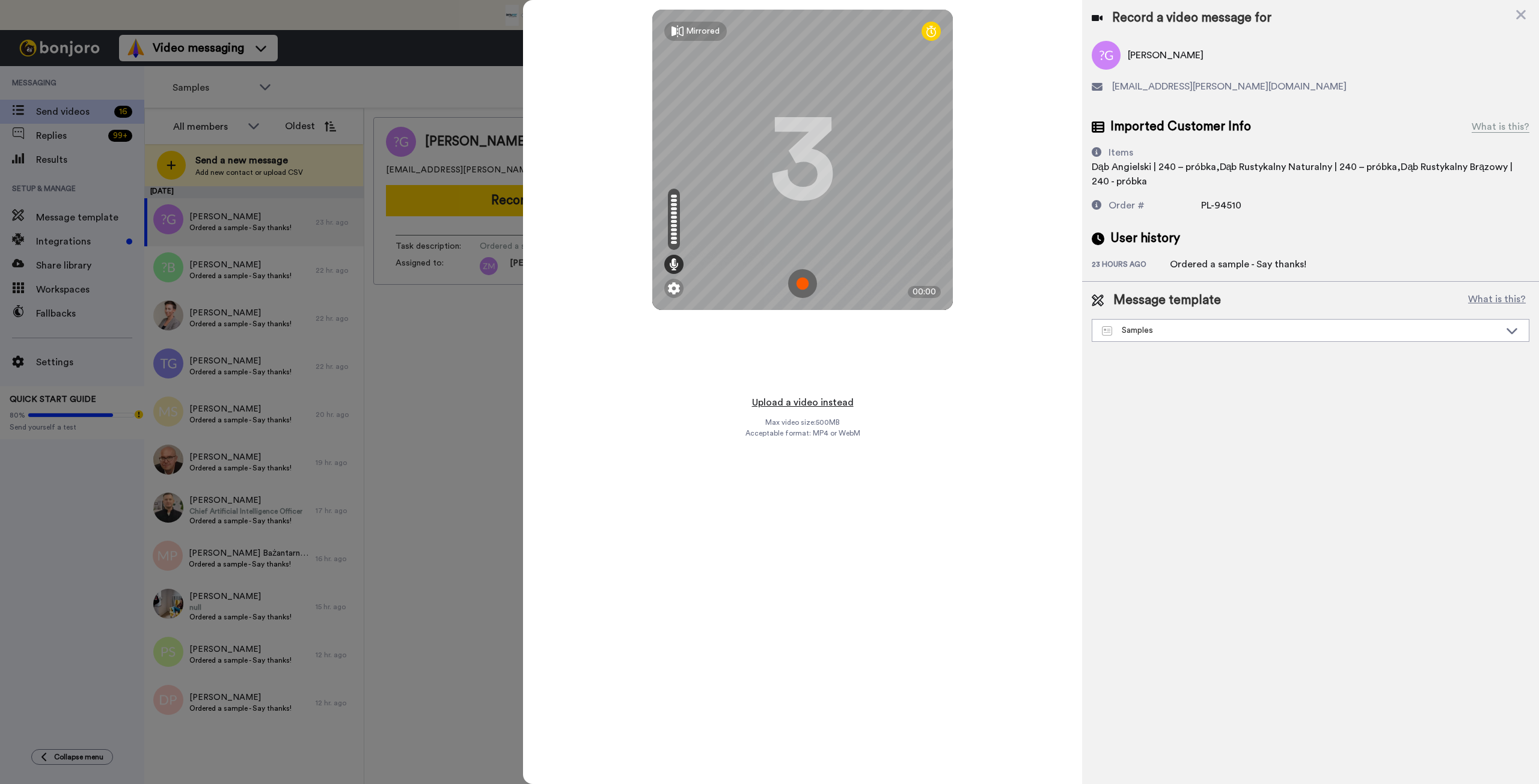
click at [808, 404] on button "Upload a video instead" at bounding box center [803, 402] width 108 height 15
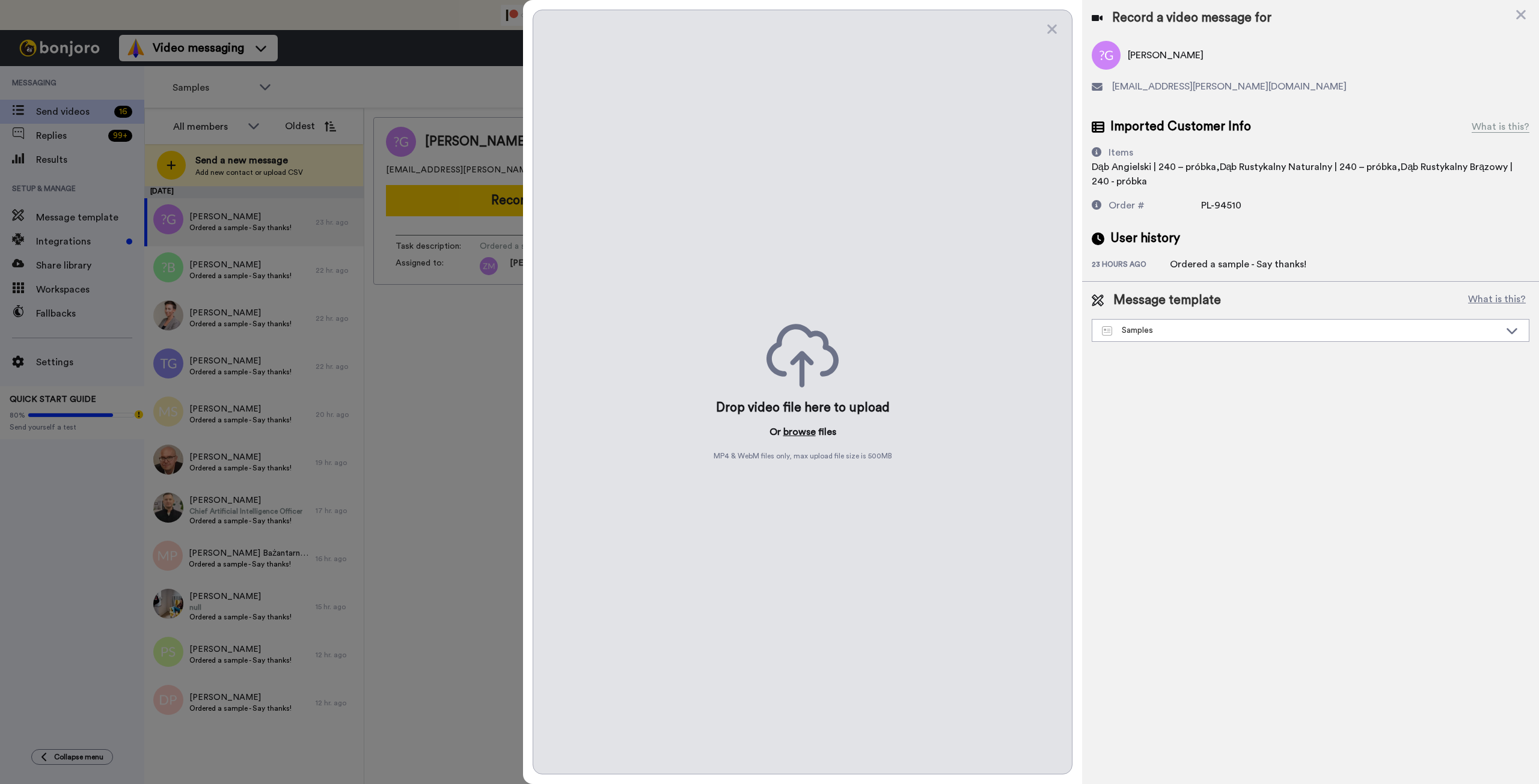
click at [800, 431] on button "browse" at bounding box center [800, 431] width 33 height 15
click at [1051, 27] on icon at bounding box center [1051, 29] width 12 height 15
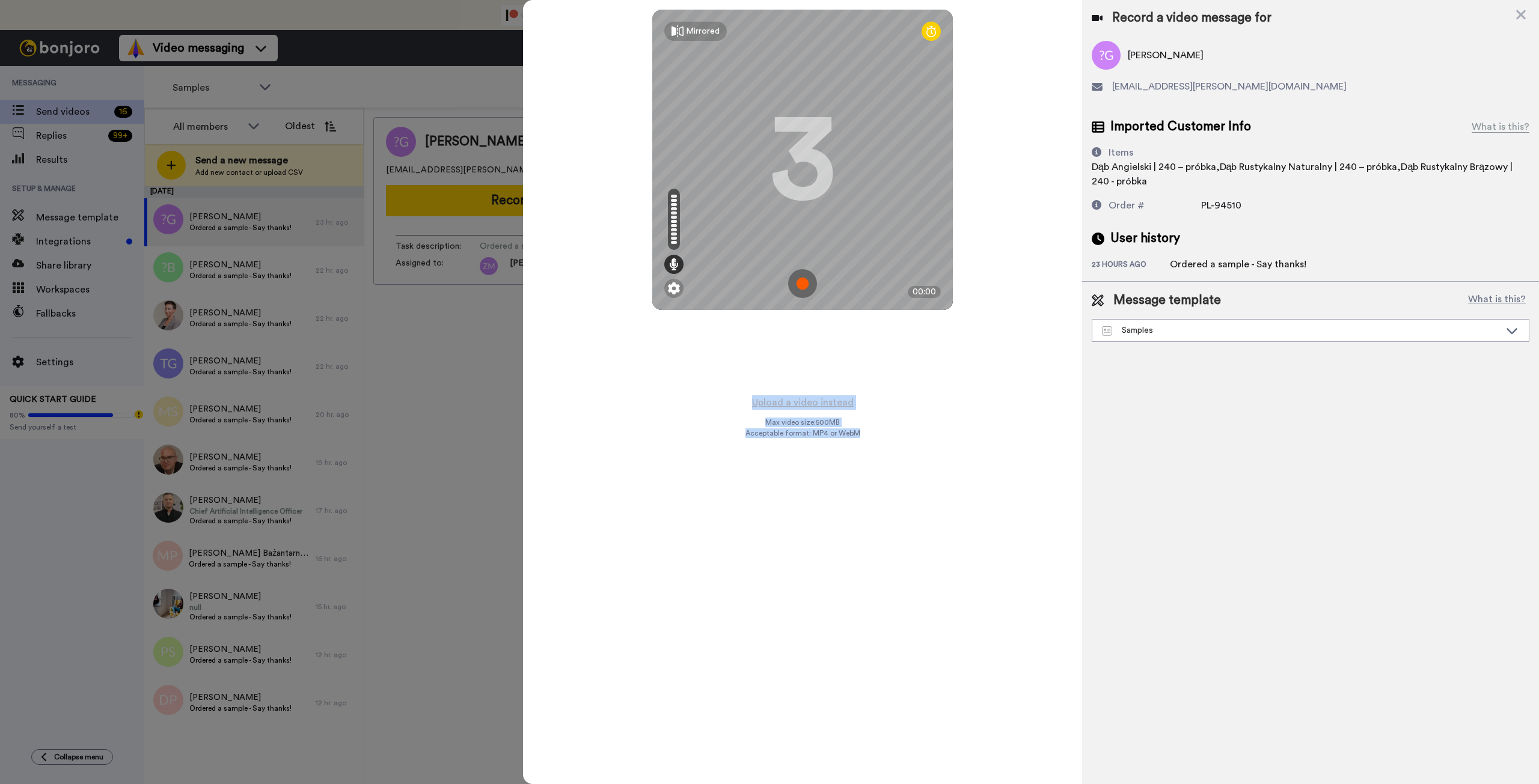
click at [802, 283] on img at bounding box center [803, 283] width 29 height 29
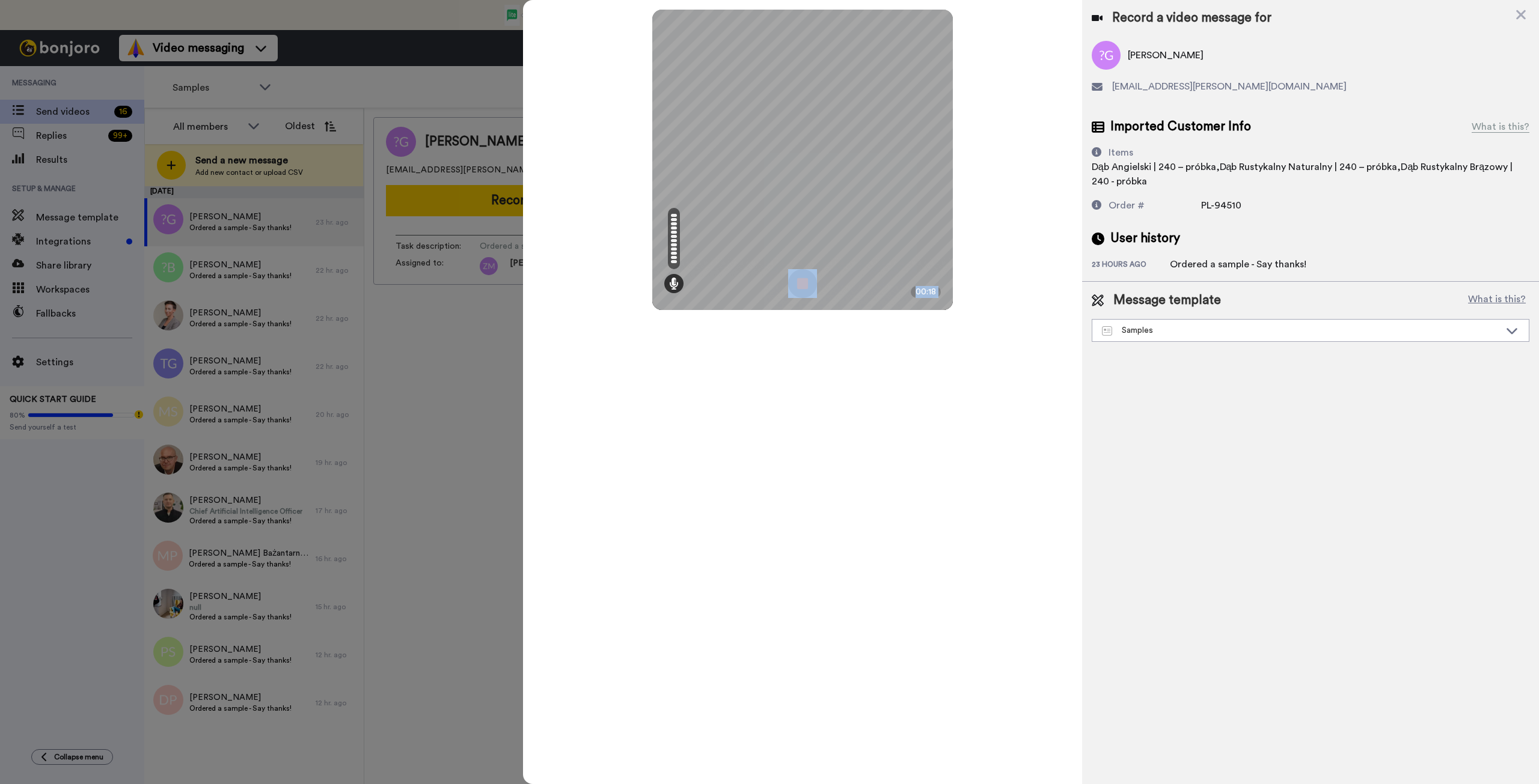
click at [802, 283] on img at bounding box center [803, 283] width 29 height 29
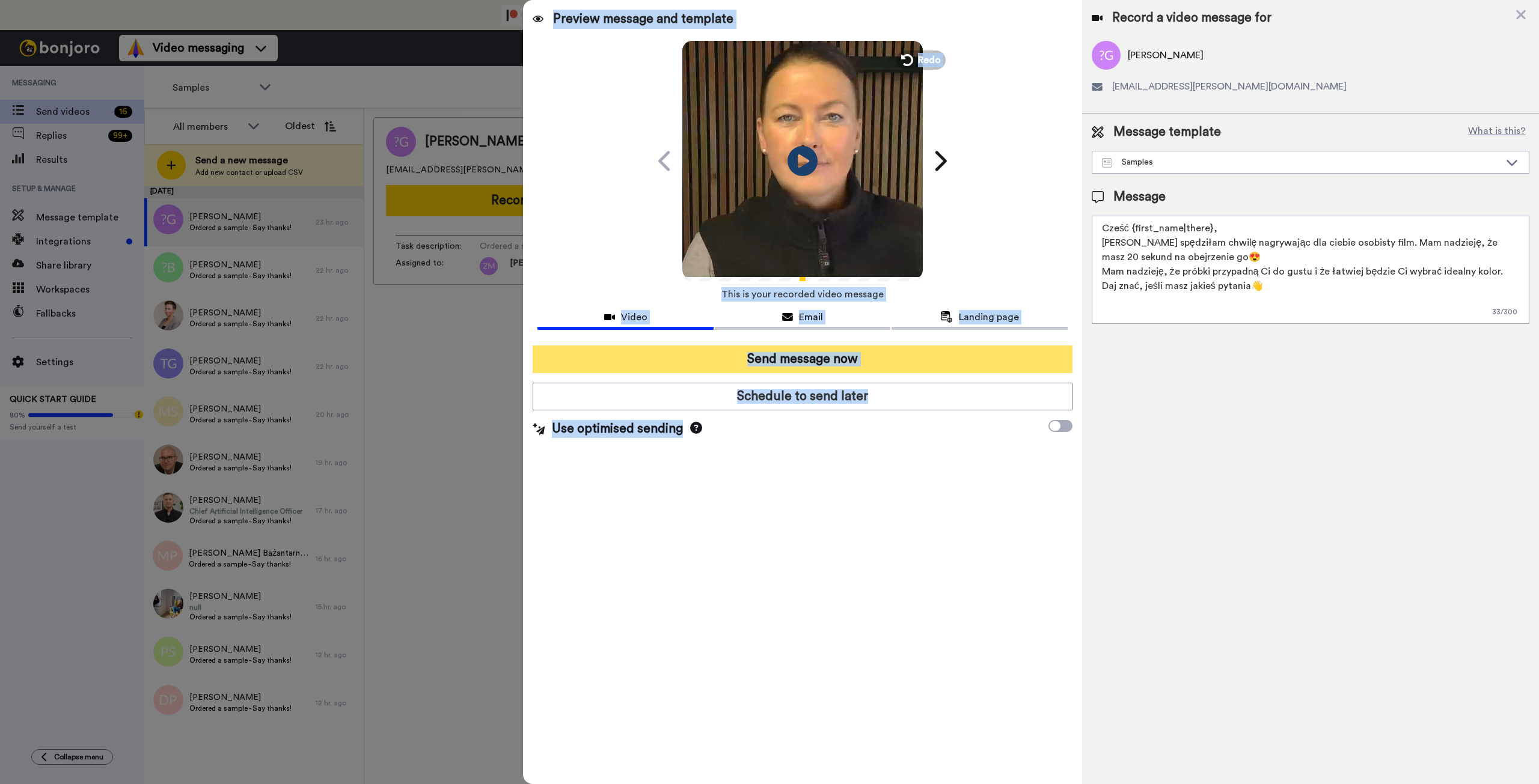
click at [900, 362] on button "Send message now" at bounding box center [803, 359] width 540 height 28
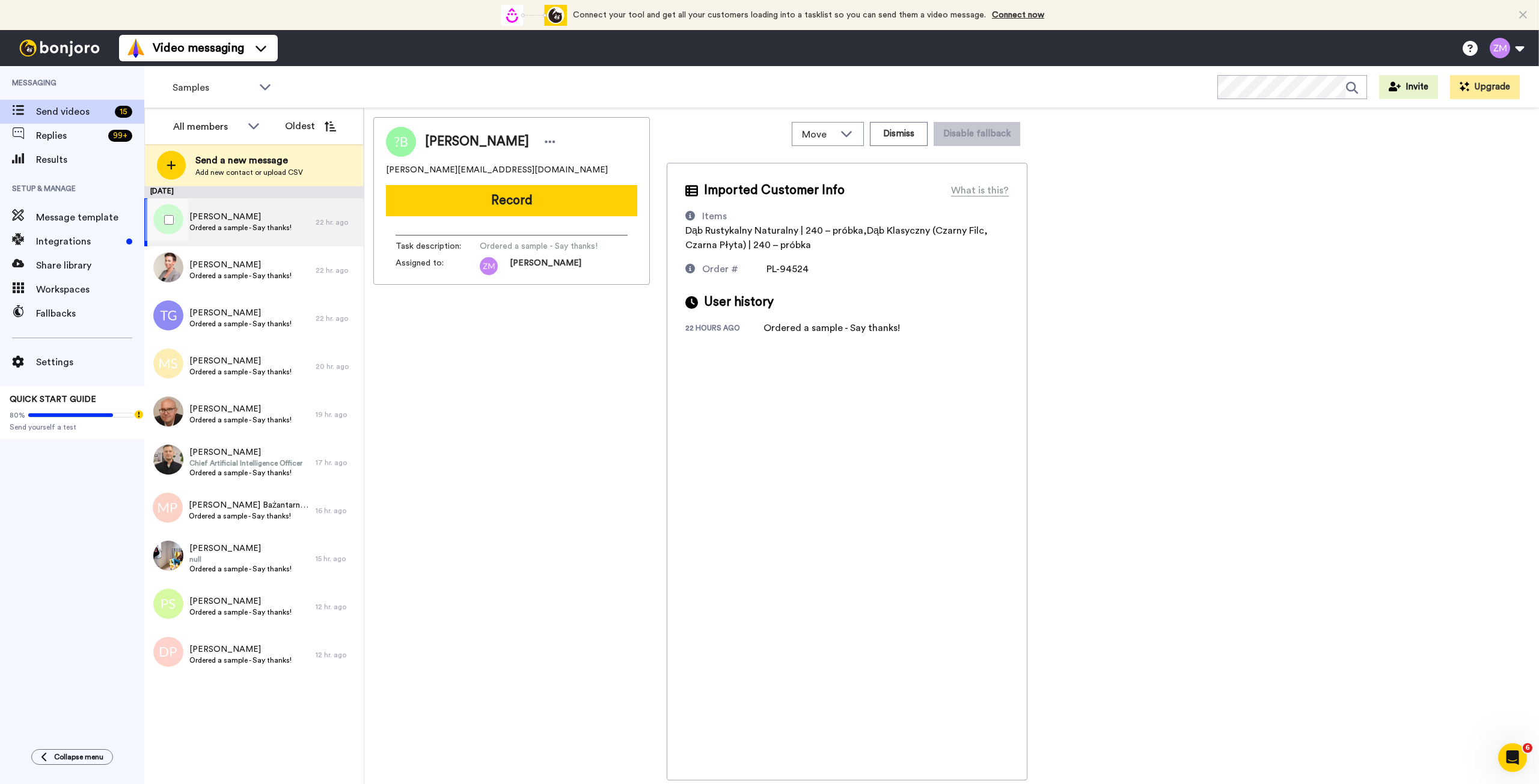
click at [231, 226] on span "Ordered a sample - Say thanks!" at bounding box center [241, 228] width 103 height 10
click at [517, 201] on button "Record" at bounding box center [512, 200] width 252 height 31
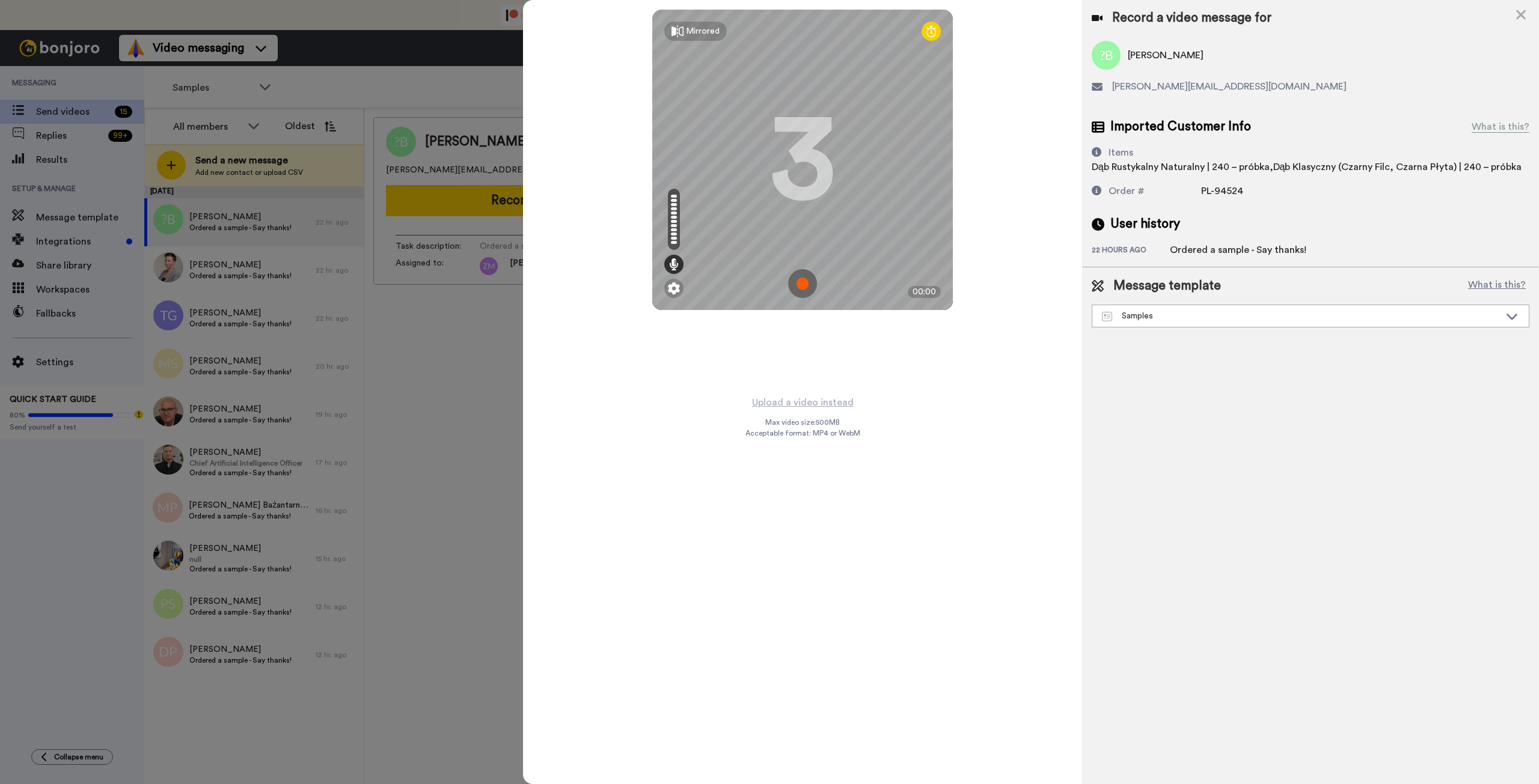
click at [803, 282] on img at bounding box center [803, 283] width 29 height 29
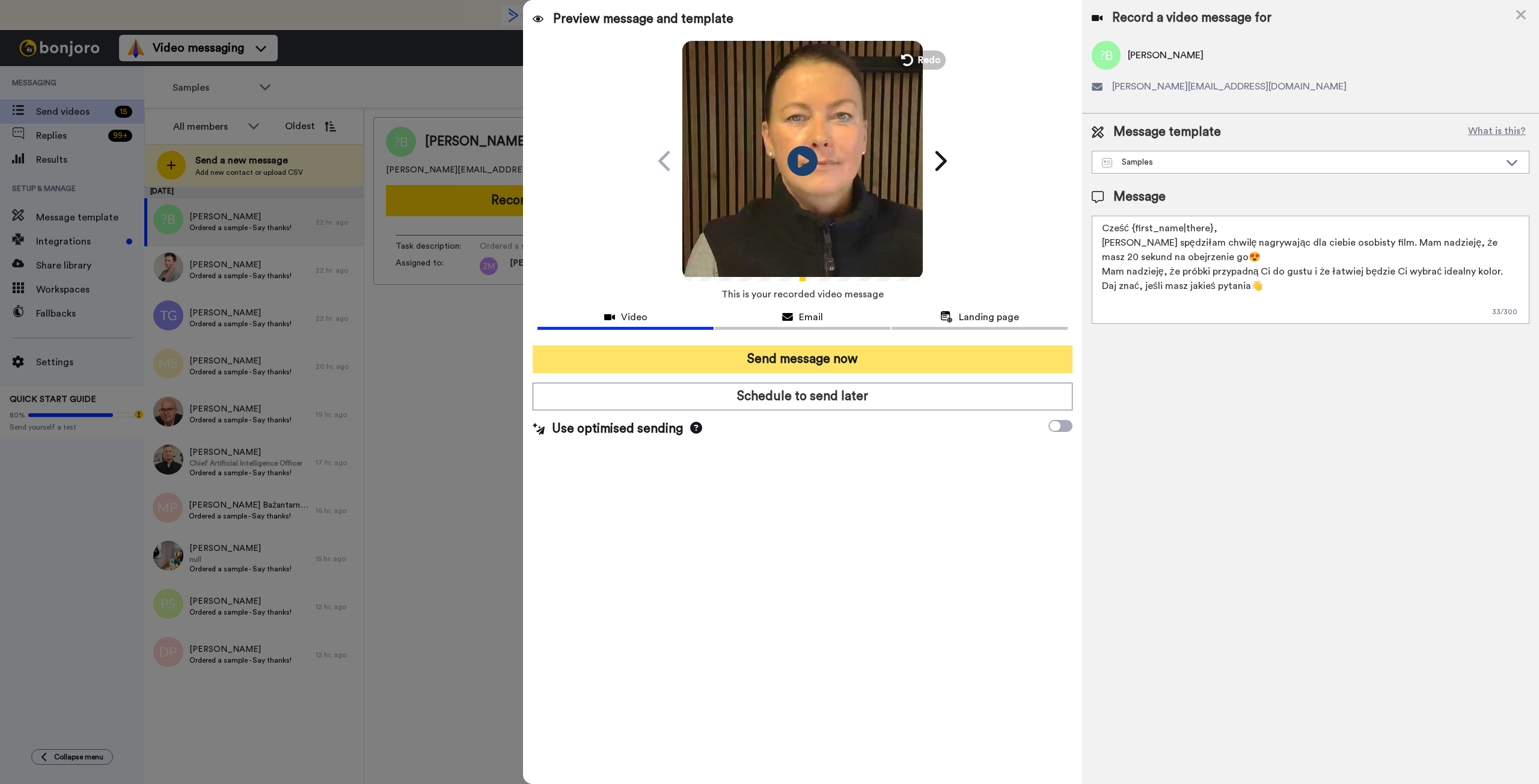
click at [835, 360] on button "Send message now" at bounding box center [803, 359] width 540 height 28
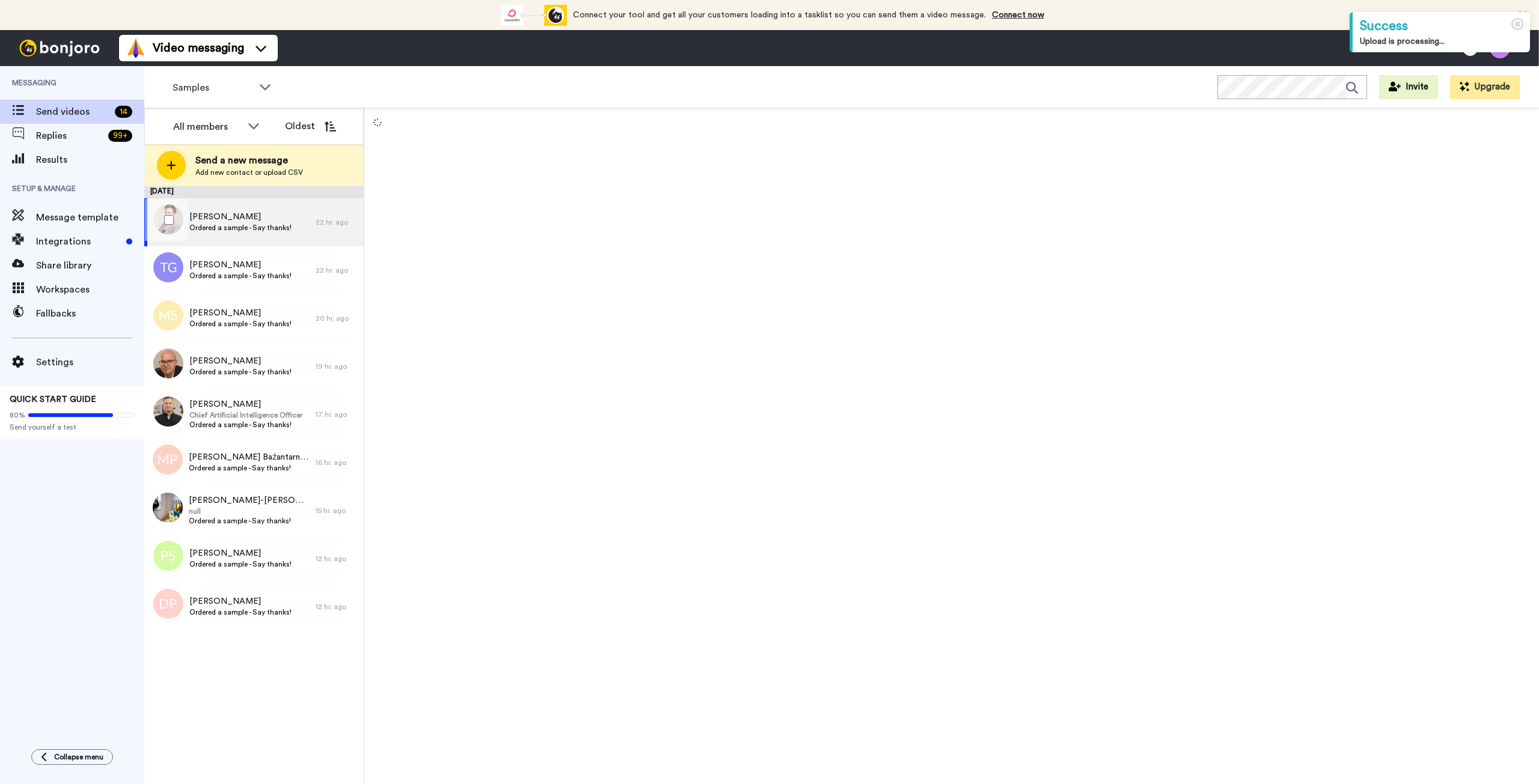
click at [251, 229] on span "Ordered a sample - Say thanks!" at bounding box center [241, 228] width 103 height 10
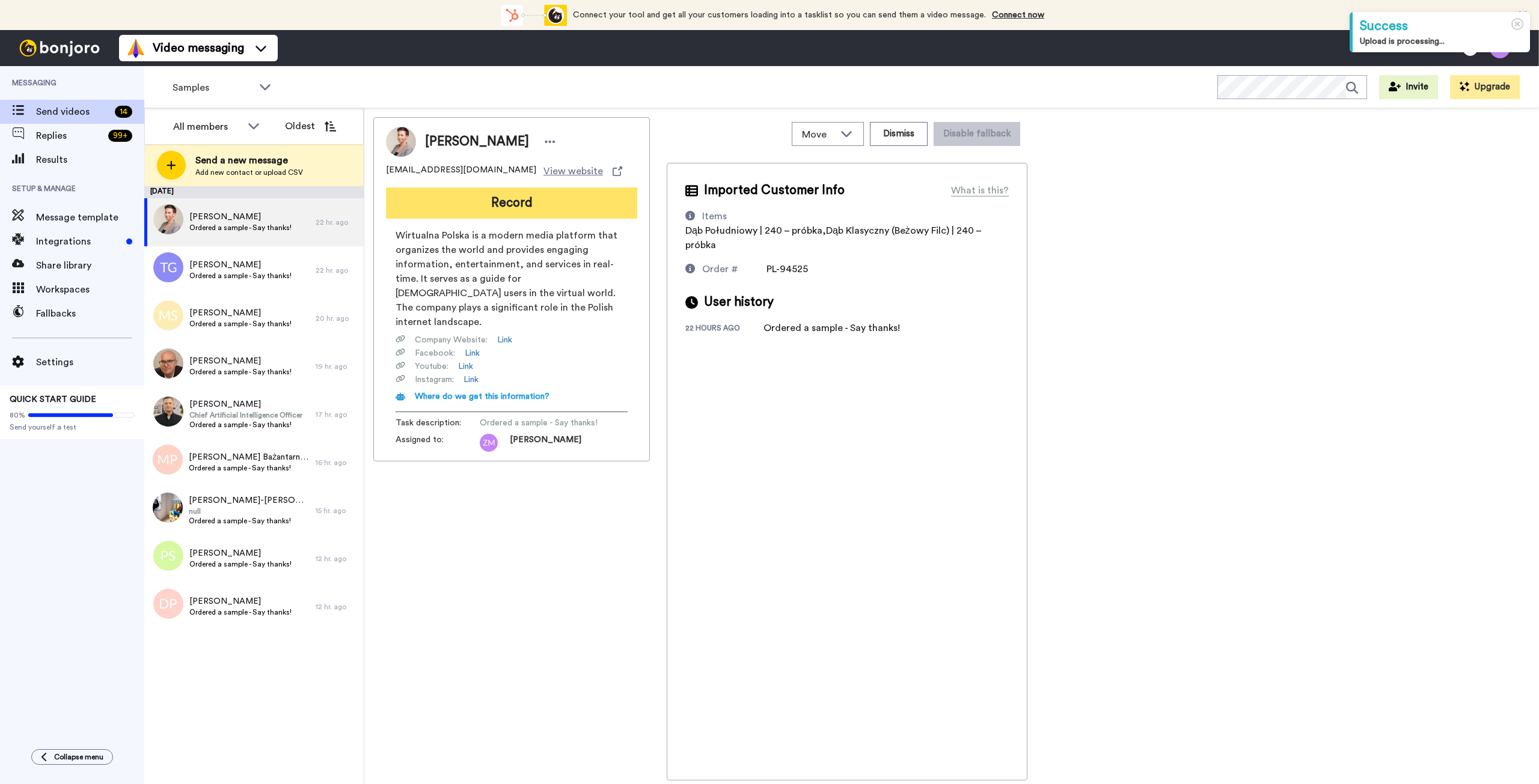
click at [551, 207] on button "Record" at bounding box center [512, 203] width 252 height 31
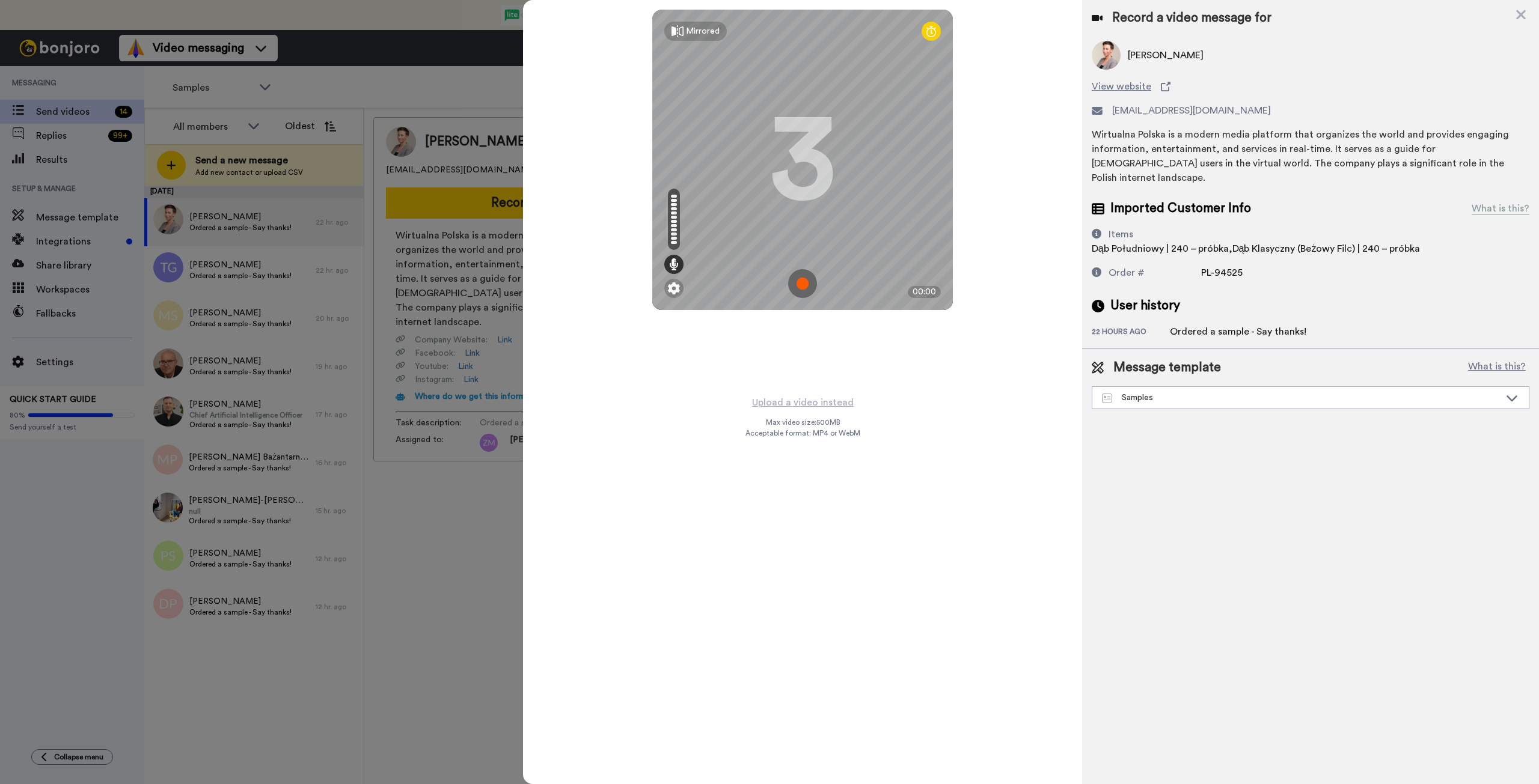
click at [804, 284] on img at bounding box center [803, 283] width 29 height 29
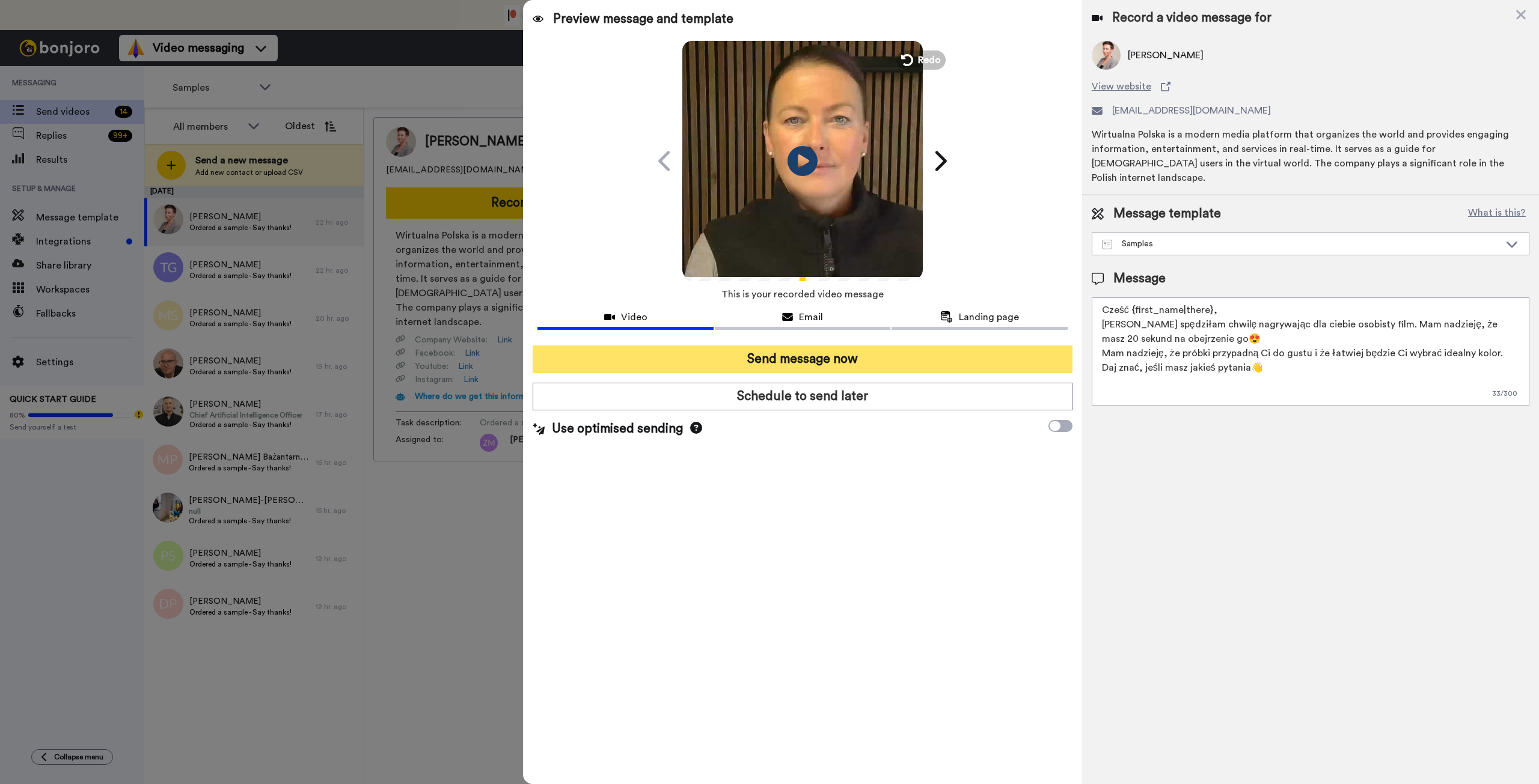
click at [856, 360] on button "Send message now" at bounding box center [803, 359] width 540 height 28
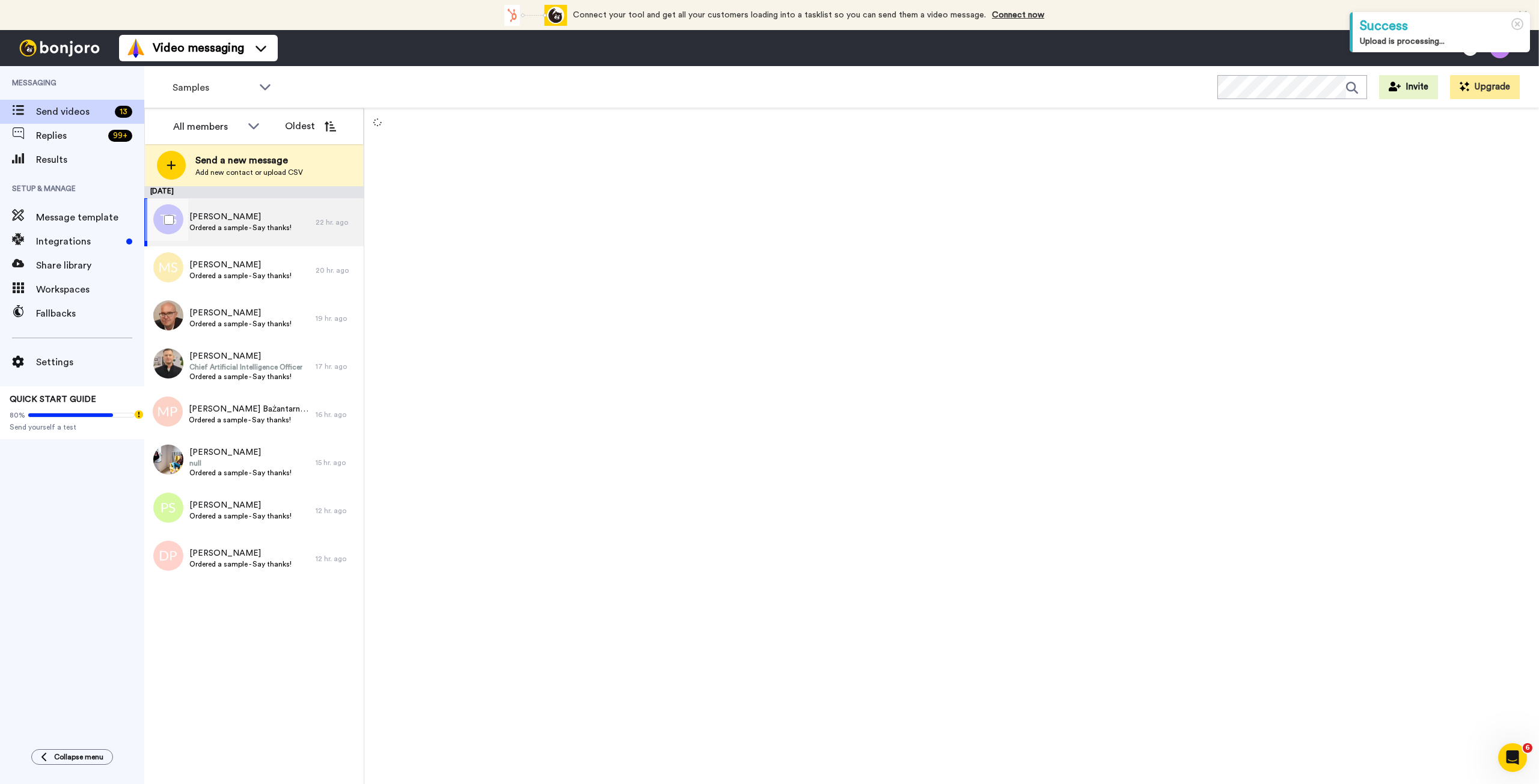
click at [214, 223] on span "Ordered a sample - Say thanks!" at bounding box center [241, 228] width 103 height 10
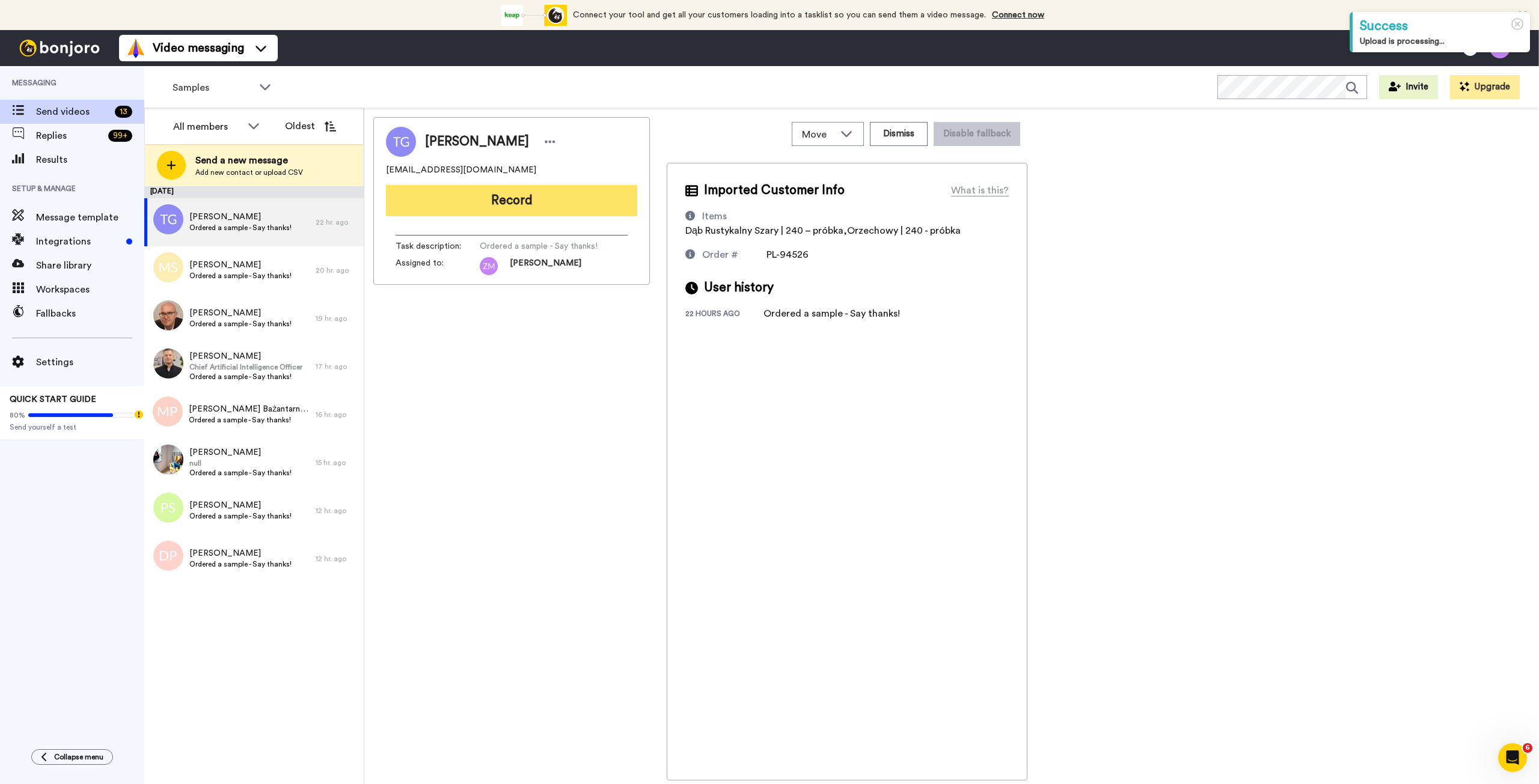
click at [510, 206] on button "Record" at bounding box center [512, 200] width 252 height 31
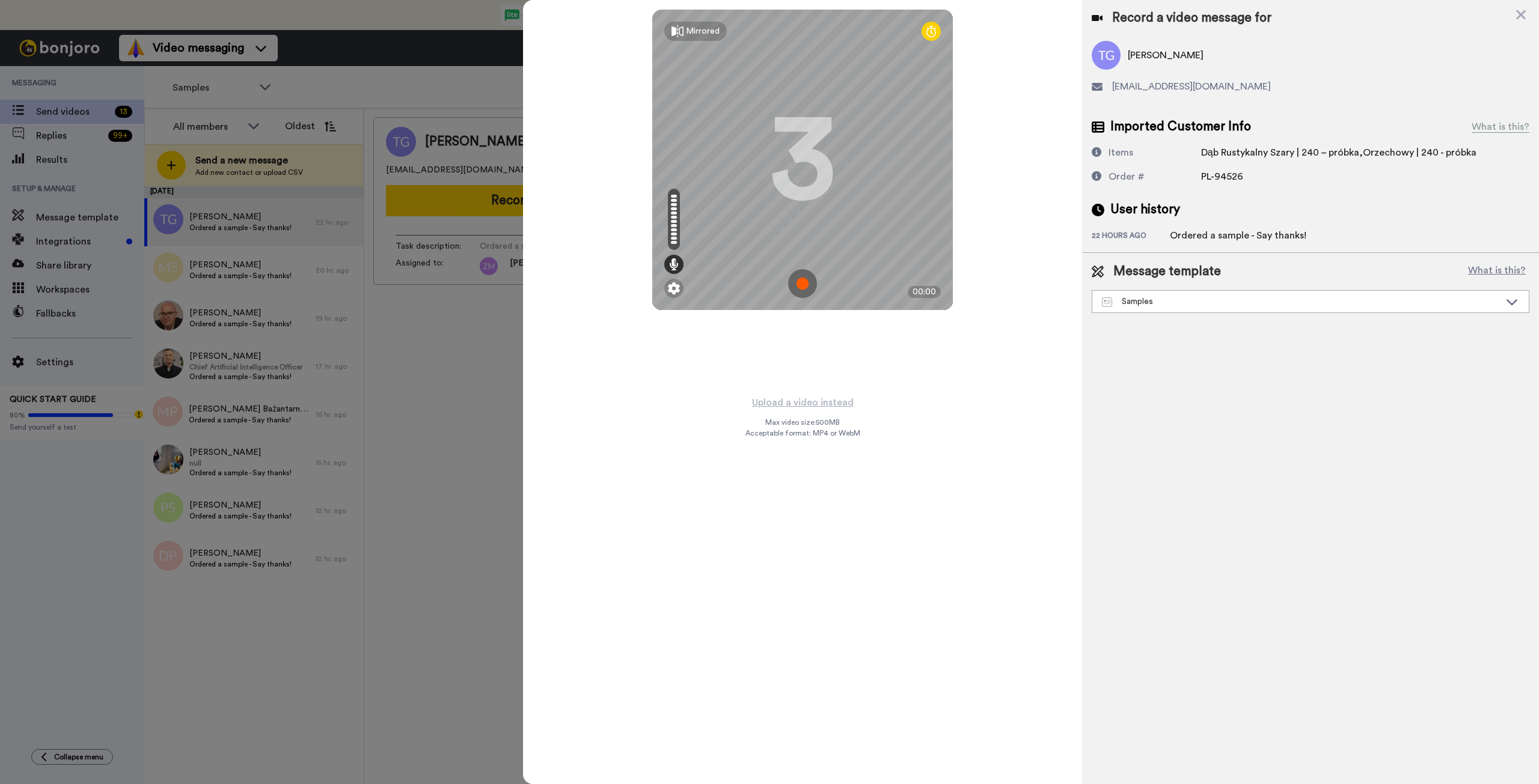
click at [801, 280] on img at bounding box center [803, 283] width 29 height 29
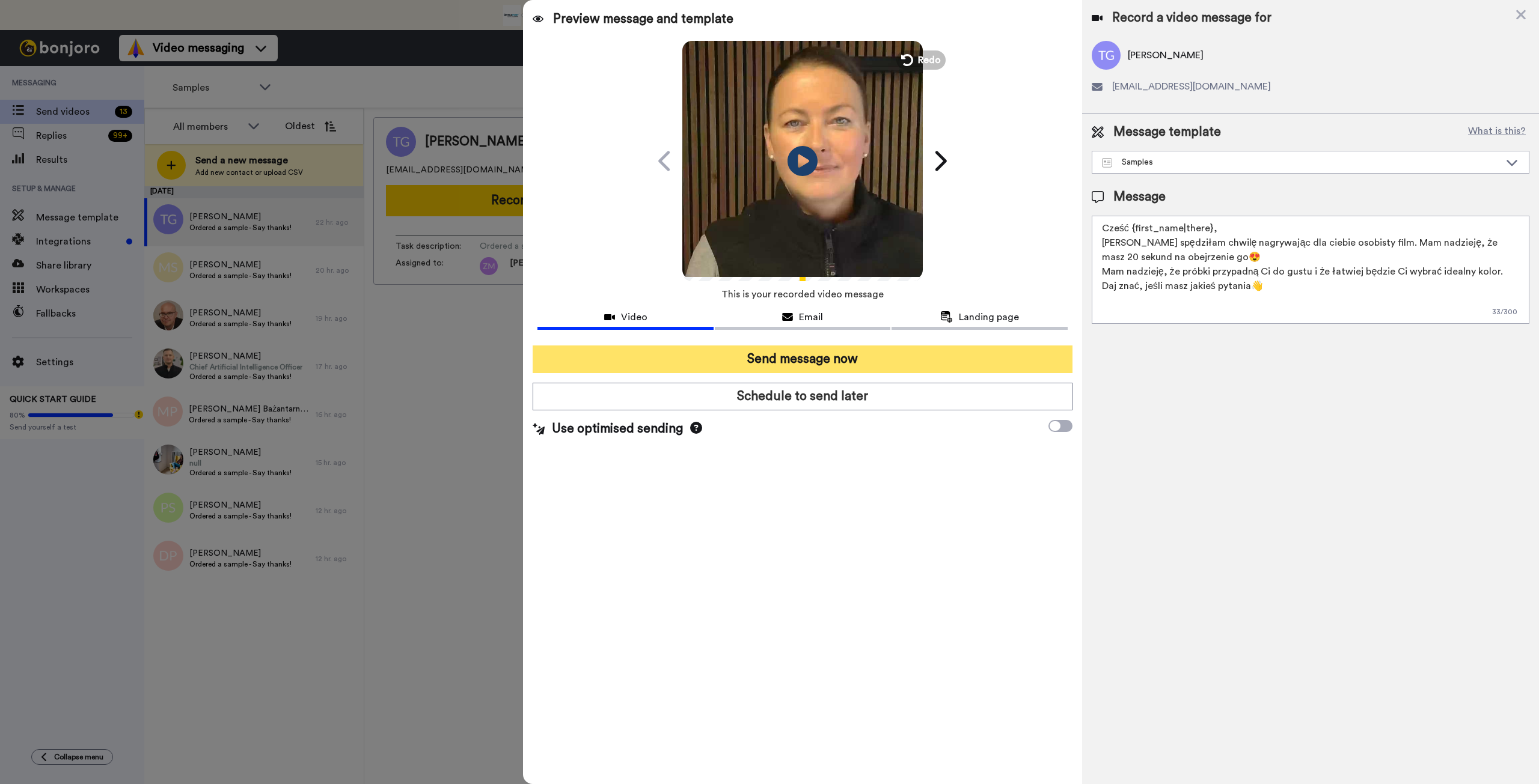
click at [849, 362] on button "Send message now" at bounding box center [803, 359] width 540 height 28
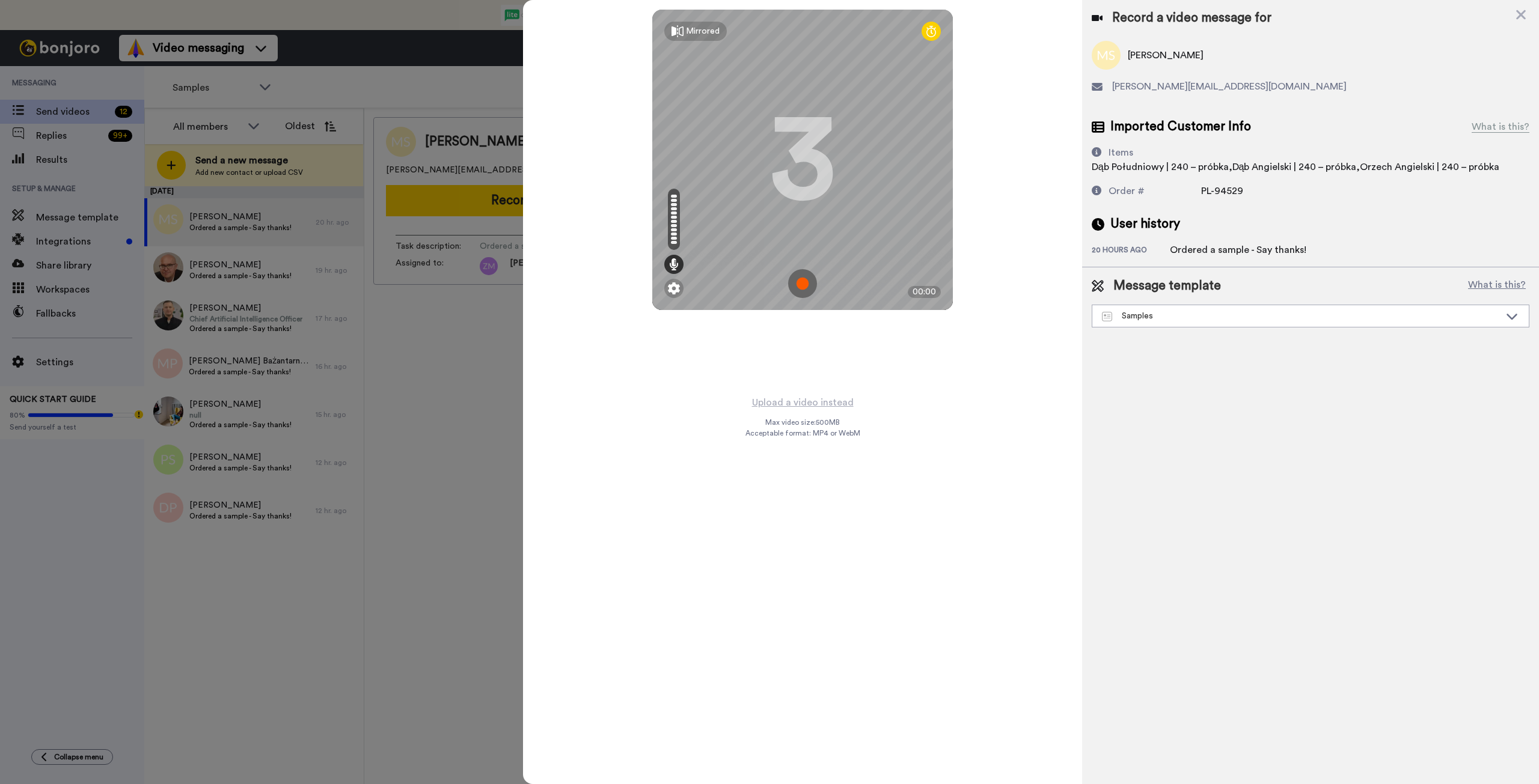
click at [799, 282] on img at bounding box center [803, 283] width 29 height 29
click at [801, 280] on img at bounding box center [803, 283] width 29 height 29
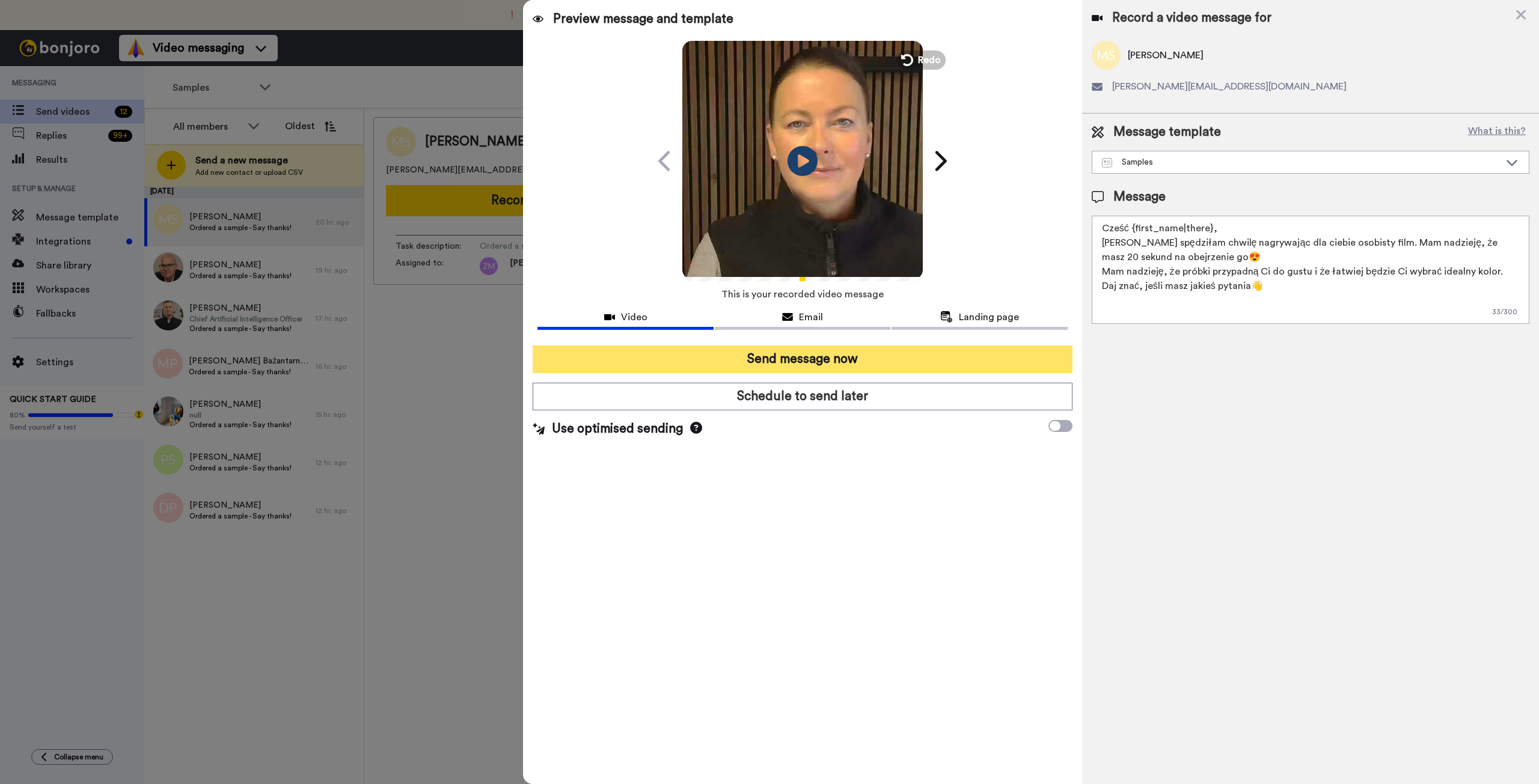
click at [893, 353] on button "Send message now" at bounding box center [803, 359] width 540 height 28
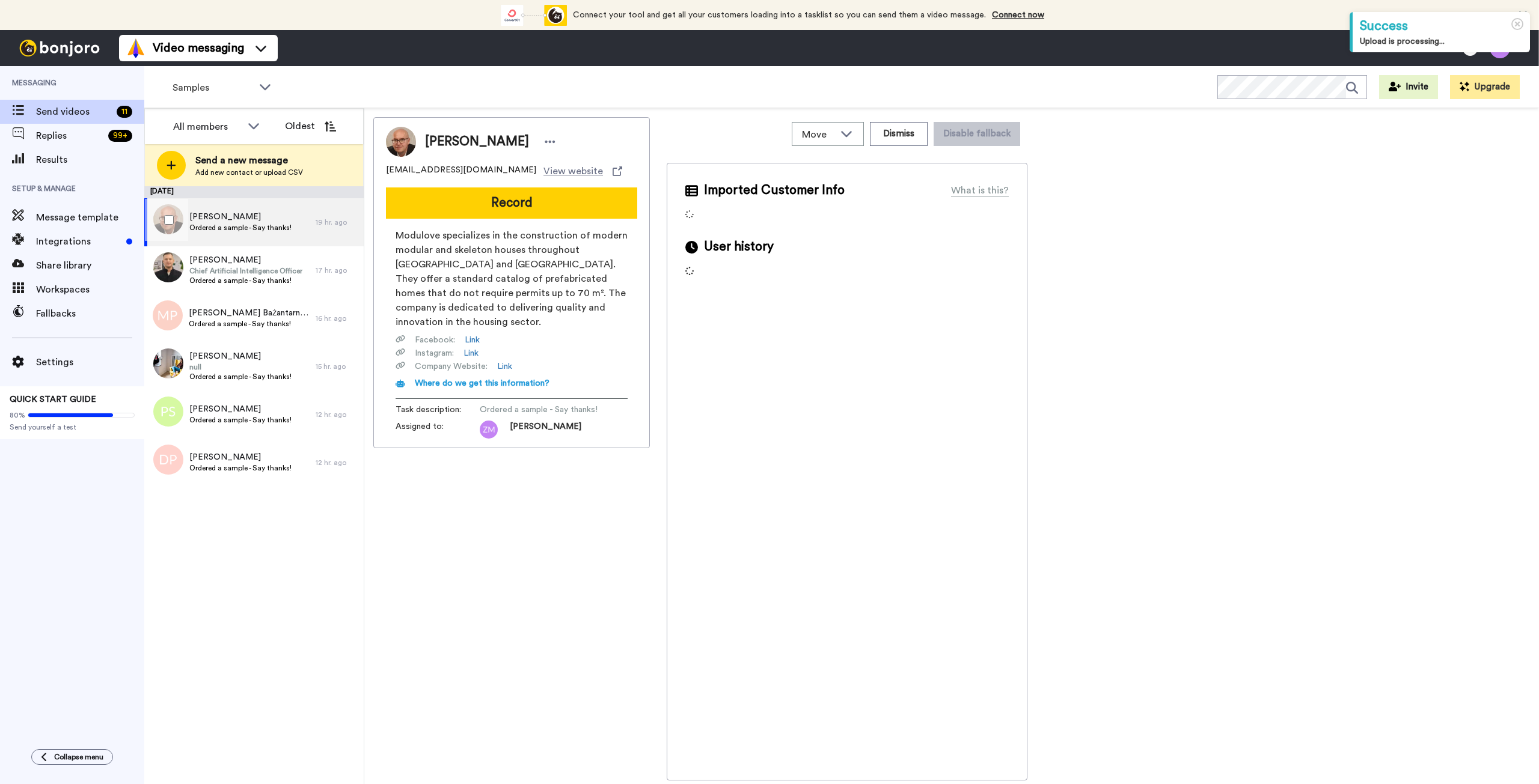
click at [211, 221] on span "[PERSON_NAME]" at bounding box center [241, 217] width 103 height 12
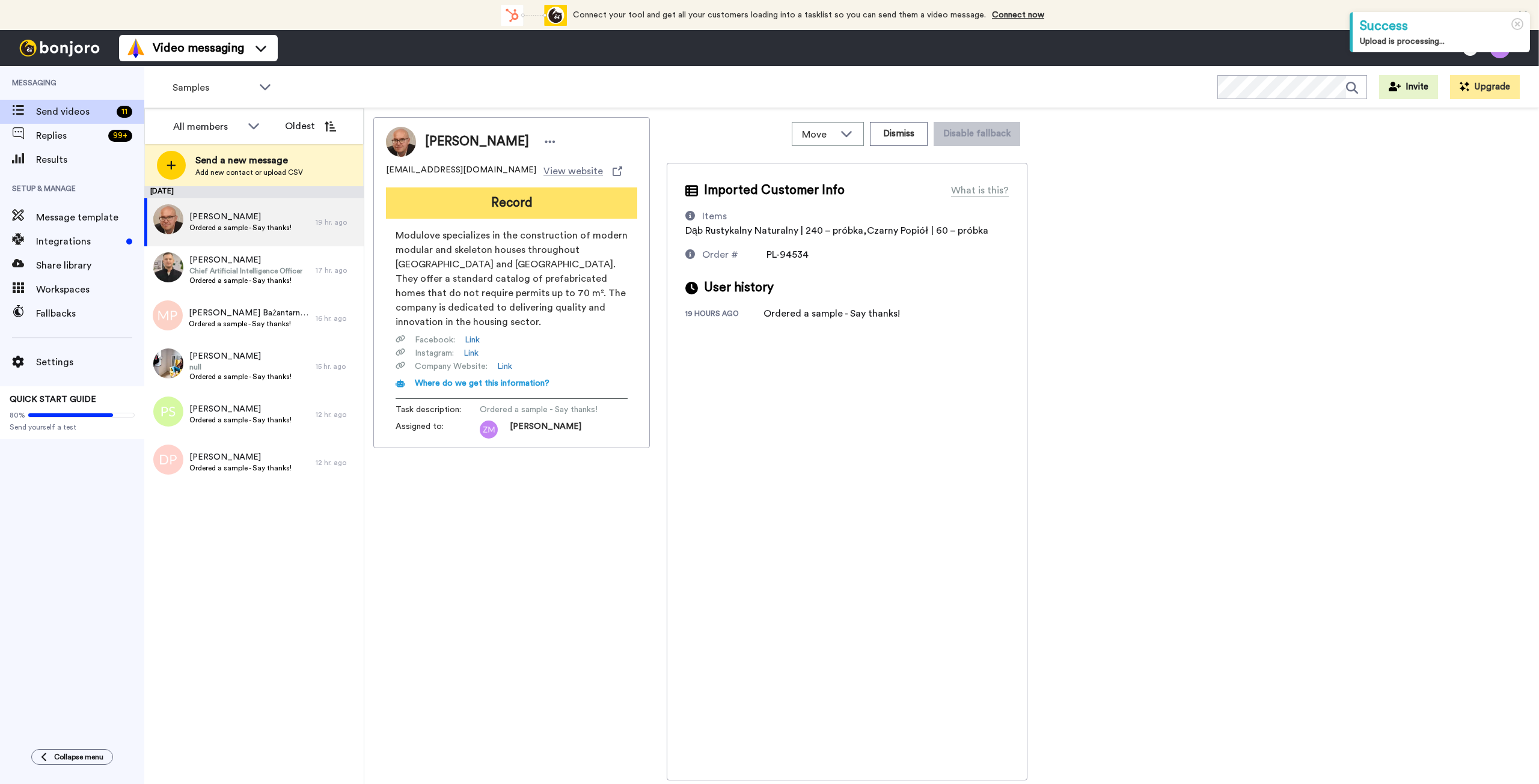
click at [495, 199] on button "Record" at bounding box center [512, 203] width 252 height 31
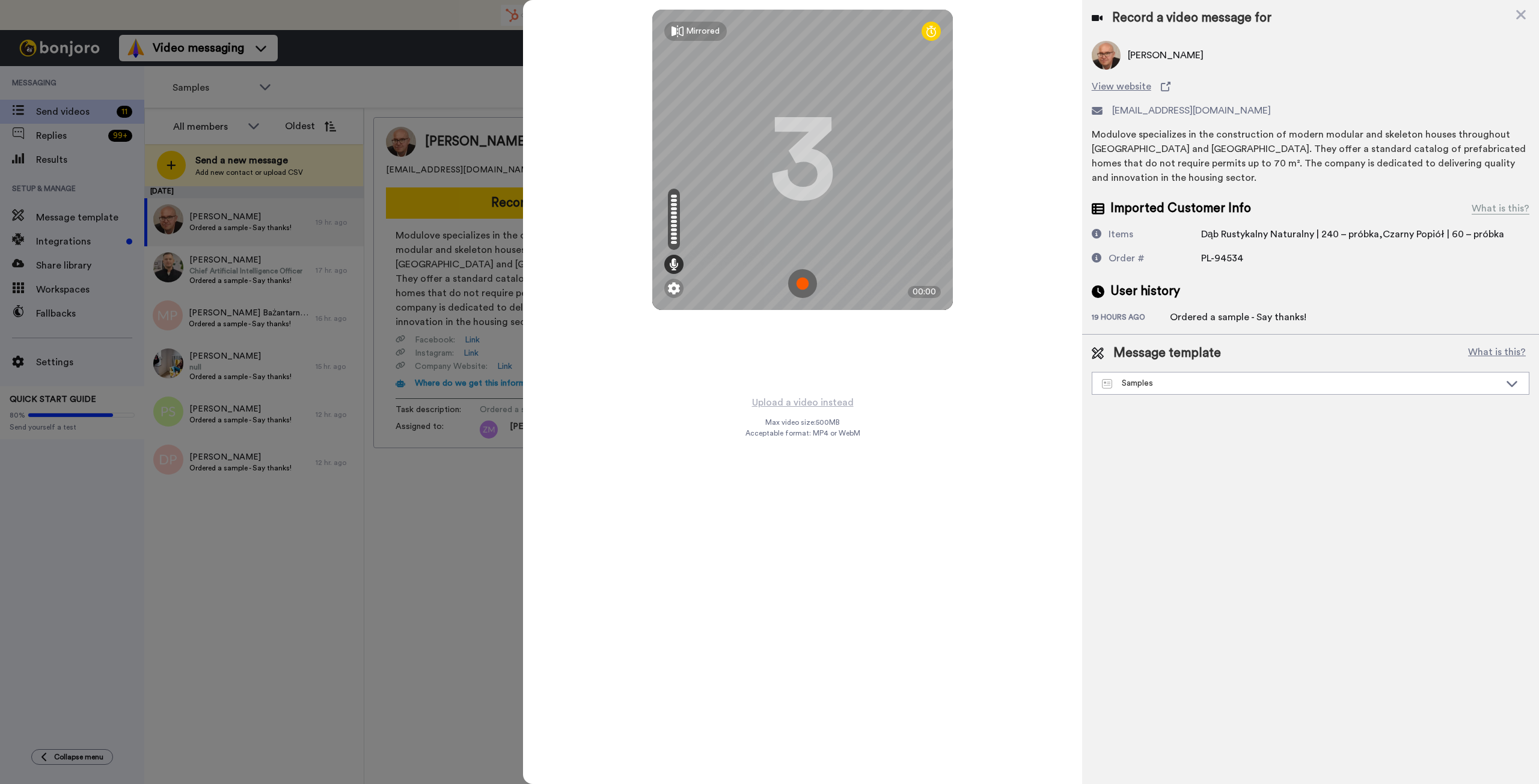
click at [801, 283] on img at bounding box center [803, 283] width 29 height 29
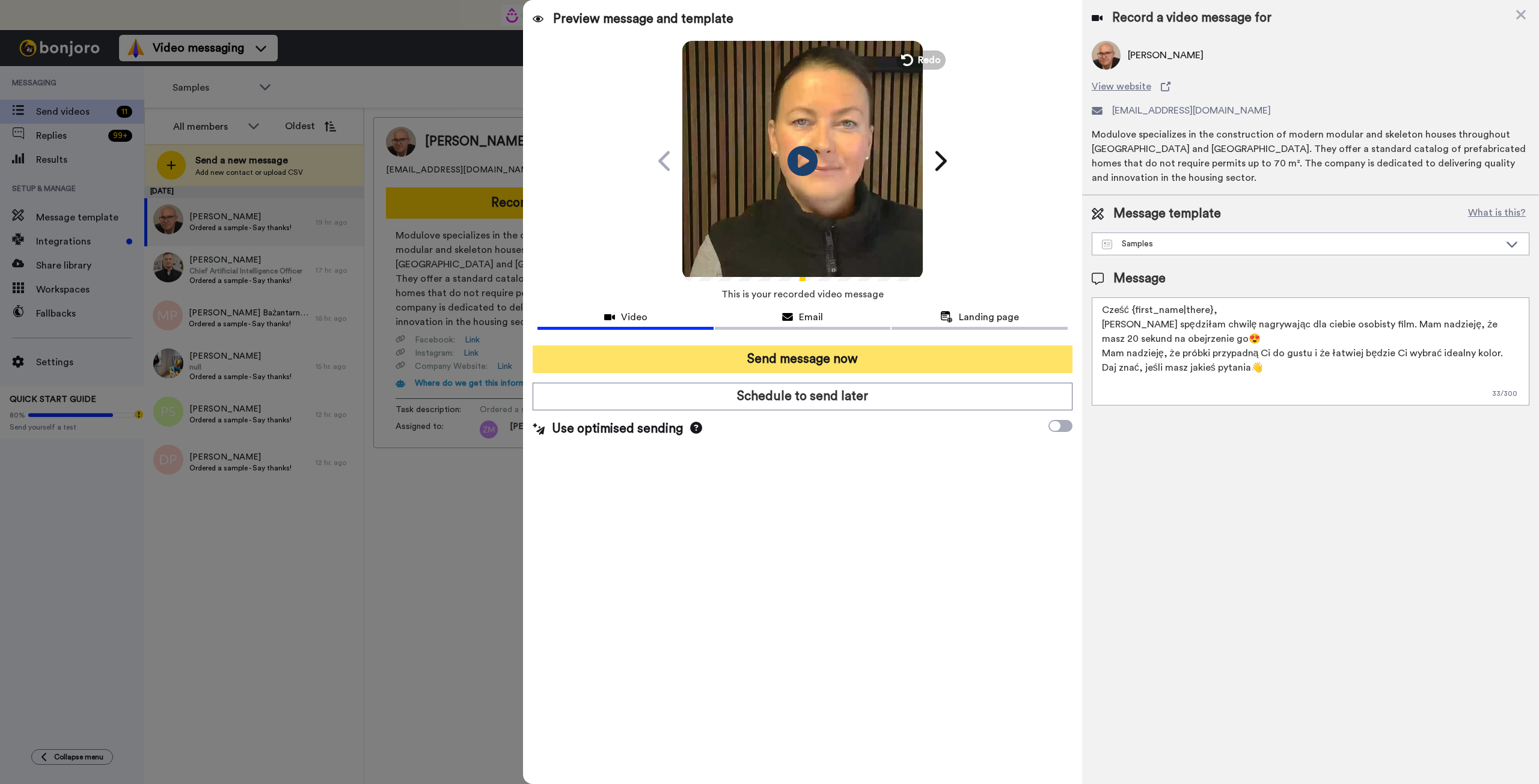
click at [895, 362] on button "Send message now" at bounding box center [803, 359] width 540 height 28
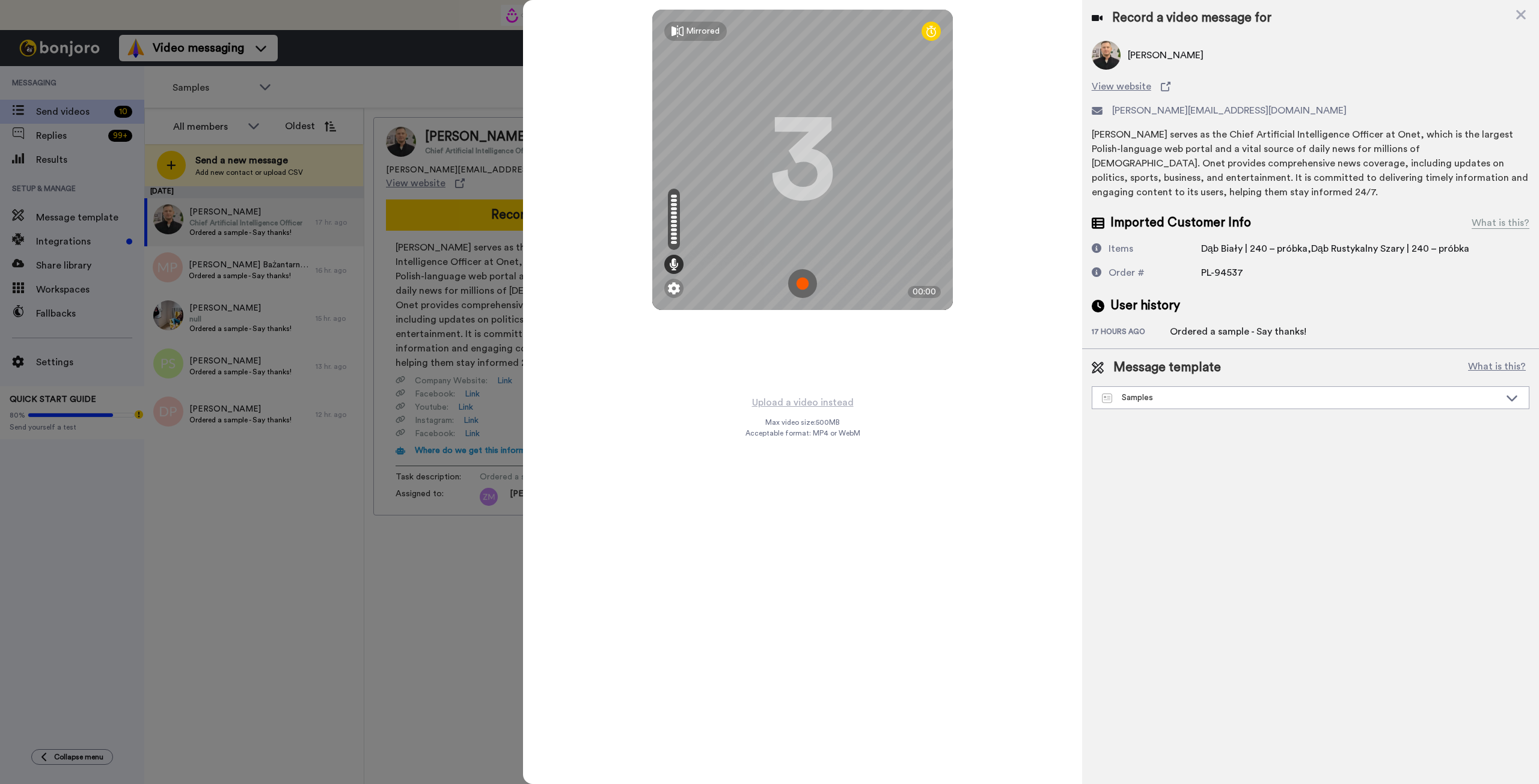
click at [804, 283] on img at bounding box center [803, 283] width 29 height 29
click at [803, 281] on img at bounding box center [803, 283] width 29 height 29
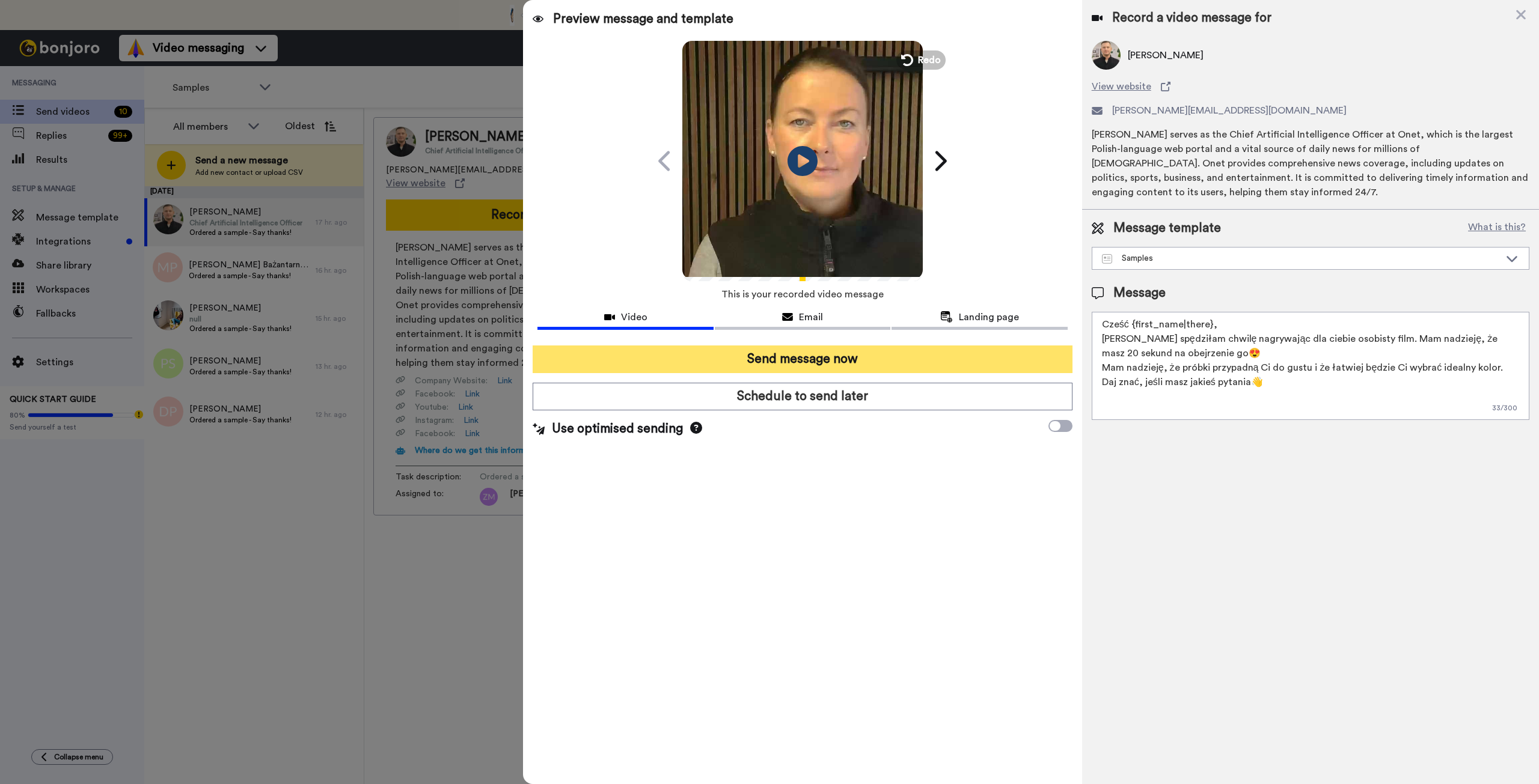
click at [835, 358] on button "Send message now" at bounding box center [803, 359] width 540 height 28
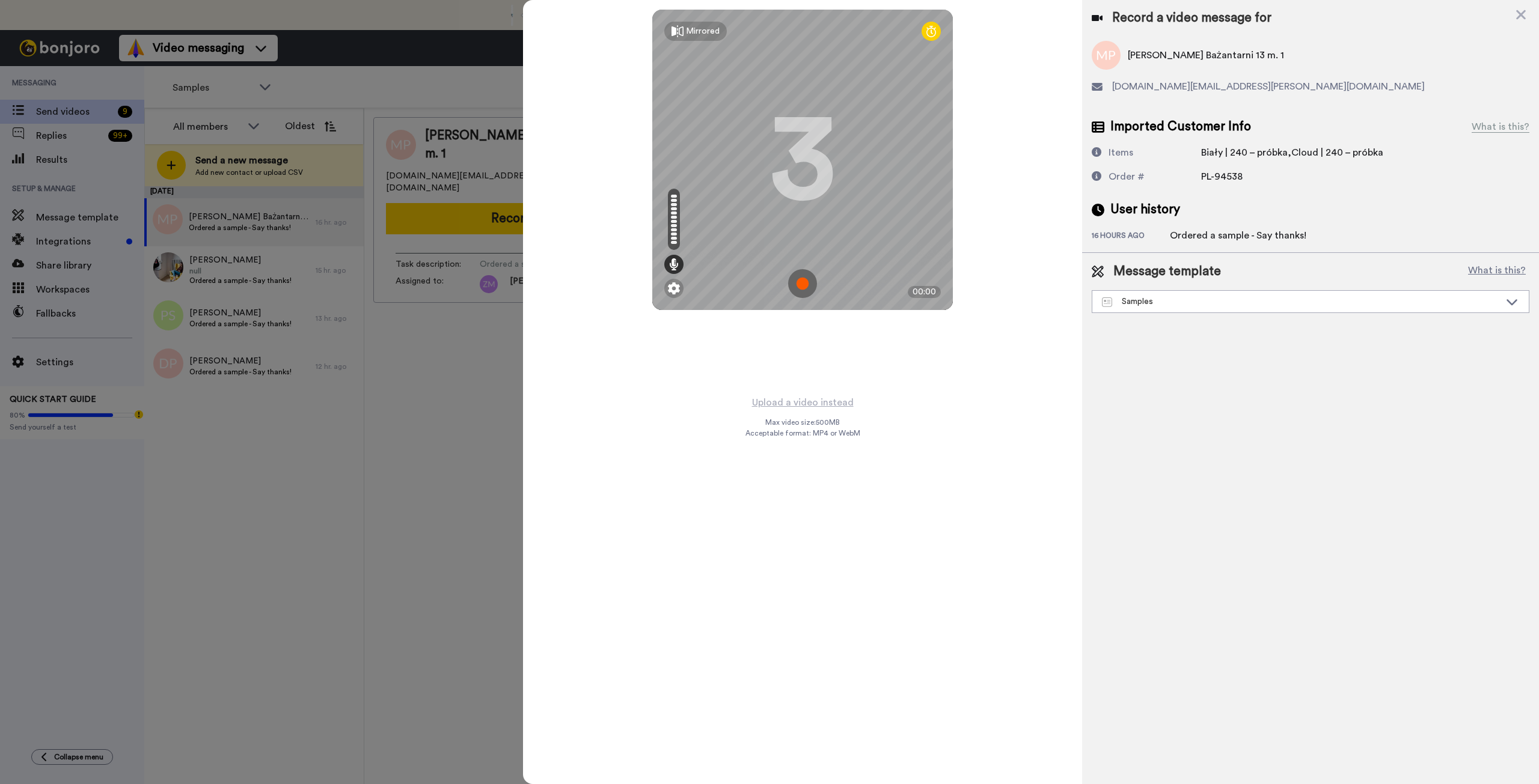
click at [800, 282] on img at bounding box center [803, 283] width 29 height 29
click at [799, 280] on img at bounding box center [803, 283] width 29 height 29
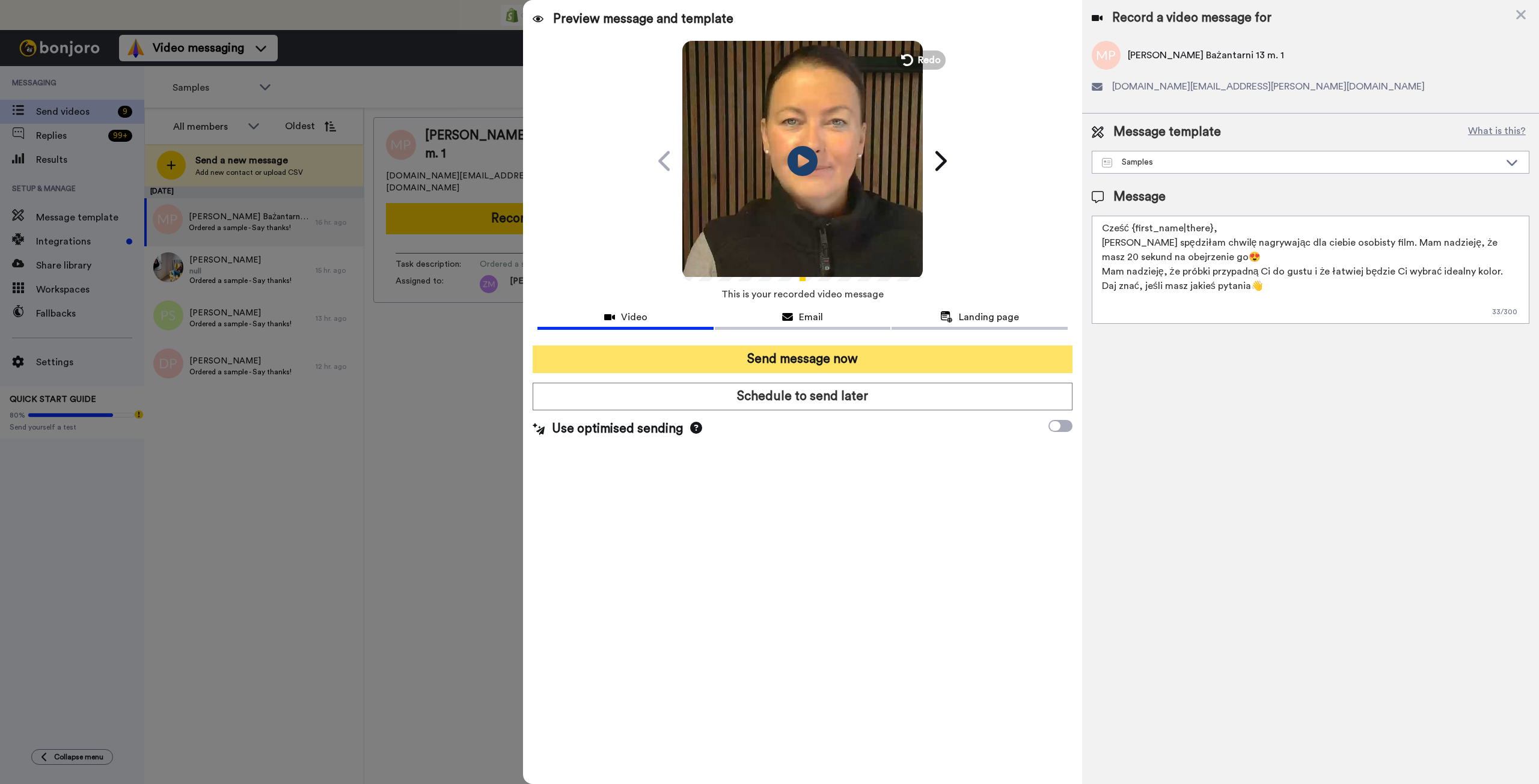
click at [897, 355] on button "Send message now" at bounding box center [803, 359] width 540 height 28
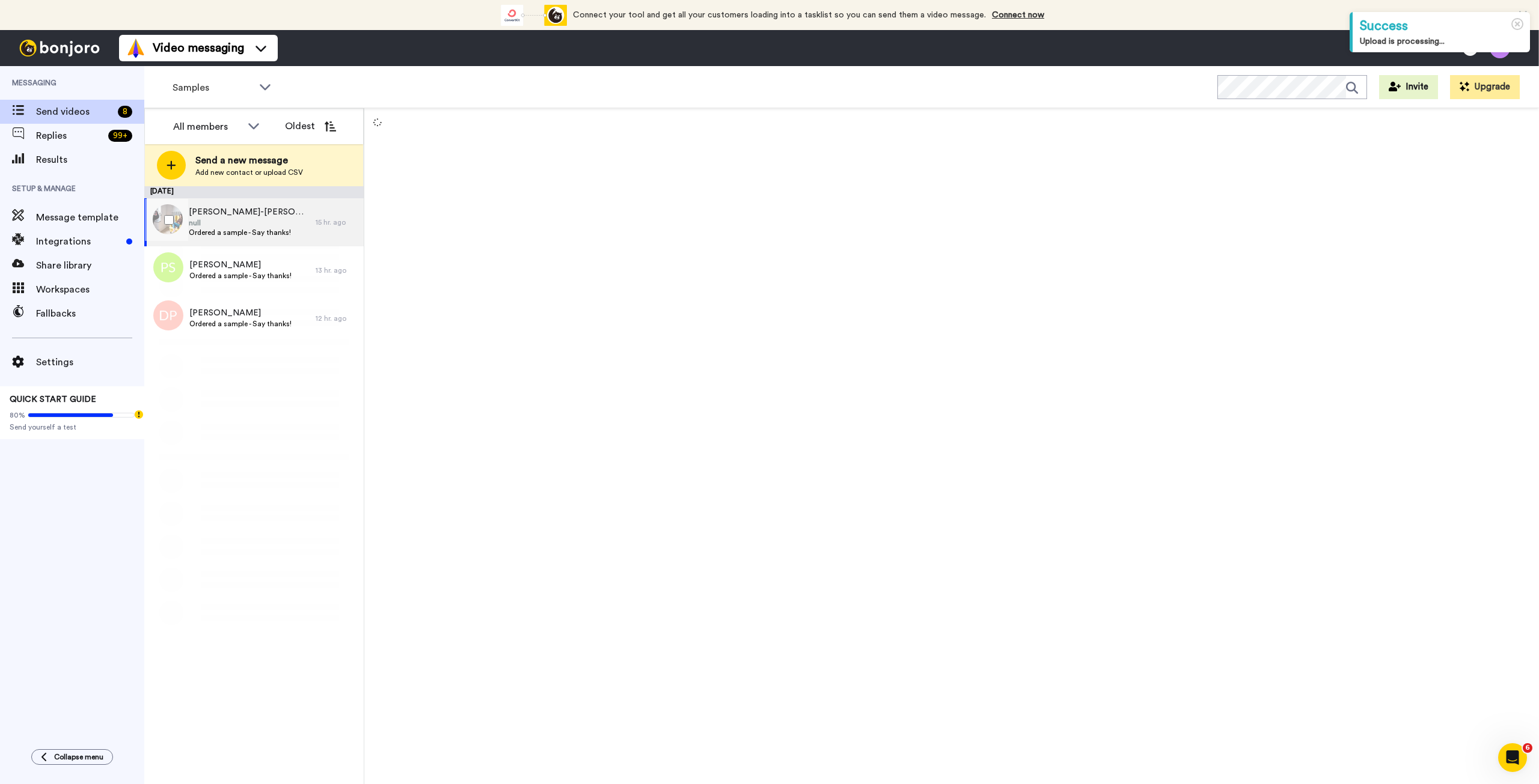
click at [233, 218] on span "null" at bounding box center [249, 223] width 121 height 10
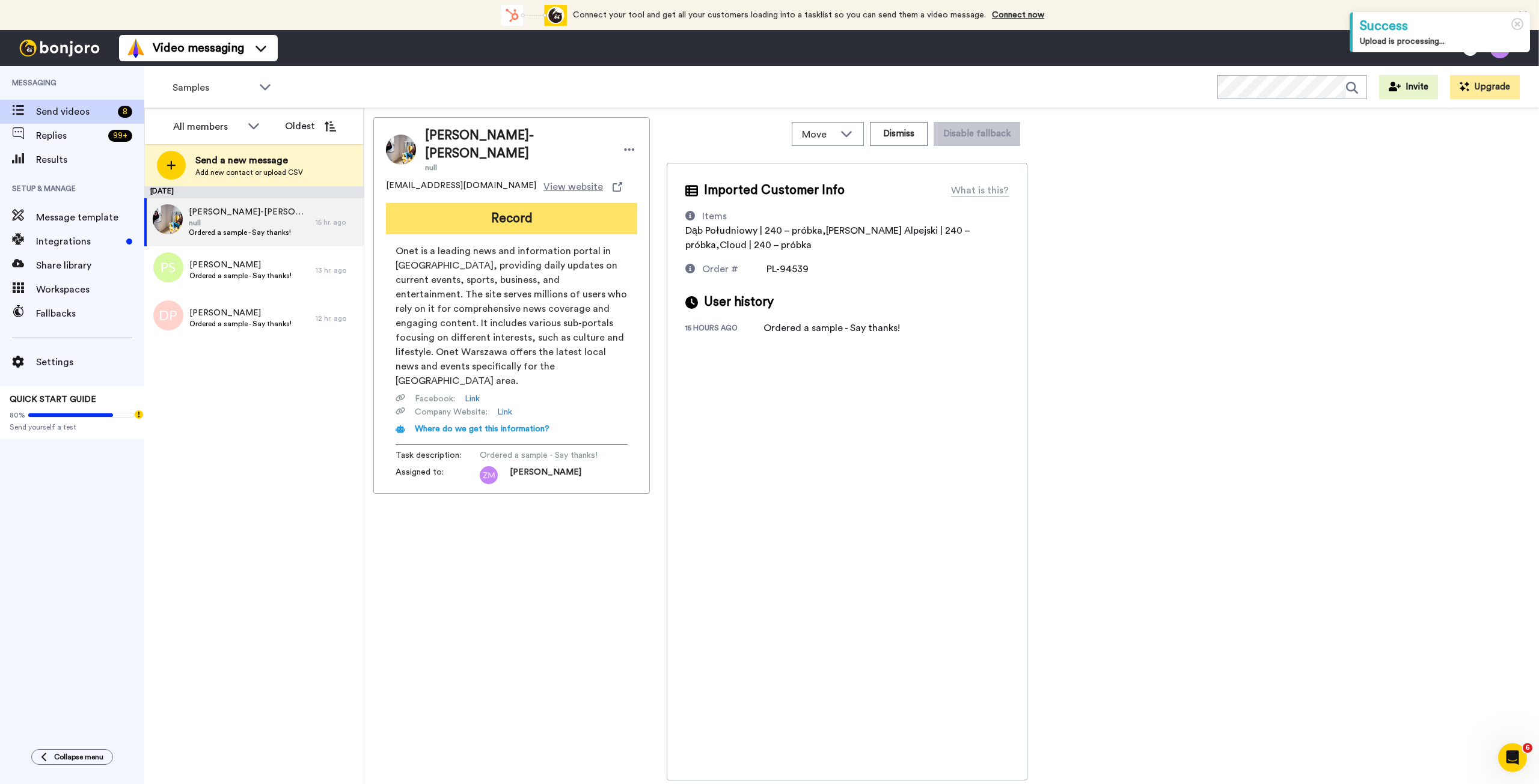
click at [537, 204] on button "Record" at bounding box center [512, 218] width 252 height 31
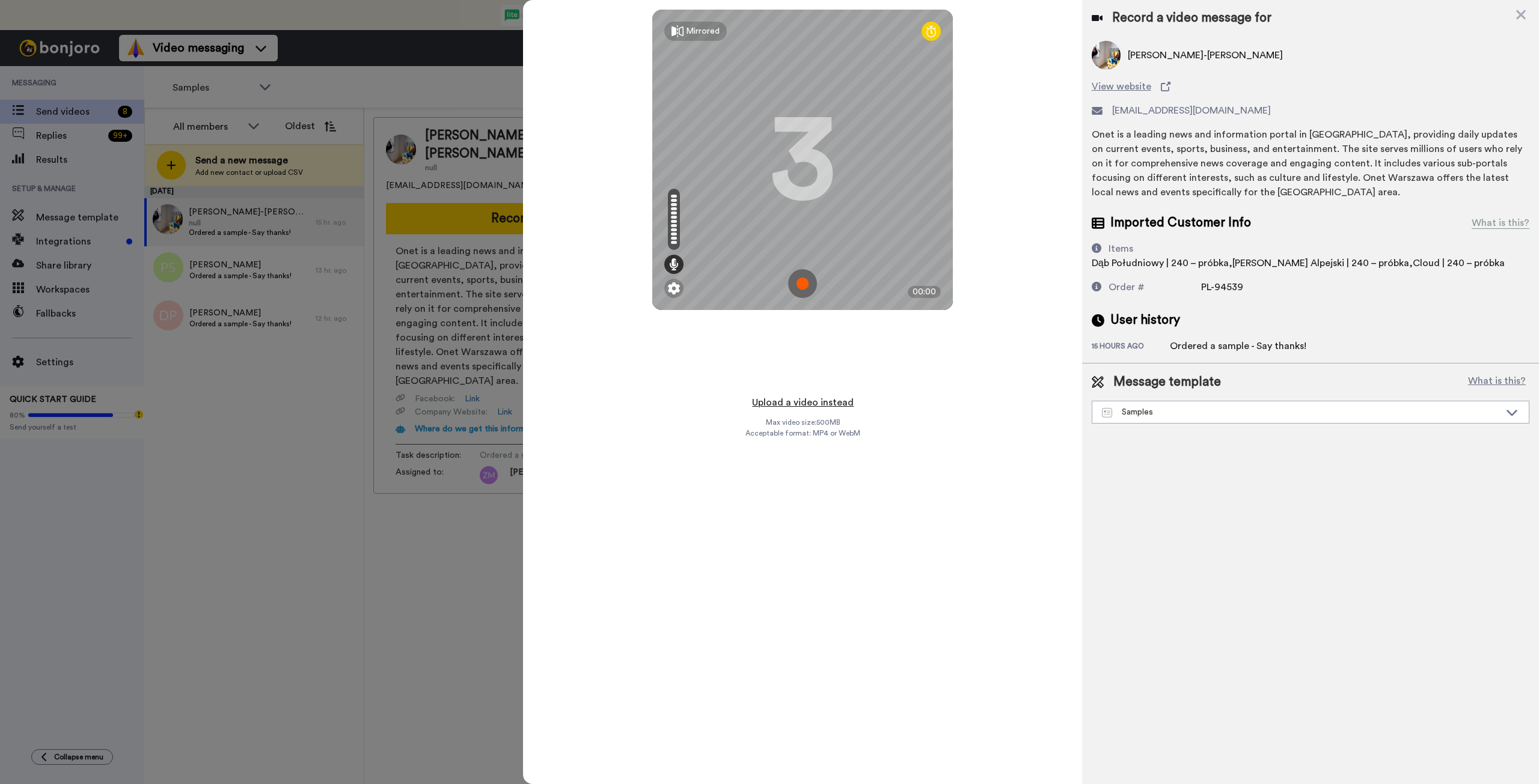
click at [798, 402] on button "Upload a video instead" at bounding box center [803, 402] width 108 height 15
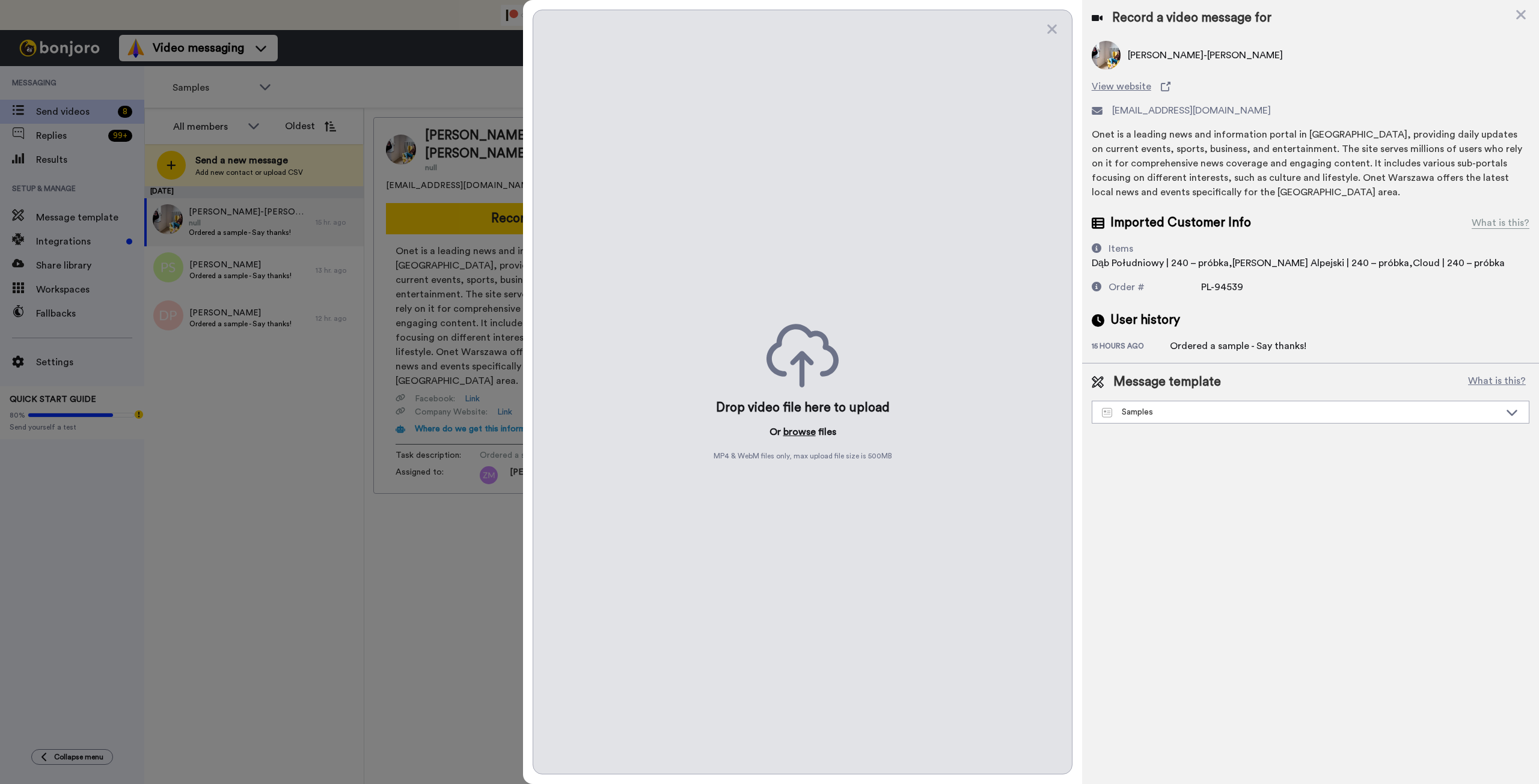
click at [804, 435] on button "browse" at bounding box center [800, 431] width 33 height 15
click at [1051, 26] on icon at bounding box center [1052, 29] width 10 height 10
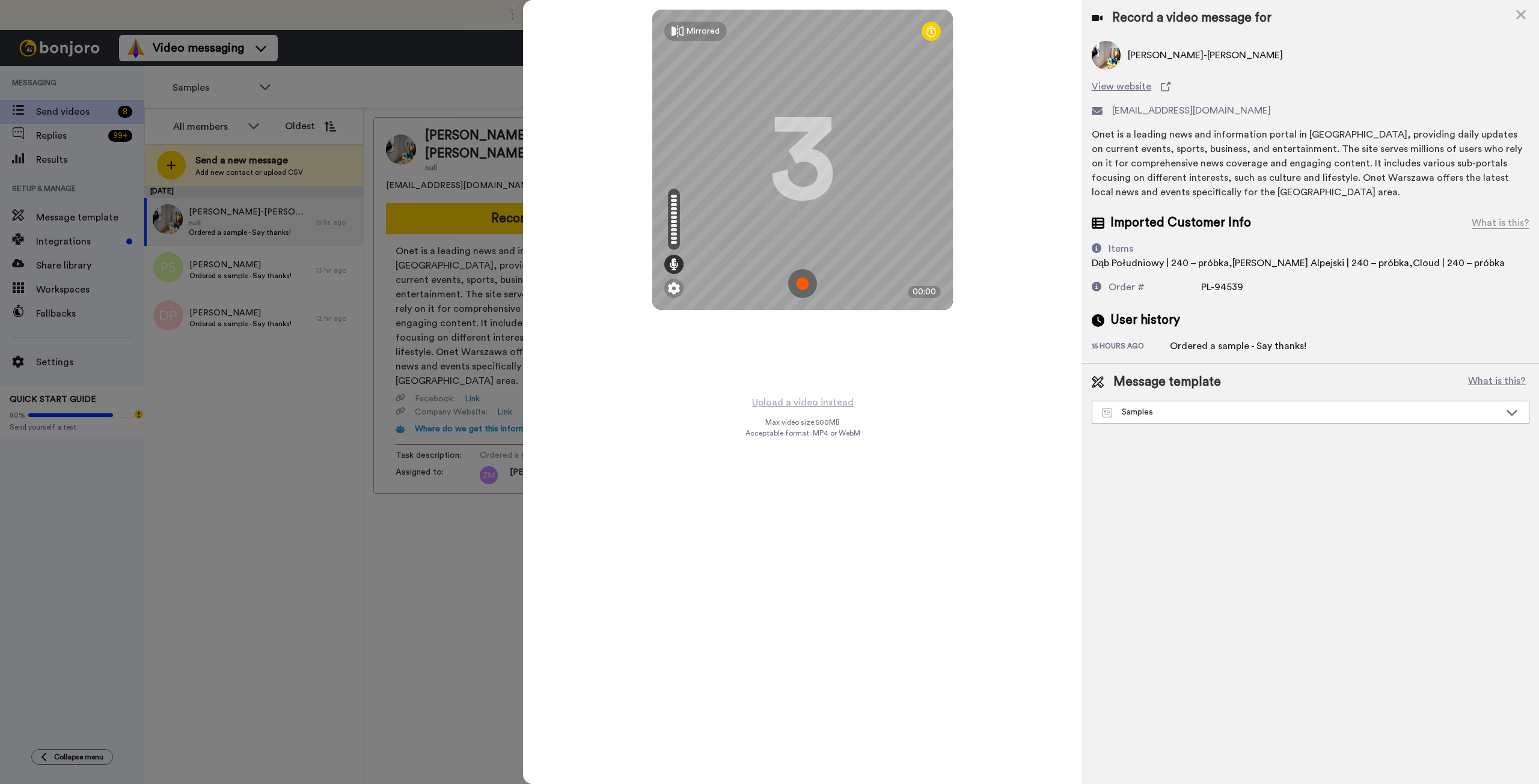
click at [802, 279] on img at bounding box center [803, 283] width 29 height 29
click at [799, 277] on img at bounding box center [803, 283] width 29 height 29
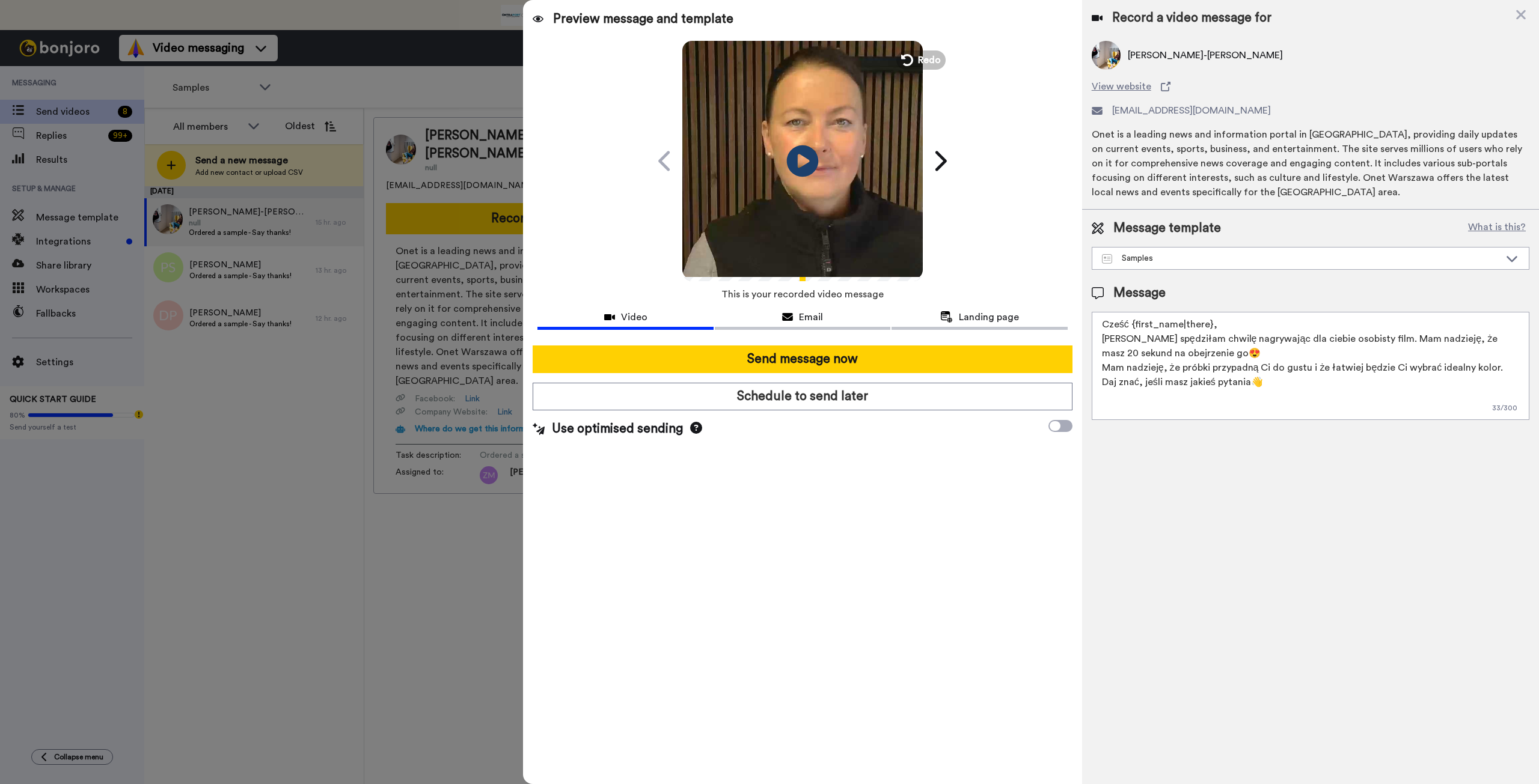
click at [808, 154] on icon at bounding box center [803, 160] width 32 height 32
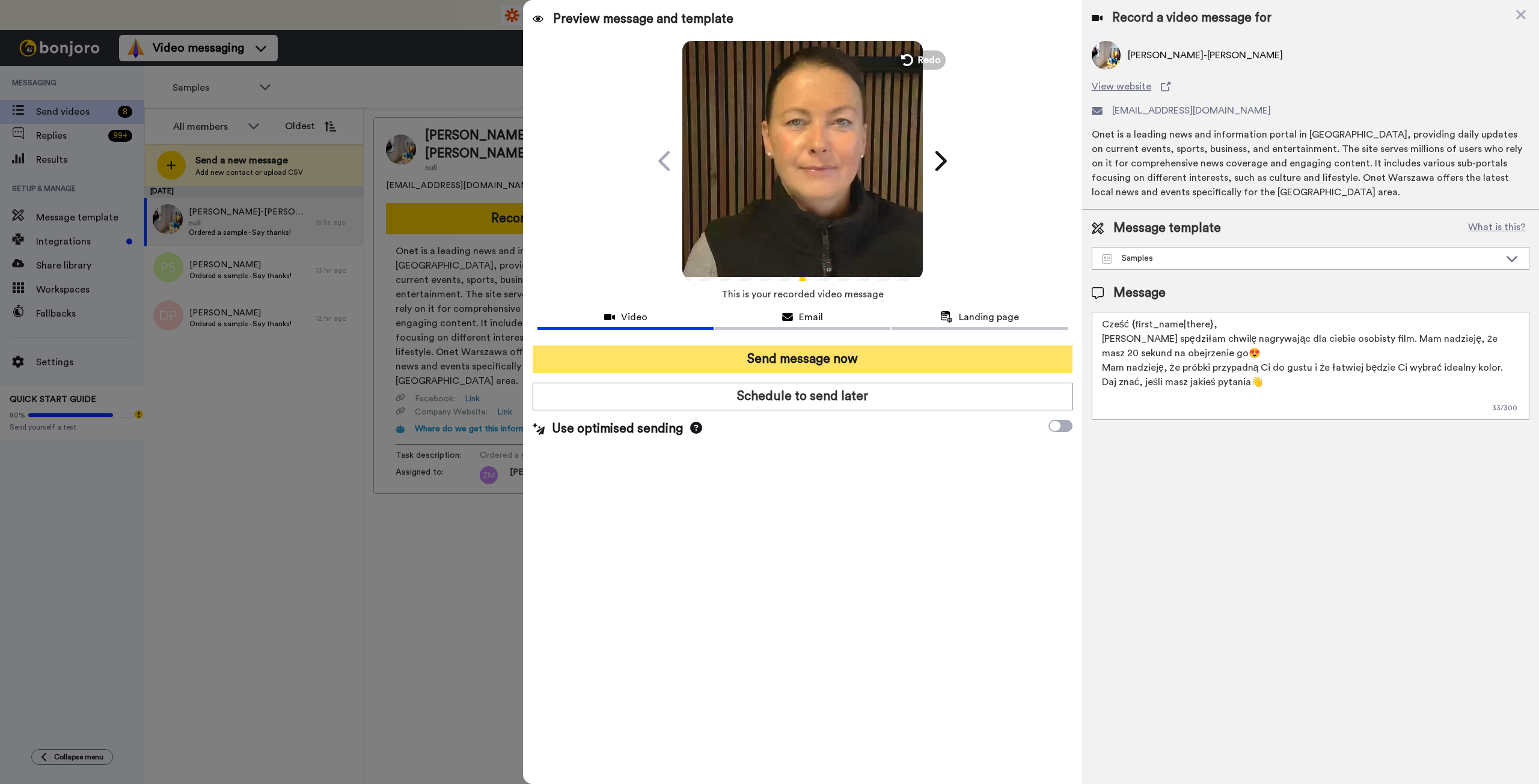
click at [839, 357] on button "Send message now" at bounding box center [803, 359] width 540 height 28
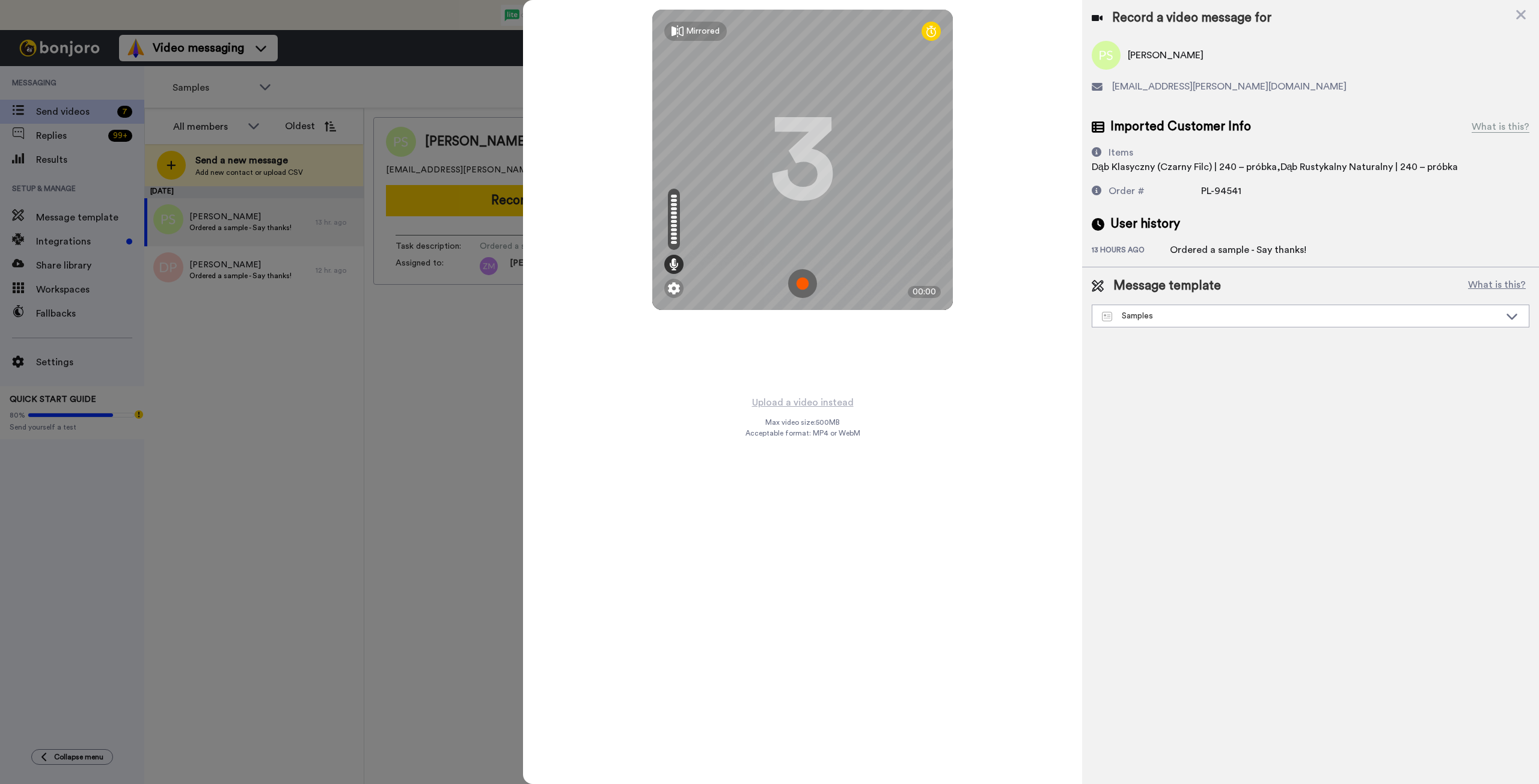
click at [801, 284] on img at bounding box center [803, 283] width 29 height 29
click at [788, 295] on img at bounding box center [803, 283] width 29 height 29
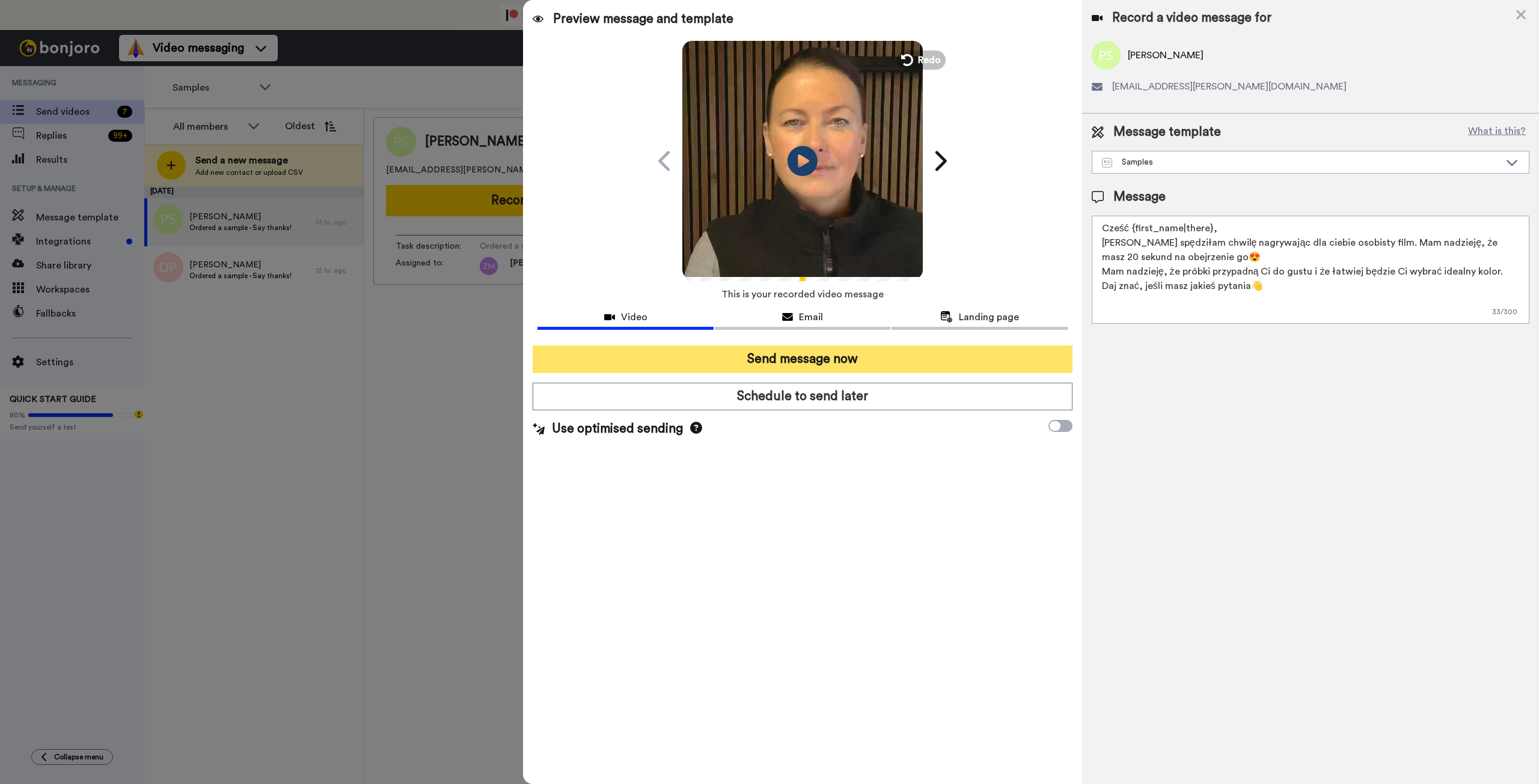
click at [862, 356] on button "Send message now" at bounding box center [803, 359] width 540 height 28
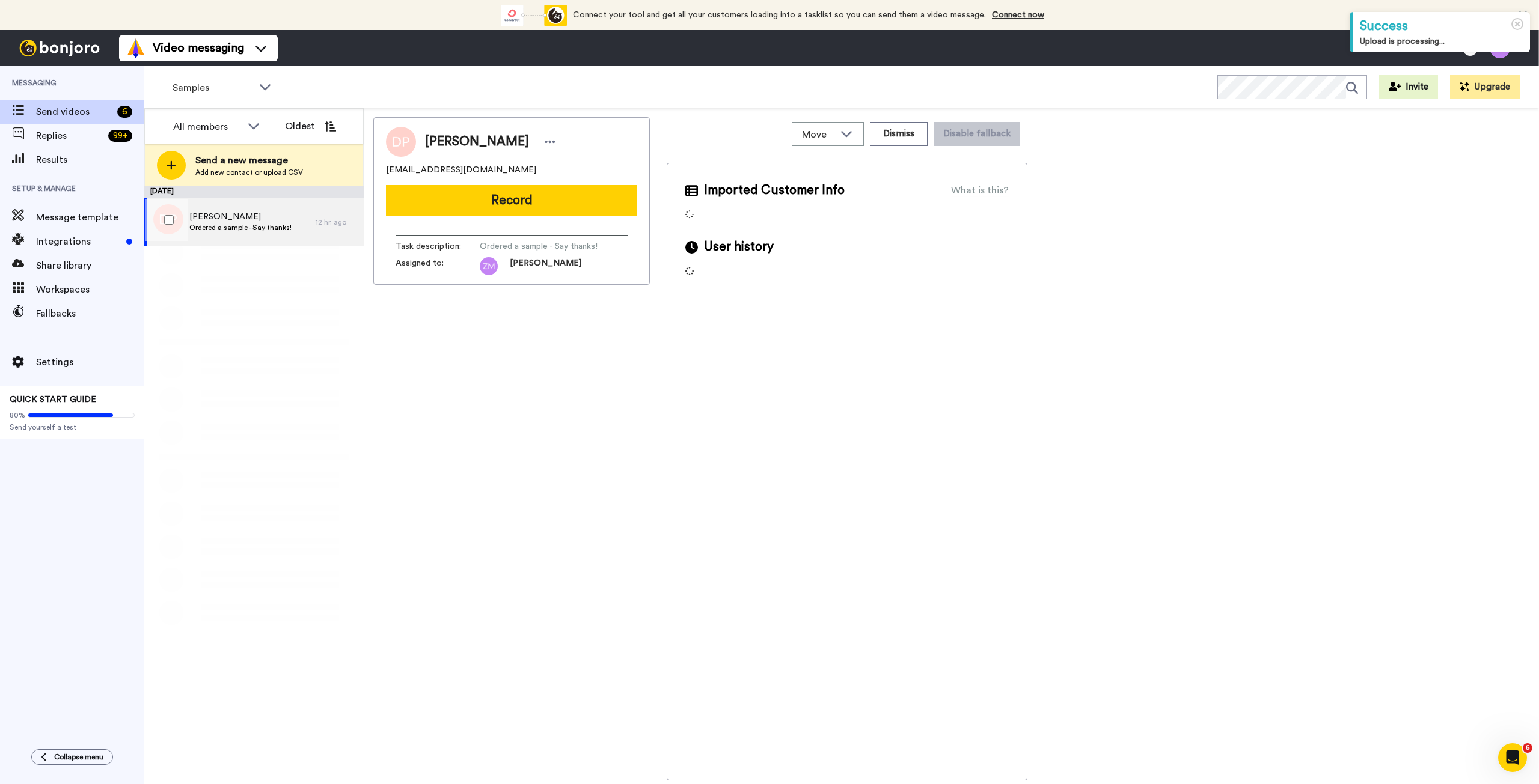
click at [228, 223] on span "Ordered a sample - Say thanks!" at bounding box center [241, 228] width 103 height 10
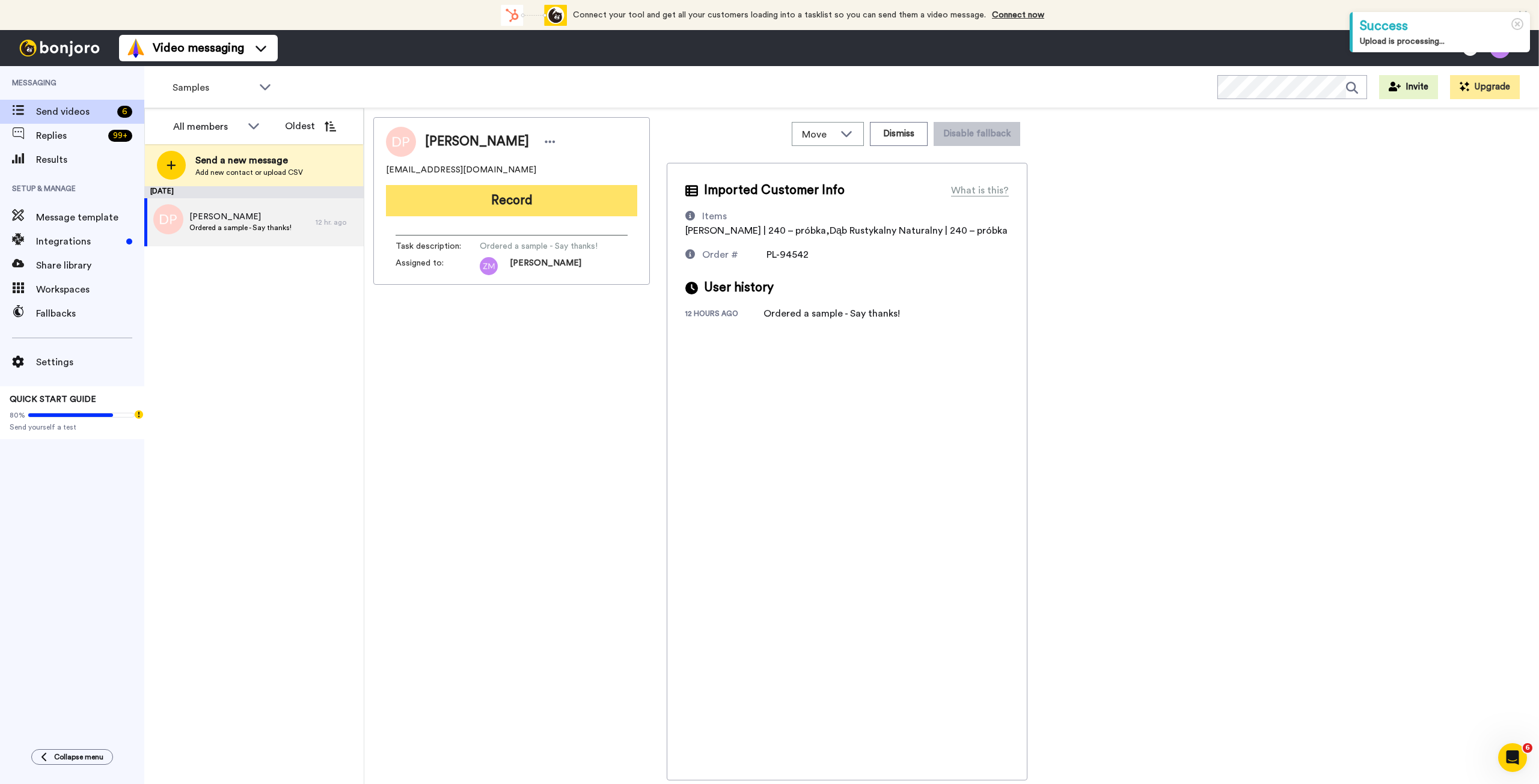
click at [482, 202] on button "Record" at bounding box center [512, 200] width 252 height 31
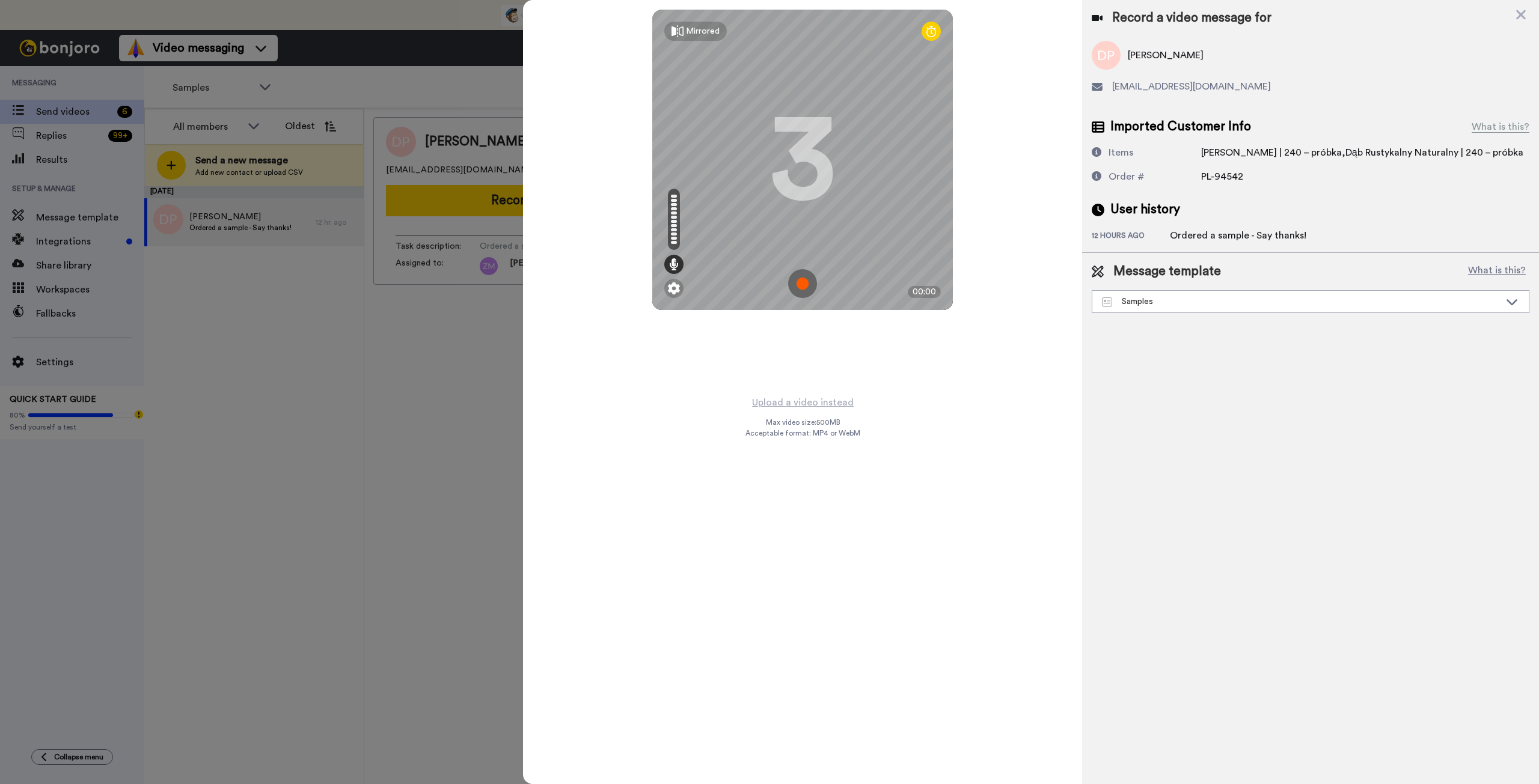
click at [803, 281] on img at bounding box center [803, 283] width 29 height 29
click at [805, 291] on img at bounding box center [803, 283] width 29 height 29
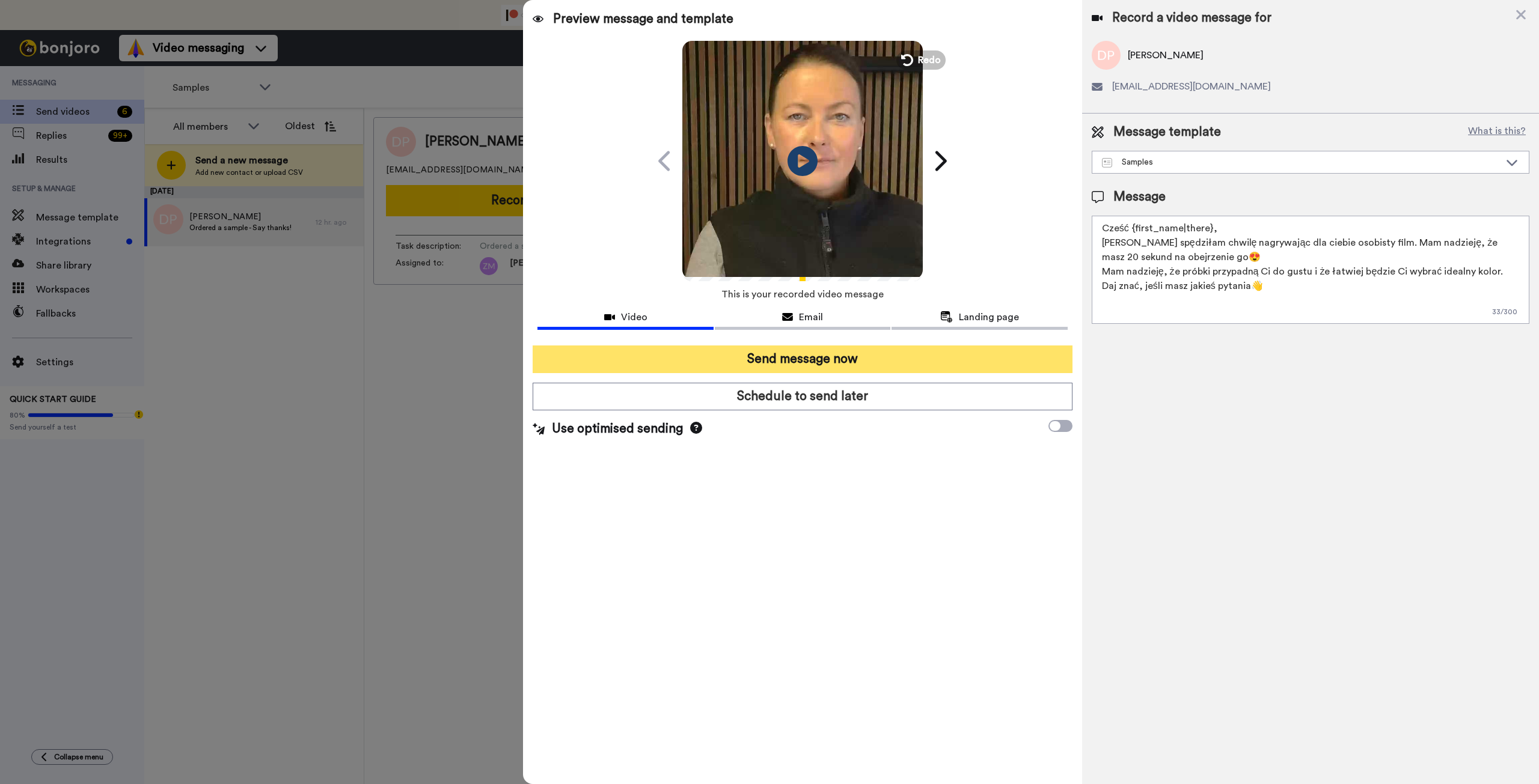
click at [820, 361] on button "Send message now" at bounding box center [803, 359] width 540 height 28
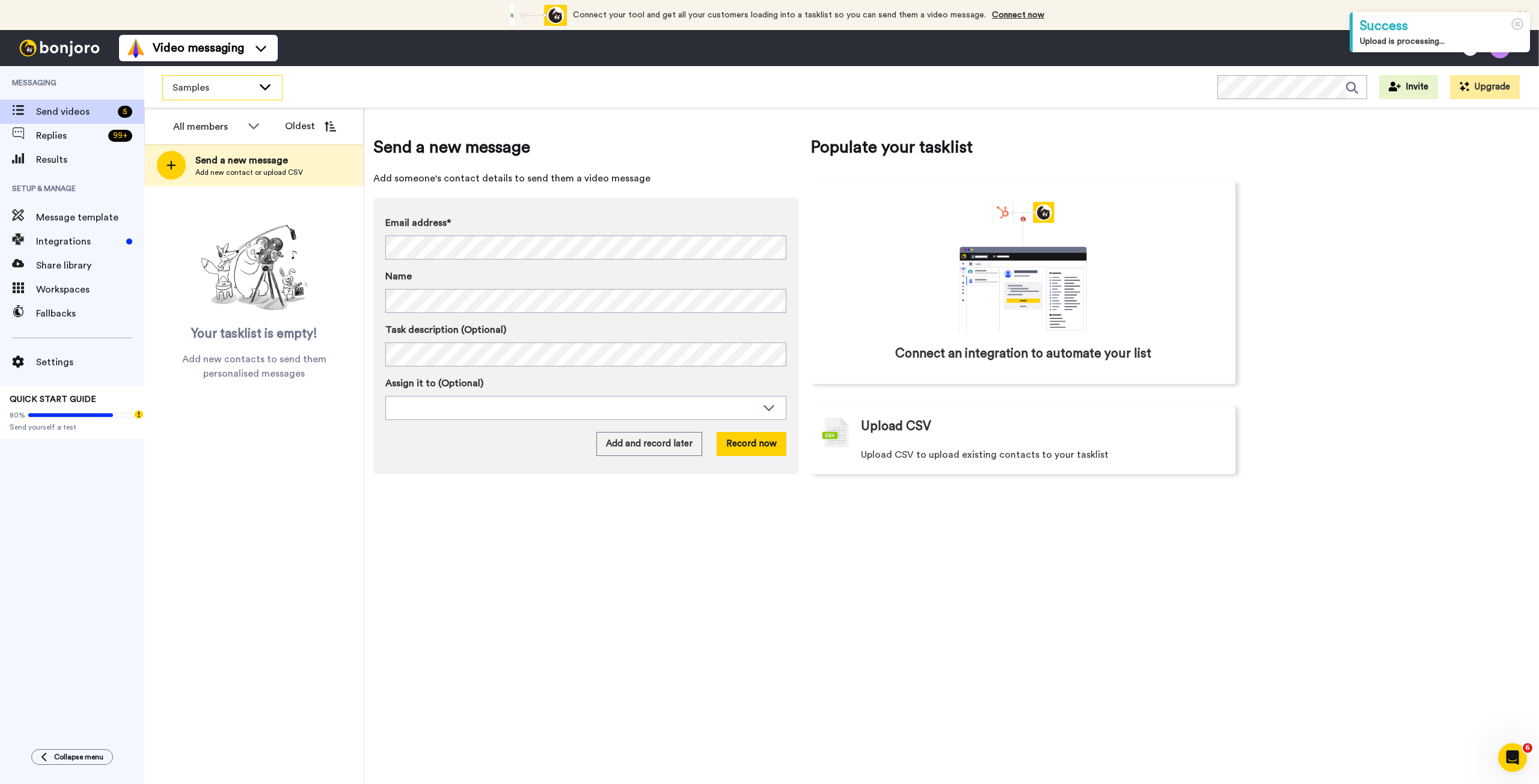
click at [268, 89] on icon at bounding box center [265, 86] width 15 height 12
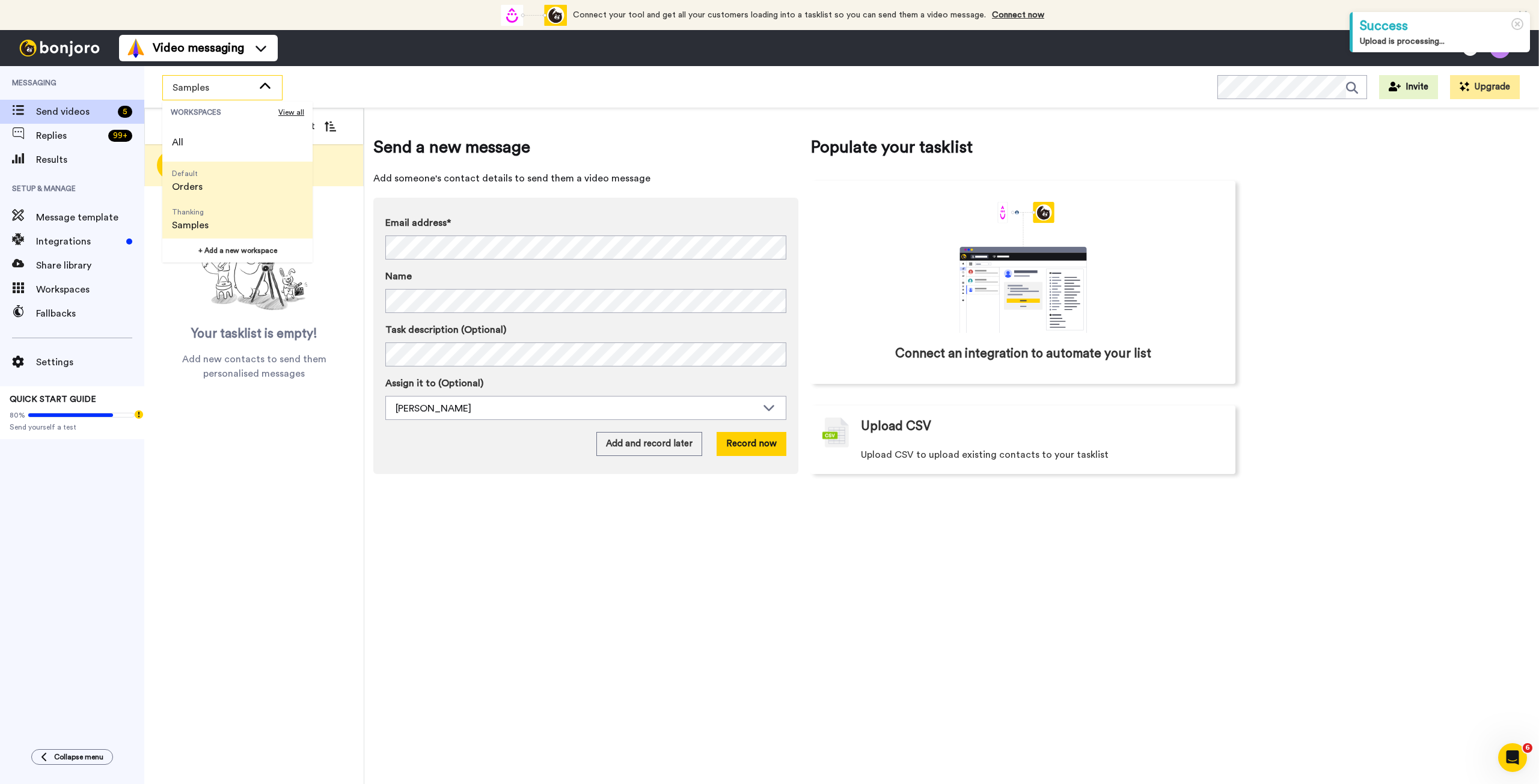
click at [236, 177] on li "Default Orders" at bounding box center [237, 181] width 150 height 39
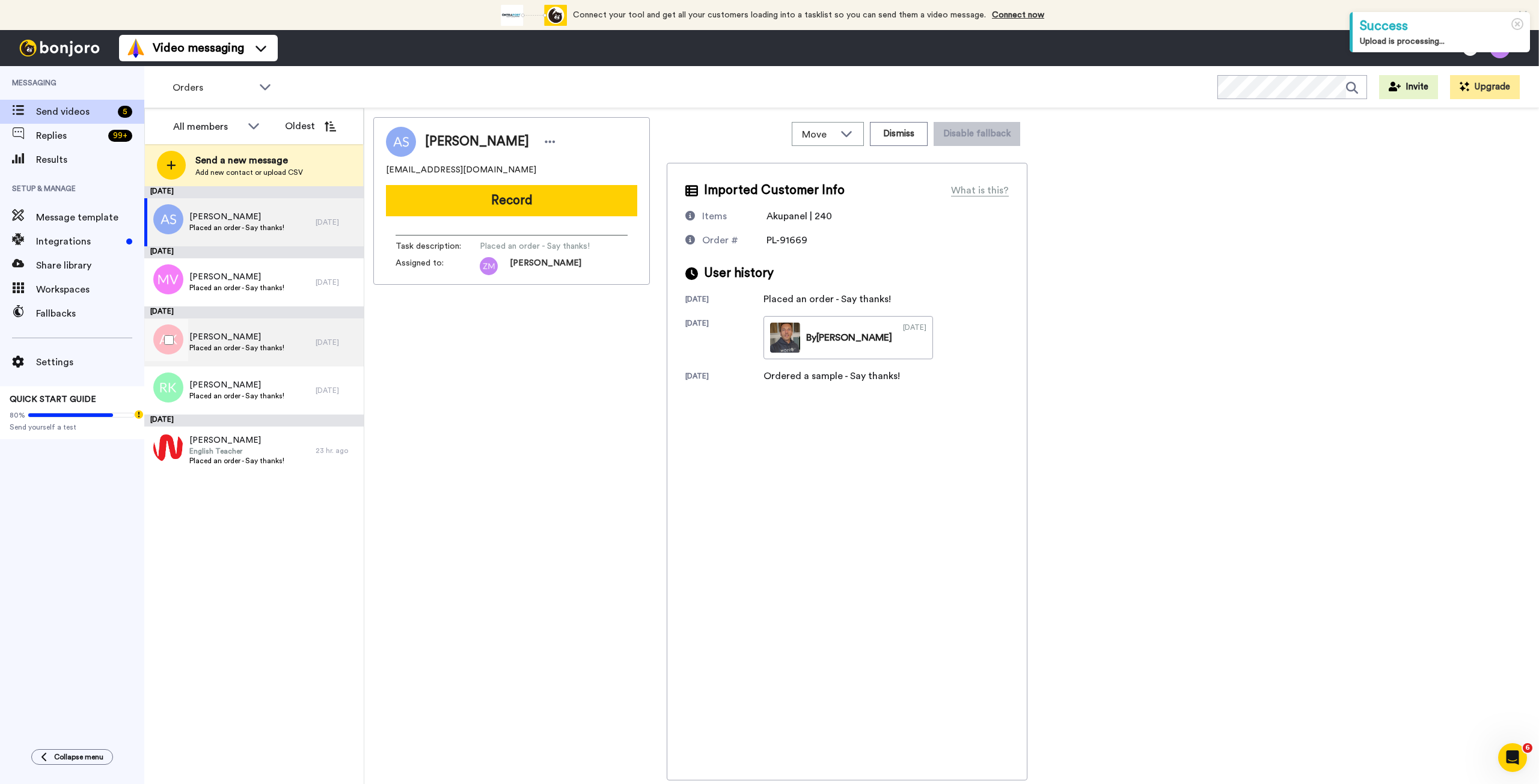
click at [279, 346] on span "Placed an order - Say thanks!" at bounding box center [237, 348] width 95 height 10
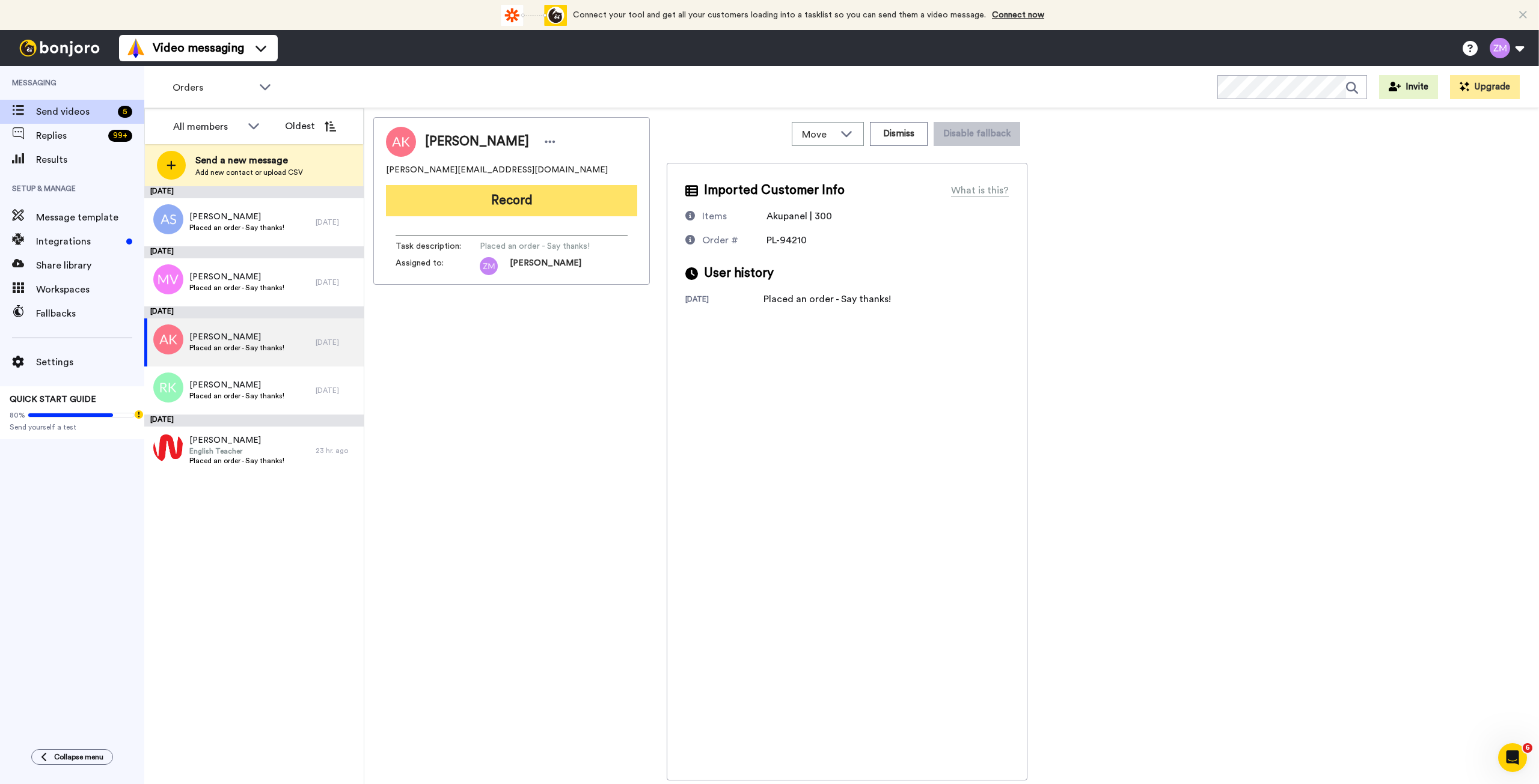
click at [536, 208] on button "Record" at bounding box center [512, 200] width 252 height 31
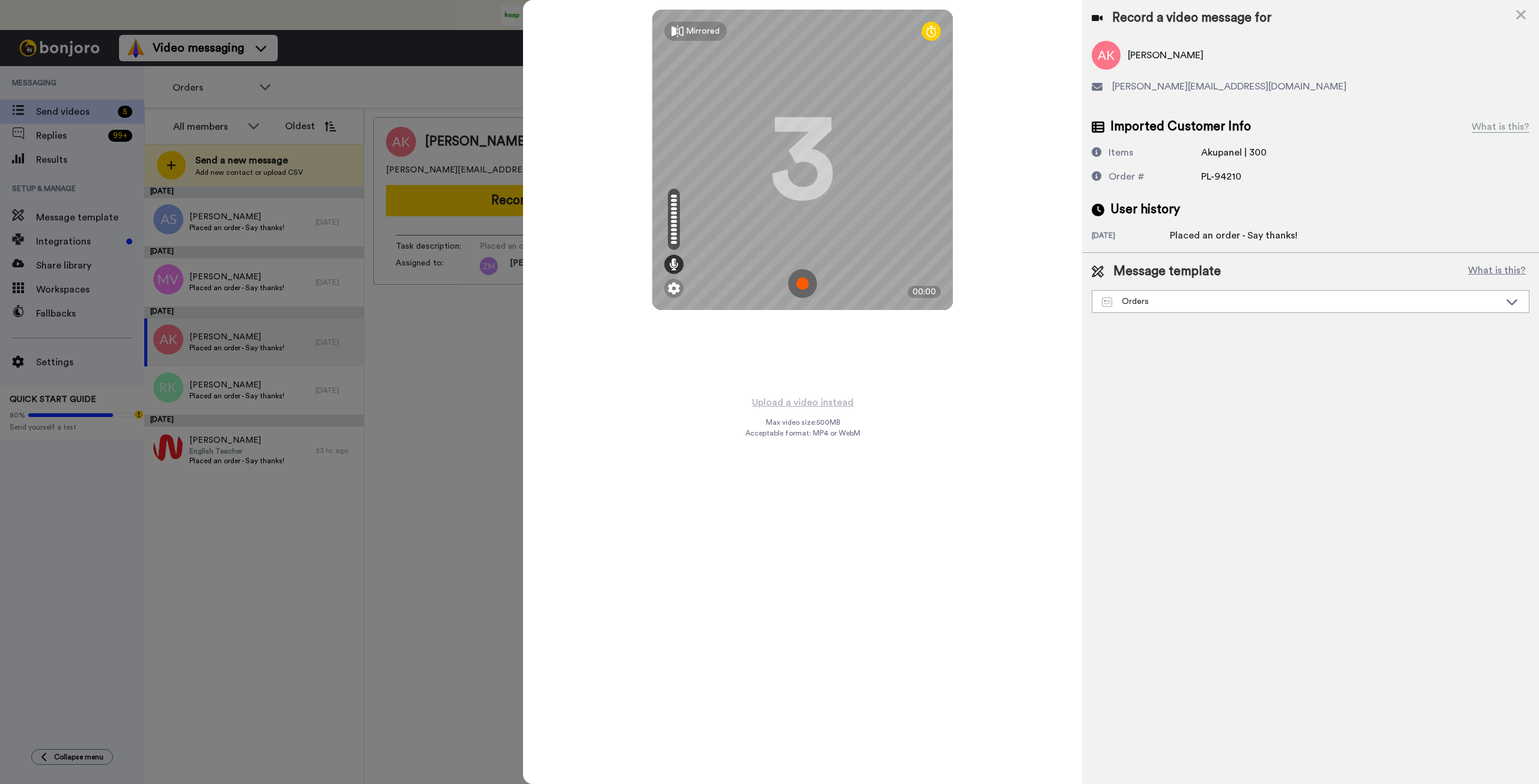
click at [803, 282] on img at bounding box center [803, 283] width 29 height 29
click at [788, 280] on img at bounding box center [803, 283] width 29 height 29
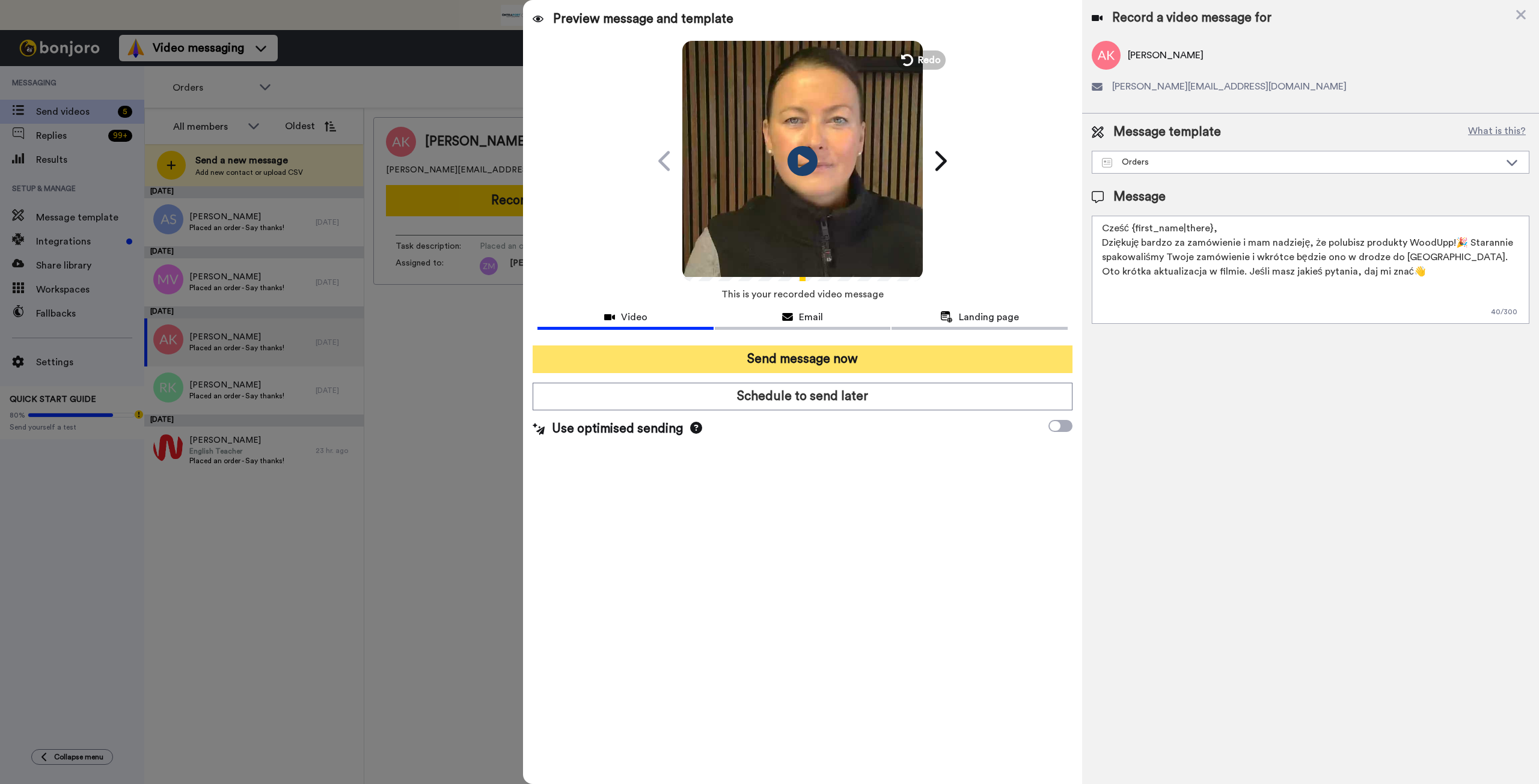
click at [967, 357] on button "Send message now" at bounding box center [803, 359] width 540 height 28
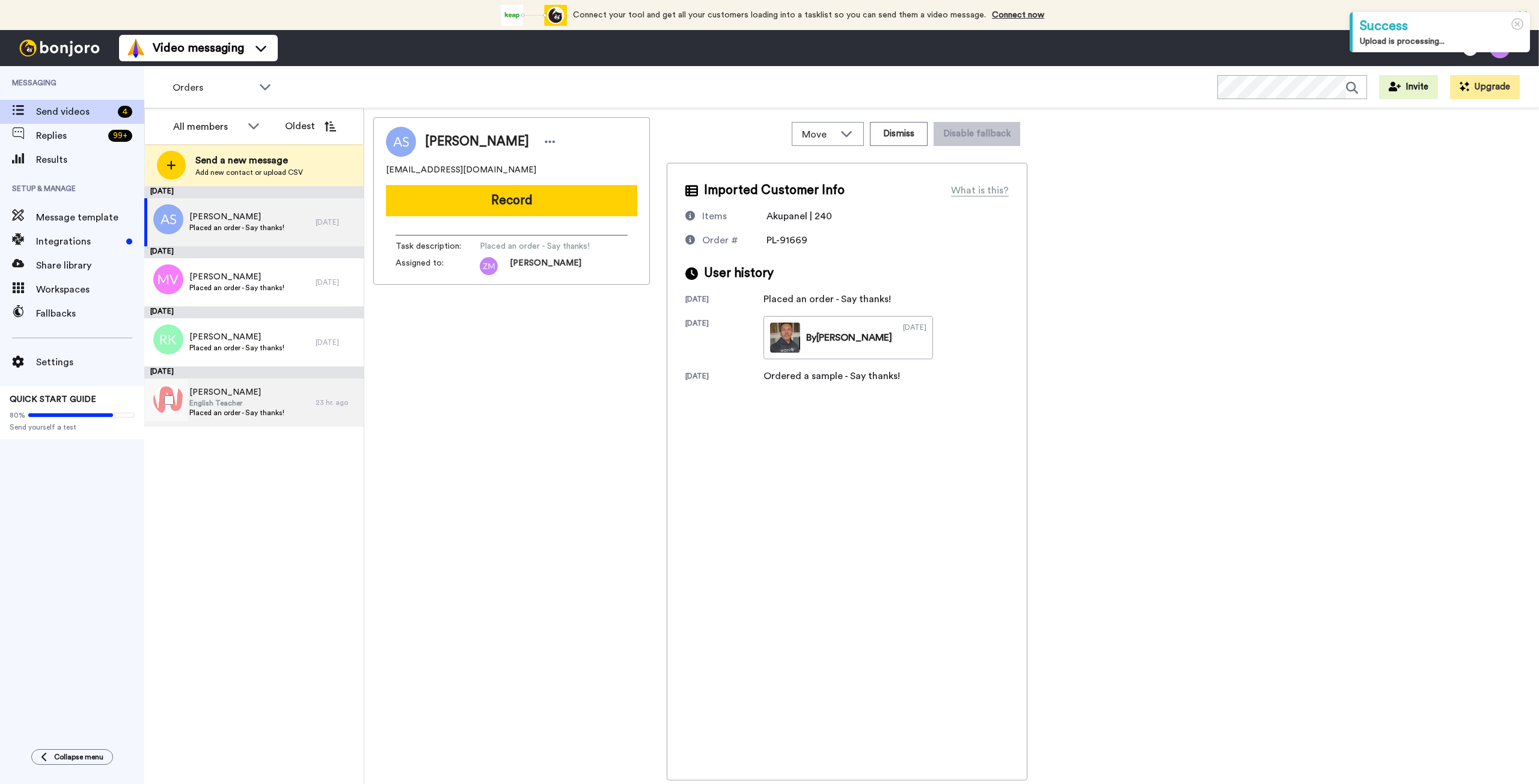
click at [252, 401] on span "English Teacher" at bounding box center [237, 403] width 95 height 10
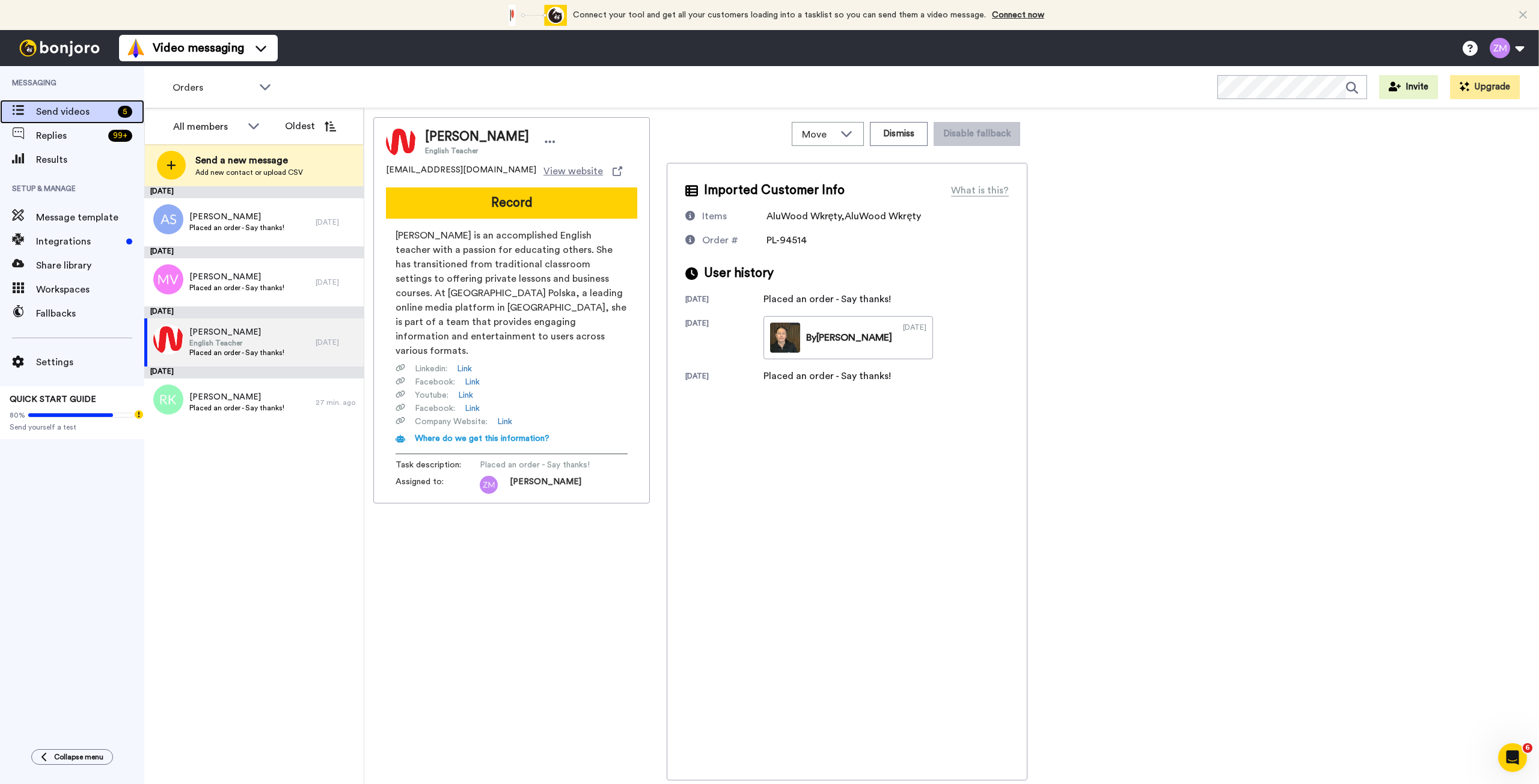
click at [51, 107] on span "Send videos" at bounding box center [74, 111] width 77 height 15
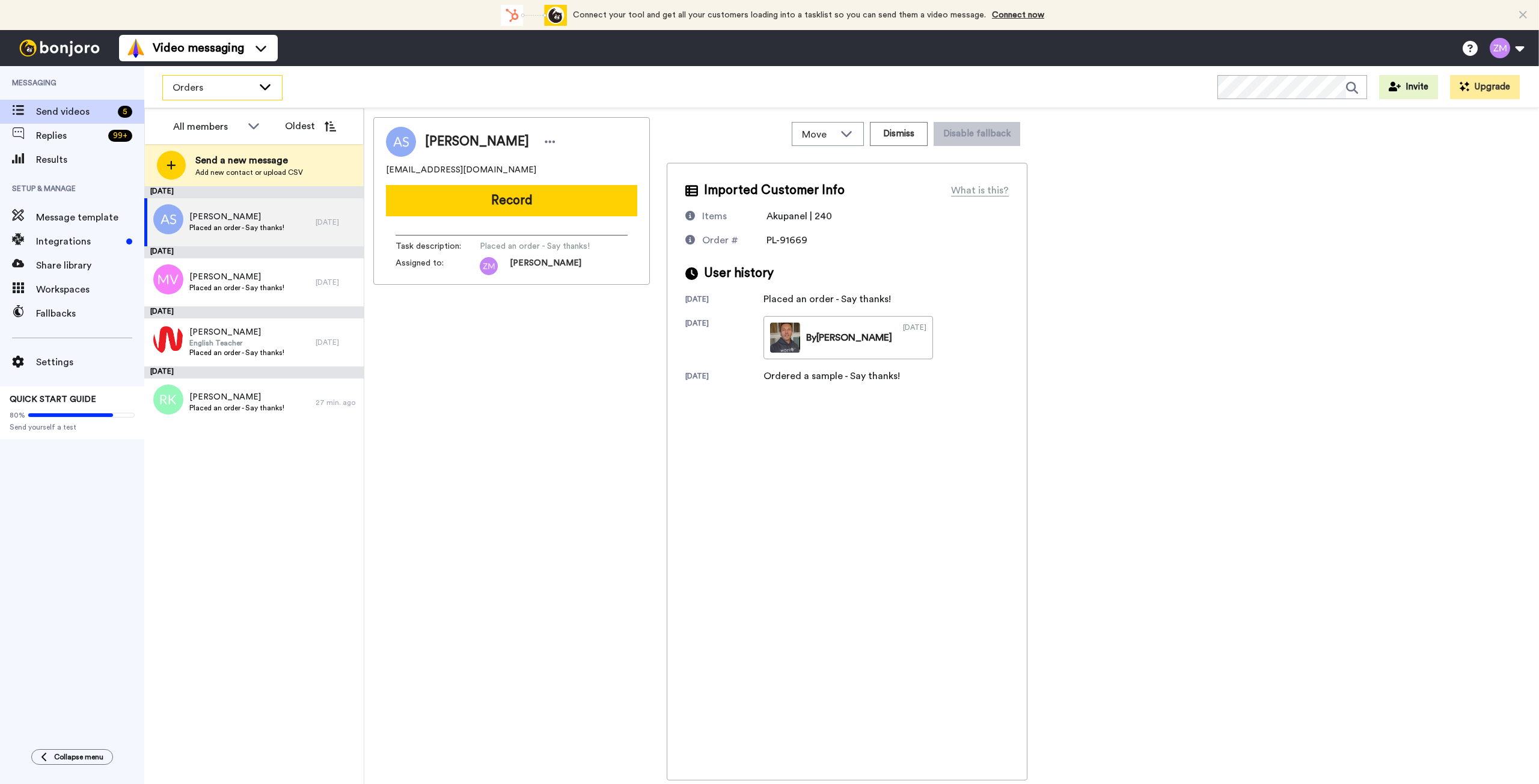
click at [263, 88] on icon at bounding box center [264, 87] width 11 height 6
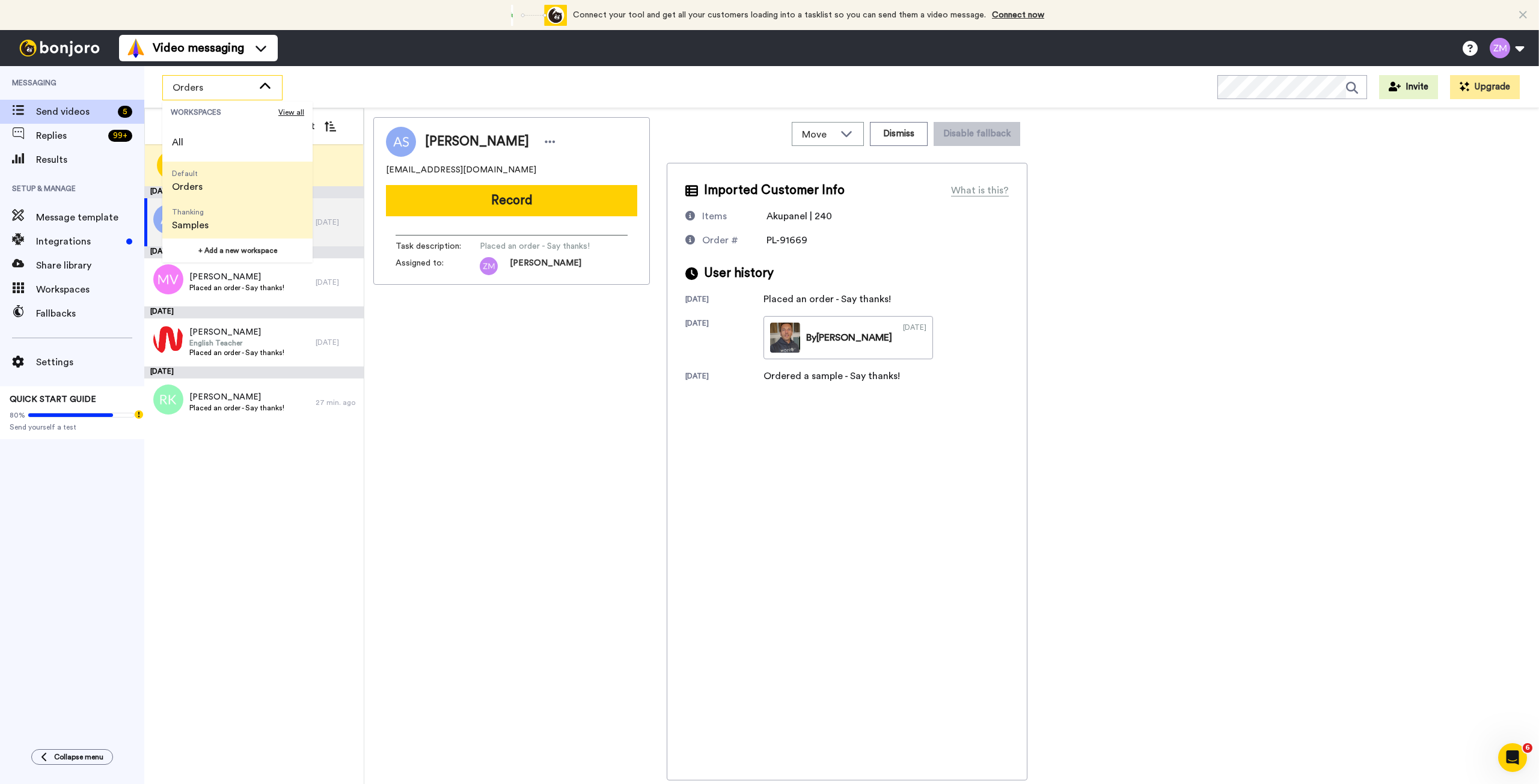
click at [190, 219] on span "Samples" at bounding box center [191, 225] width 37 height 15
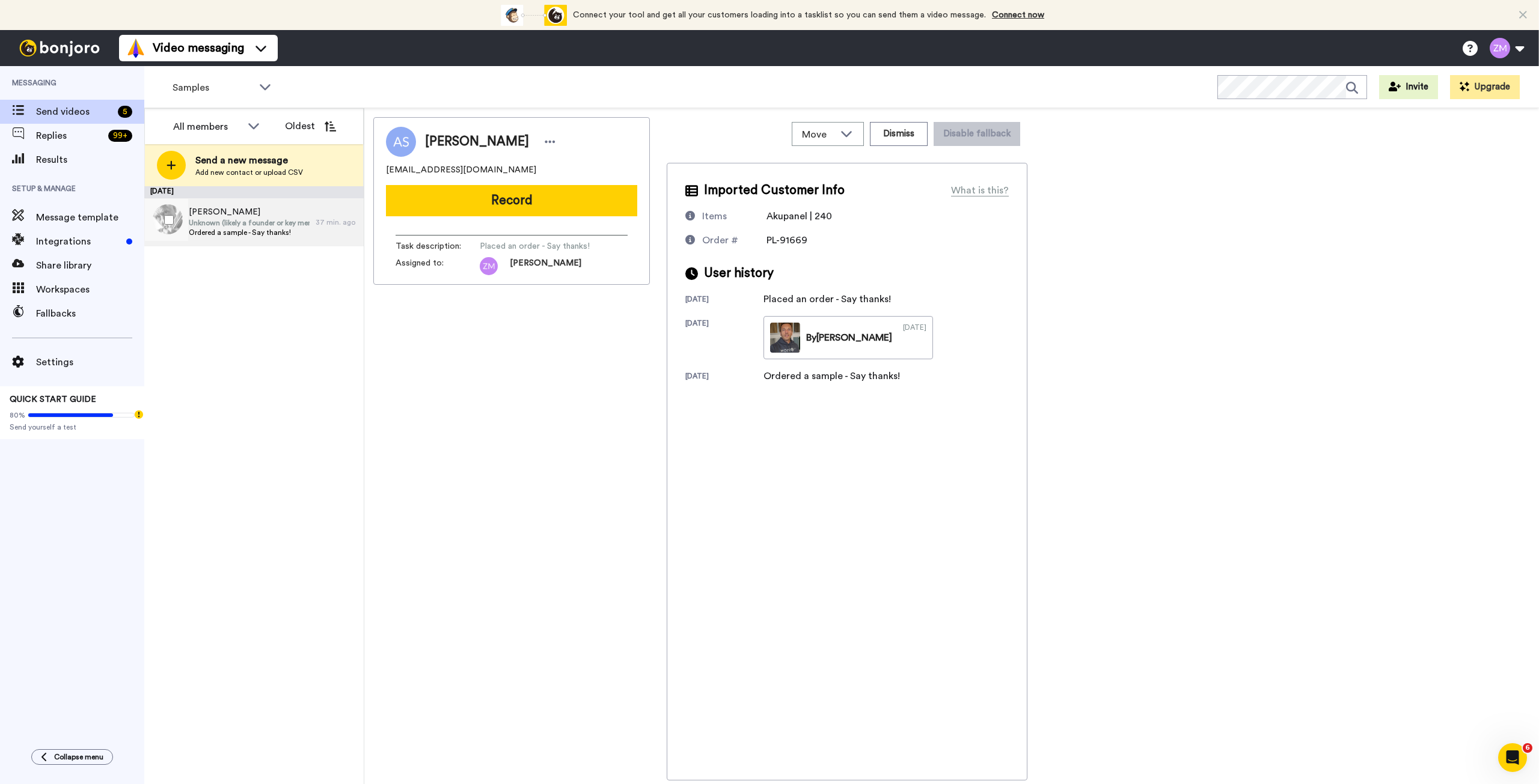
click at [273, 222] on span "Unknown (likely a founder or key member)" at bounding box center [249, 223] width 121 height 10
